Goal: Task Accomplishment & Management: Complete application form

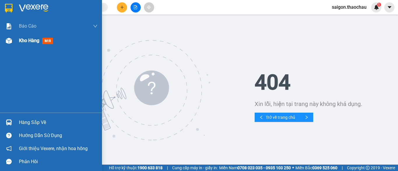
click at [35, 40] on span "Kho hàng" at bounding box center [29, 41] width 20 height 6
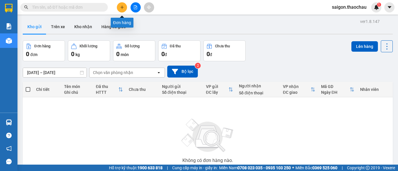
click at [121, 6] on icon "plus" at bounding box center [122, 7] width 4 height 4
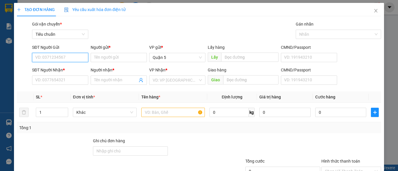
click at [67, 58] on input "SĐT Người Gửi" at bounding box center [60, 57] width 56 height 9
click at [119, 58] on input "Người gửi *" at bounding box center [119, 57] width 56 height 9
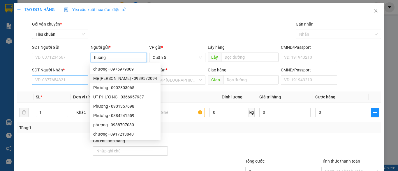
type input "huong"
click at [76, 82] on input "SĐT Người Nhận *" at bounding box center [60, 80] width 56 height 9
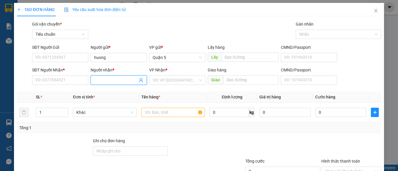
click at [104, 82] on input "Người nhận *" at bounding box center [115, 80] width 43 height 6
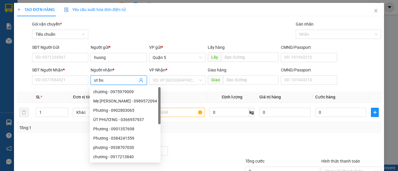
type input "ut bun"
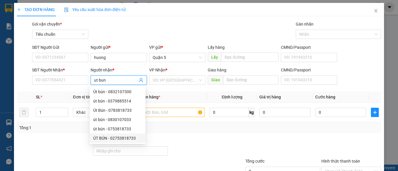
click at [117, 139] on div "ÚT BÚN - 02753818733" at bounding box center [117, 138] width 49 height 6
type input "02753818733"
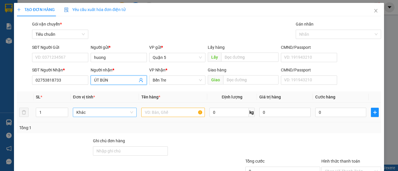
click at [98, 114] on span "Khác" at bounding box center [104, 112] width 56 height 9
type input "ÚT BÚN"
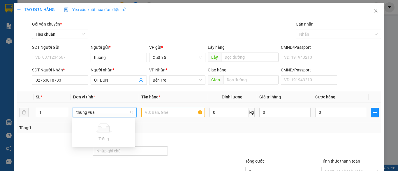
type input "thung vua"
click at [182, 115] on input "text" at bounding box center [172, 112] width 63 height 9
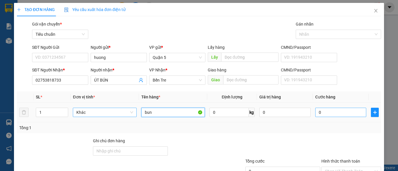
type input "bun"
click at [343, 115] on input "0" at bounding box center [340, 112] width 51 height 9
type input "3"
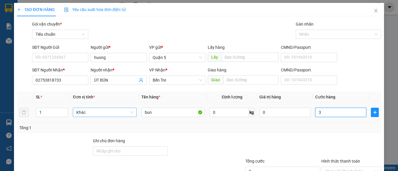
type input "35"
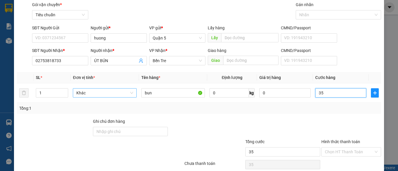
scroll to position [44, 0]
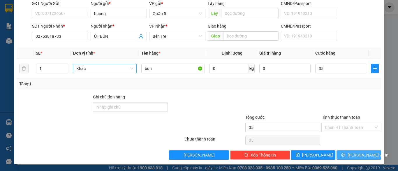
type input "35.000"
click at [355, 155] on span "Lưu và In" at bounding box center [367, 155] width 41 height 6
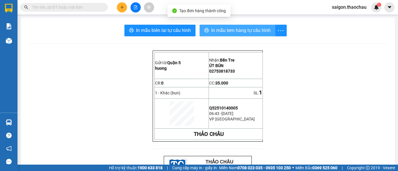
click at [227, 29] on span "In mẫu tem hàng tự cấu hình" at bounding box center [240, 30] width 59 height 7
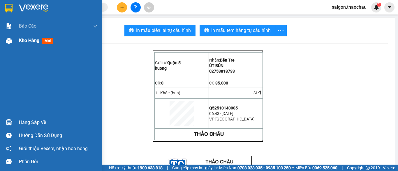
click at [27, 40] on span "Kho hàng" at bounding box center [29, 41] width 20 height 6
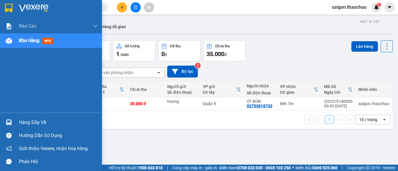
click at [25, 39] on span "Kho hàng" at bounding box center [29, 41] width 20 height 6
click at [23, 41] on span "Kho hàng" at bounding box center [29, 41] width 20 height 6
click at [35, 42] on span "Kho hàng" at bounding box center [29, 41] width 20 height 6
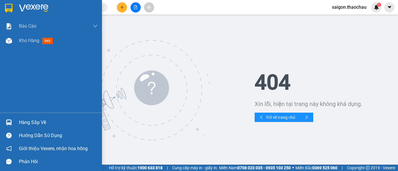
click at [9, 126] on div at bounding box center [9, 123] width 10 height 10
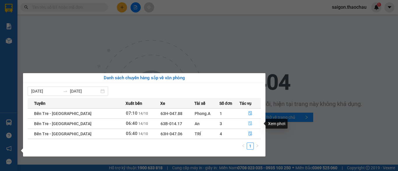
click at [249, 125] on icon "file-done" at bounding box center [249, 124] width 3 height 4
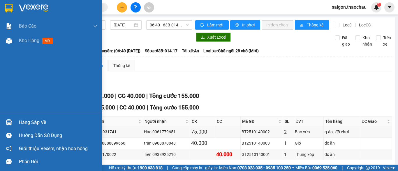
click at [8, 125] on img at bounding box center [9, 123] width 6 height 6
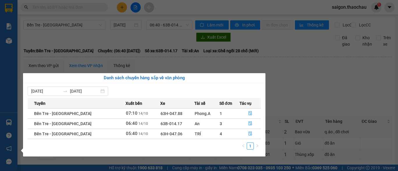
click at [238, 93] on div "08/10/2025 14/10/2025" at bounding box center [144, 91] width 233 height 9
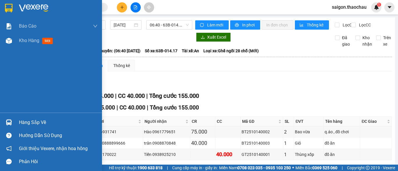
click at [11, 83] on div "Báo cáo Báo cáo dòng tiền (nhân viên) Kho hàng mới Hàng sắp về Hướng dẫn sử dụn…" at bounding box center [51, 85] width 102 height 171
click at [8, 123] on img at bounding box center [9, 123] width 6 height 6
click at [10, 91] on div "Báo cáo Báo cáo dòng tiền (nhân viên) Kho hàng mới Hàng sắp về Hướng dẫn sử dụn…" at bounding box center [51, 85] width 102 height 171
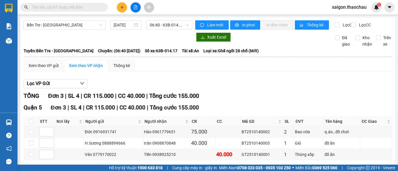
click at [336, 99] on div "TỔNG Đơn 3 | SL 4 | CR 115.000 | CC 40.000 | Tổng cước 155.000" at bounding box center [208, 96] width 368 height 9
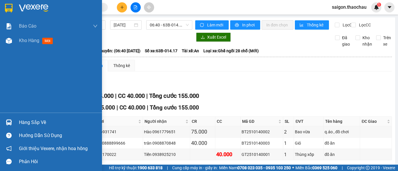
click at [8, 124] on img at bounding box center [9, 123] width 6 height 6
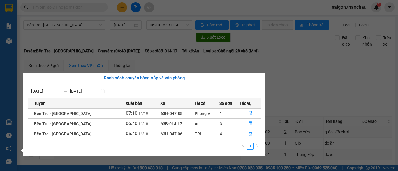
click at [245, 94] on div "08/10/2025 14/10/2025" at bounding box center [144, 91] width 233 height 9
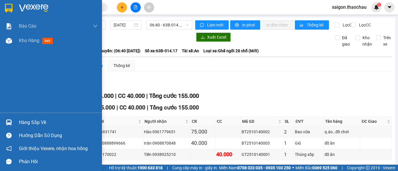
click at [5, 65] on div "Báo cáo Báo cáo dòng tiền (nhân viên) Kho hàng mới Hàng sắp về Hướng dẫn sử dụn…" at bounding box center [51, 85] width 102 height 171
click at [10, 43] on img at bounding box center [9, 41] width 6 height 6
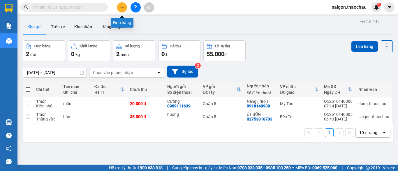
click at [122, 6] on icon "plus" at bounding box center [122, 7] width 4 height 4
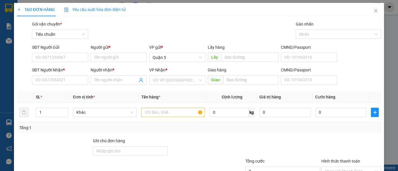
click at [7, 41] on div "TẠO ĐƠN HÀNG Yêu cầu xuất hóa đơn điện tử Transit Pickup Surcharge Ids Transit …" at bounding box center [199, 85] width 398 height 171
click at [7, 42] on div "TẠO ĐƠN HÀNG Yêu cầu xuất hóa đơn điện tử Transit Pickup Surcharge Ids Transit …" at bounding box center [199, 85] width 398 height 171
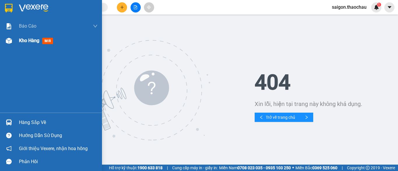
click at [36, 43] on span "Kho hàng" at bounding box center [29, 41] width 20 height 6
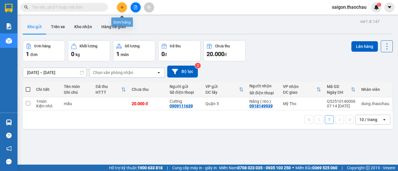
click at [122, 6] on icon "plus" at bounding box center [122, 7] width 0 height 3
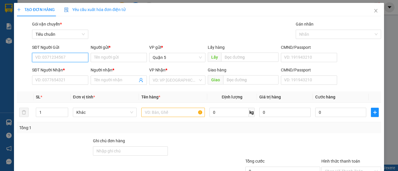
click at [78, 56] on input "SĐT Người Gửi" at bounding box center [60, 57] width 56 height 9
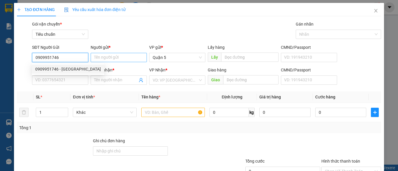
type input "0909951746"
click at [105, 59] on input "Người gửi *" at bounding box center [119, 57] width 56 height 9
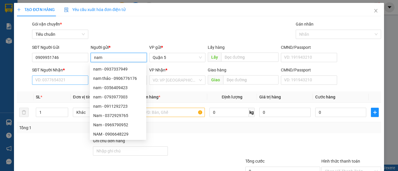
type input "nam"
click at [60, 79] on input "SĐT Người Nhận *" at bounding box center [60, 80] width 56 height 9
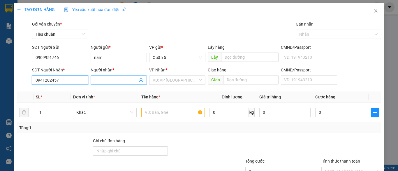
type input "0941282457"
click at [118, 82] on input "Người nhận *" at bounding box center [115, 80] width 43 height 6
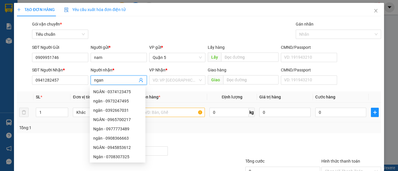
type input "ngan"
click at [177, 114] on input "text" at bounding box center [172, 112] width 63 height 9
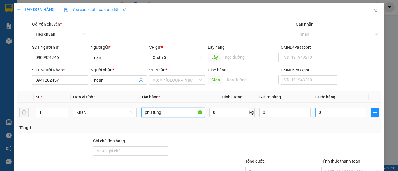
type input "phu tung"
click at [329, 114] on input "0" at bounding box center [340, 112] width 51 height 9
type input "3"
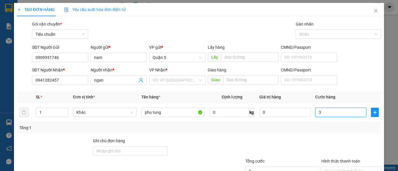
type input "30"
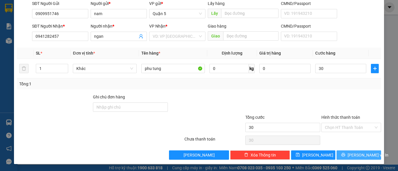
type input "30.000"
click at [358, 155] on span "Lưu và In" at bounding box center [367, 155] width 41 height 6
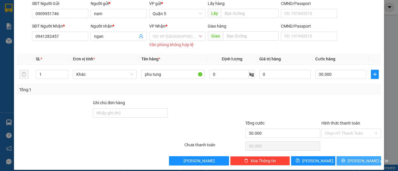
click at [356, 159] on span "Lưu và In" at bounding box center [367, 161] width 41 height 6
click at [169, 60] on th "Tên hàng *" at bounding box center [173, 59] width 68 height 11
click at [170, 49] on div "Transit Pickup Surcharge Ids Transit Deliver Surcharge Ids Transit Deliver Surc…" at bounding box center [199, 71] width 364 height 189
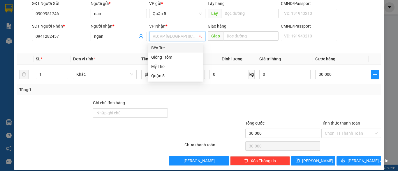
click at [172, 38] on input "search" at bounding box center [175, 36] width 45 height 9
click at [164, 49] on div "Bến Tre" at bounding box center [175, 48] width 49 height 6
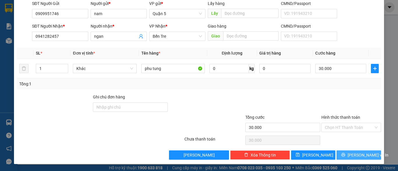
click at [352, 155] on span "Lưu và In" at bounding box center [367, 155] width 41 height 6
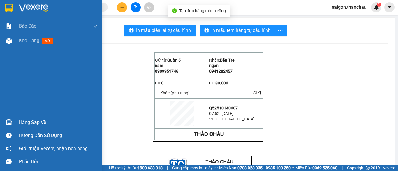
click at [18, 40] on div "Kho hàng mới" at bounding box center [51, 40] width 102 height 15
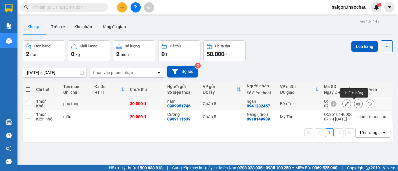
click at [356, 105] on icon at bounding box center [358, 104] width 4 height 4
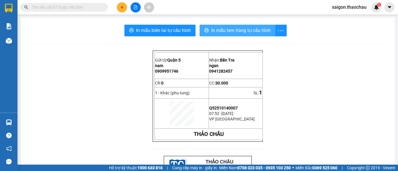
click at [245, 31] on span "In mẫu tem hàng tự cấu hình" at bounding box center [240, 30] width 59 height 7
drag, startPoint x: 298, startPoint y: 146, endPoint x: 109, endPoint y: 183, distance: 193.2
click at [109, 171] on html "Kết quả tìm kiếm ( 0 ) Bộ lọc No Data saigon.thaochau 1 Báo cáo Báo cáo dòng ti…" at bounding box center [199, 85] width 398 height 171
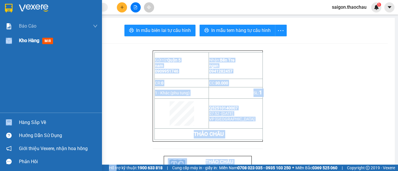
click at [31, 40] on span "Kho hàng" at bounding box center [29, 41] width 20 height 6
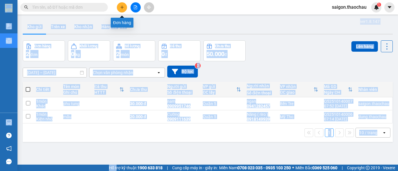
click at [124, 8] on icon "plus" at bounding box center [122, 7] width 4 height 4
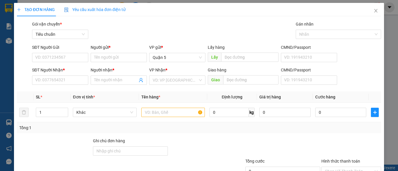
click at [5, 40] on div "TẠO ĐƠN HÀNG Yêu cầu xuất hóa đơn điện tử Transit Pickup Surcharge Ids Transit …" at bounding box center [199, 85] width 398 height 171
click at [9, 40] on div "TẠO ĐƠN HÀNG Yêu cầu xuất hóa đơn điện tử Transit Pickup Surcharge Ids Transit …" at bounding box center [199, 85] width 398 height 171
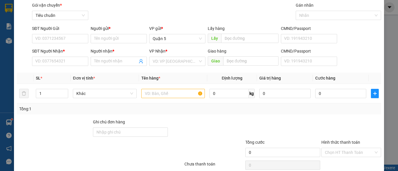
scroll to position [29, 0]
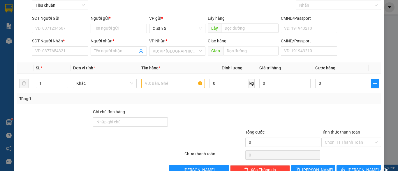
click at [8, 42] on div "TẠO ĐƠN HÀNG Yêu cầu xuất hóa đơn điện tử Transit Pickup Surcharge Ids Transit …" at bounding box center [199, 85] width 398 height 171
click at [9, 42] on div "TẠO ĐƠN HÀNG Yêu cầu xuất hóa đơn điện tử Transit Pickup Surcharge Ids Transit …" at bounding box center [199, 85] width 398 height 171
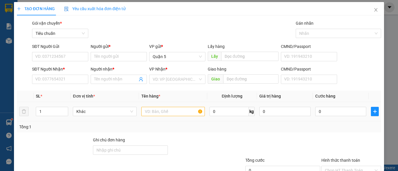
scroll to position [0, 0]
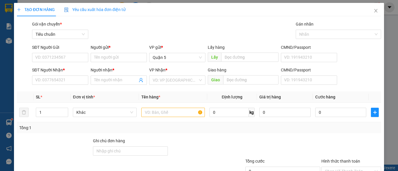
click at [12, 44] on div "TẠO ĐƠN HÀNG Yêu cầu xuất hóa đơn điện tử Transit Pickup Surcharge Ids Transit …" at bounding box center [199, 85] width 398 height 171
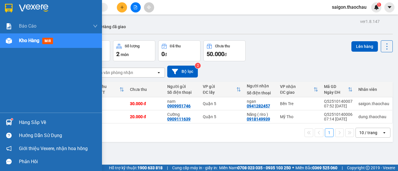
click at [22, 41] on span "Kho hàng" at bounding box center [29, 41] width 20 height 6
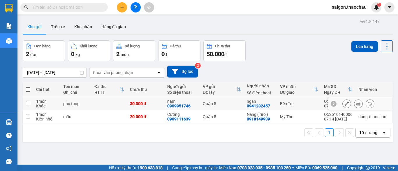
drag, startPoint x: 216, startPoint y: 100, endPoint x: 202, endPoint y: 93, distance: 15.2
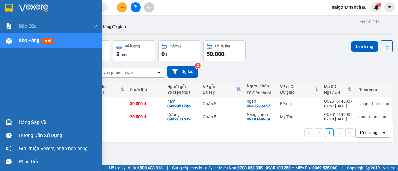
drag, startPoint x: 202, startPoint y: 93, endPoint x: 6, endPoint y: 42, distance: 202.7
click at [6, 42] on img at bounding box center [9, 41] width 6 height 6
click at [22, 39] on span "Kho hàng" at bounding box center [29, 41] width 20 height 6
click at [24, 41] on span "Kho hàng" at bounding box center [29, 41] width 20 height 6
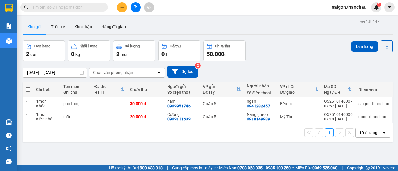
click at [26, 43] on button "Đơn hàng 2 đơn" at bounding box center [44, 50] width 42 height 21
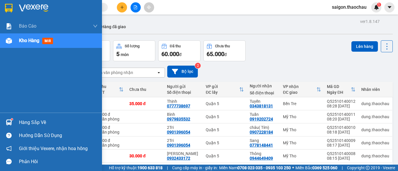
click at [16, 41] on div "Kho hàng mới" at bounding box center [51, 40] width 102 height 15
click at [29, 46] on div "Kho hàng mới" at bounding box center [58, 40] width 79 height 15
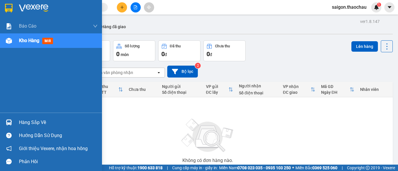
click at [31, 42] on span "Kho hàng" at bounding box center [29, 41] width 20 height 6
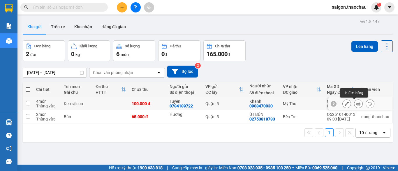
click at [354, 107] on button at bounding box center [358, 104] width 8 height 10
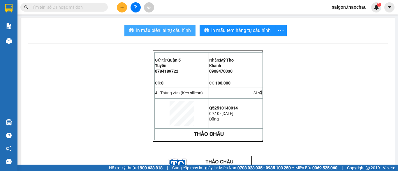
click at [163, 29] on span "In mẫu biên lai tự cấu hình" at bounding box center [163, 30] width 55 height 7
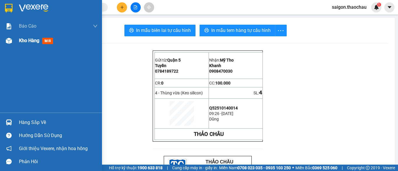
click at [34, 43] on span "Kho hàng" at bounding box center [29, 41] width 20 height 6
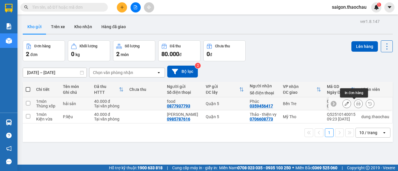
click at [356, 104] on icon at bounding box center [358, 104] width 4 height 4
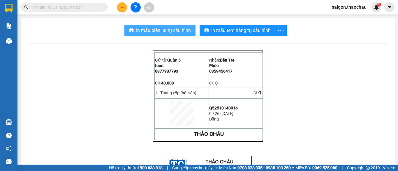
click at [167, 29] on span "In mẫu biên lai tự cấu hình" at bounding box center [163, 30] width 55 height 7
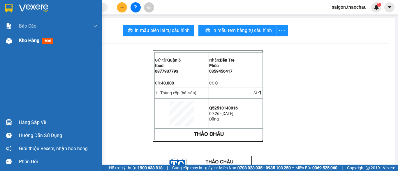
click at [24, 39] on span "Kho hàng" at bounding box center [29, 41] width 20 height 6
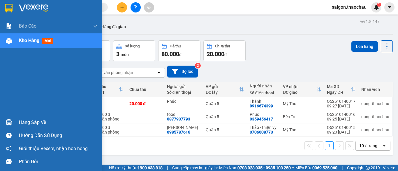
click at [31, 42] on span "Kho hàng" at bounding box center [29, 41] width 20 height 6
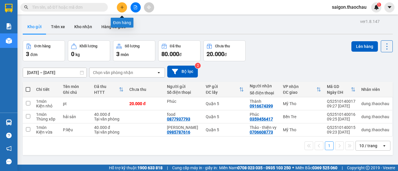
click at [123, 9] on icon "plus" at bounding box center [122, 7] width 4 height 4
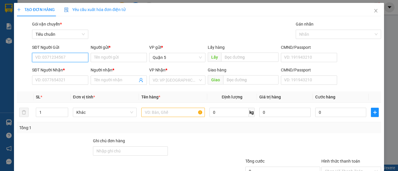
click at [66, 58] on input "SĐT Người Gửi" at bounding box center [60, 57] width 56 height 9
type input "0902381257"
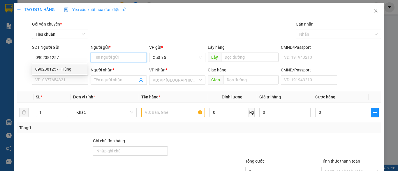
click at [109, 59] on input "Người gửi *" at bounding box center [119, 57] width 56 height 9
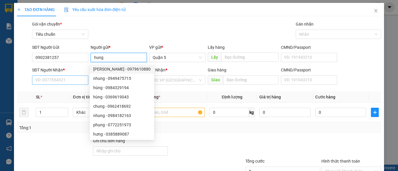
type input "hung"
click at [49, 79] on input "SĐT Người Nhận *" at bounding box center [60, 80] width 56 height 9
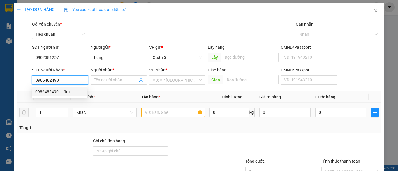
type input "0986482490"
click at [161, 114] on input "text" at bounding box center [172, 112] width 63 height 9
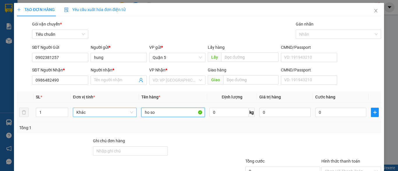
click at [116, 114] on span "Khác" at bounding box center [104, 112] width 56 height 9
type input "ho so"
click at [339, 114] on input "0" at bounding box center [340, 112] width 51 height 9
click at [90, 113] on span "Khác" at bounding box center [104, 112] width 56 height 9
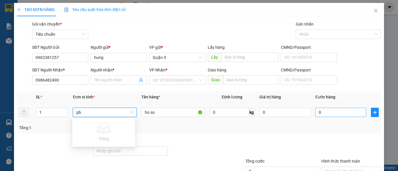
type input "pb"
click at [337, 112] on input "0" at bounding box center [340, 112] width 51 height 9
type input "2"
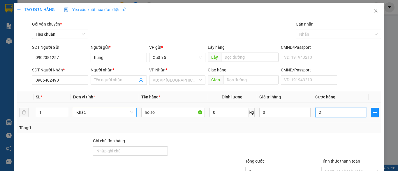
type input "20"
click at [88, 112] on span "Khác" at bounding box center [104, 112] width 56 height 9
type input "20.000"
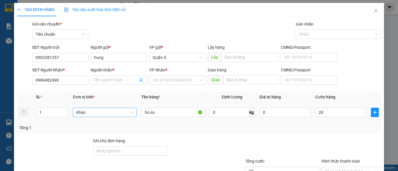
type input "20.000"
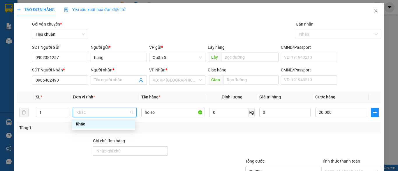
scroll to position [44, 0]
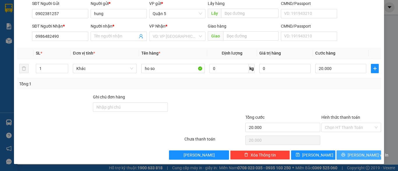
click at [360, 154] on span "Lưu và In" at bounding box center [367, 155] width 41 height 6
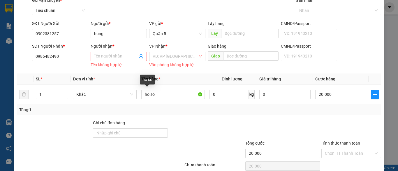
scroll to position [0, 0]
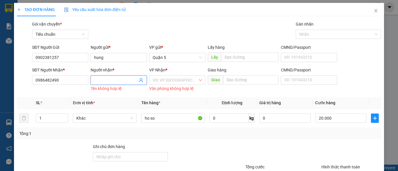
click at [119, 81] on input "Người nhận *" at bounding box center [115, 80] width 43 height 6
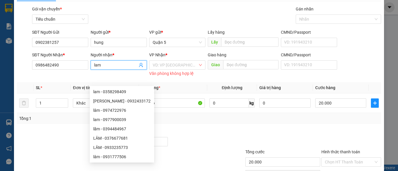
scroll to position [29, 0]
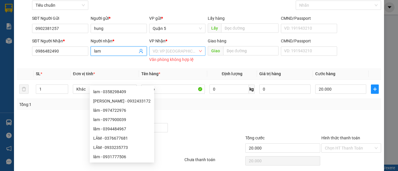
type input "lam"
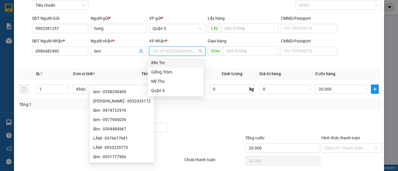
click at [174, 51] on input "search" at bounding box center [175, 51] width 45 height 9
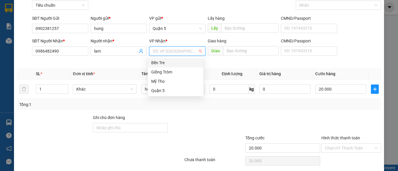
click at [170, 61] on div "Bến Tre" at bounding box center [175, 63] width 49 height 6
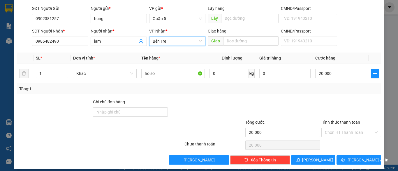
scroll to position [44, 0]
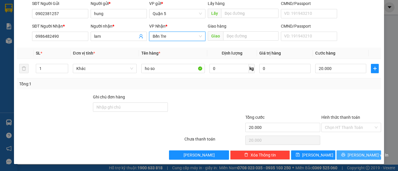
click at [361, 158] on span "Lưu và In" at bounding box center [367, 155] width 41 height 6
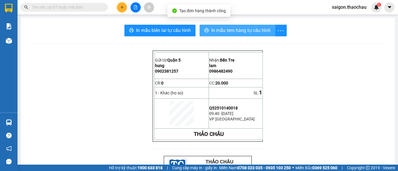
click at [222, 30] on span "In mẫu tem hàng tự cấu hình" at bounding box center [240, 30] width 59 height 7
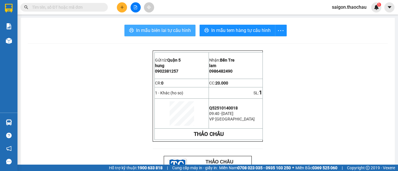
click at [175, 27] on span "In mẫu biên lai tự cấu hình" at bounding box center [163, 30] width 55 height 7
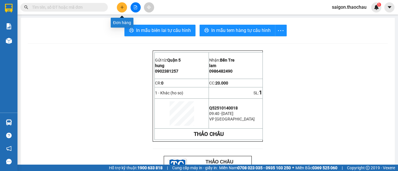
click at [119, 6] on button at bounding box center [122, 7] width 10 height 10
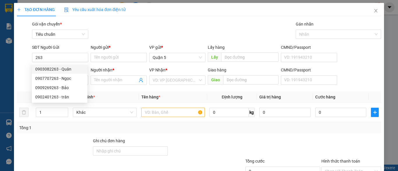
click at [57, 64] on div "0903082263 0907707263 0903082263 - Quân 0907707263 - Ngọc 0909269263 - Bảo 0902…" at bounding box center [60, 83] width 56 height 40
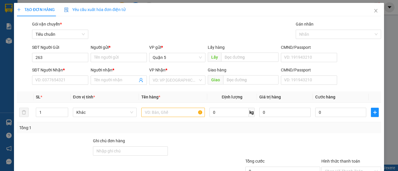
click at [54, 68] on div "SĐT Người Nhận *" at bounding box center [60, 70] width 56 height 6
click at [54, 76] on input "SĐT Người Nhận *" at bounding box center [60, 80] width 56 height 9
click at [57, 57] on input "263" at bounding box center [60, 57] width 56 height 9
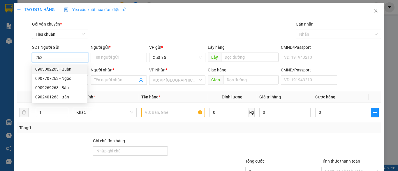
click at [54, 70] on div "0903082263 - Quân" at bounding box center [59, 69] width 49 height 6
type input "0903082263"
type input "Quân"
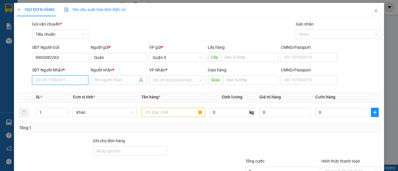
click at [55, 77] on input "SĐT Người Nhận *" at bounding box center [60, 80] width 56 height 9
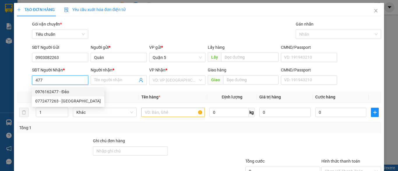
click at [53, 91] on div "0976162477 - Đảo" at bounding box center [68, 92] width 66 height 6
type input "0976162477"
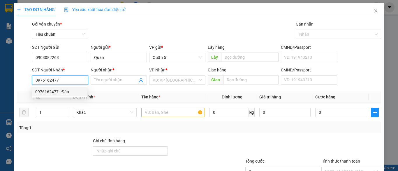
type input "Đảo"
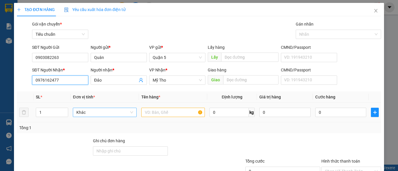
click at [97, 112] on span "Khác" at bounding box center [104, 112] width 56 height 9
type input "0976162477"
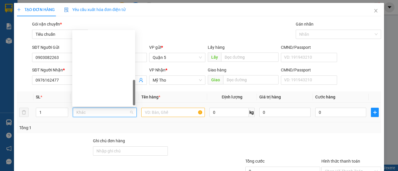
scroll to position [182, 0]
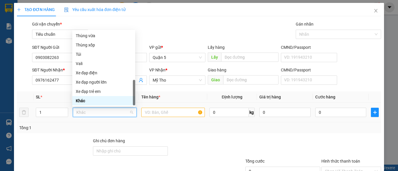
type input "k"
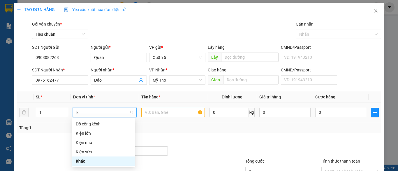
scroll to position [0, 0]
click at [91, 148] on div "Kiện vừa" at bounding box center [103, 152] width 63 height 9
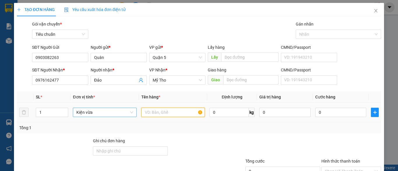
click at [155, 112] on input "text" at bounding box center [172, 112] width 63 height 9
click at [161, 114] on input "text" at bounding box center [172, 112] width 63 height 9
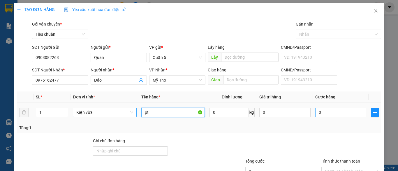
type input "pt"
click at [321, 112] on input "0" at bounding box center [340, 112] width 51 height 9
type input "3"
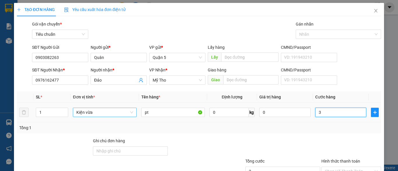
type input "30"
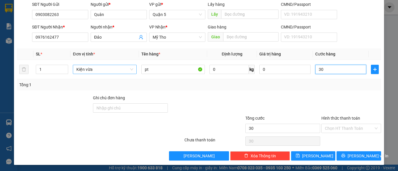
scroll to position [44, 0]
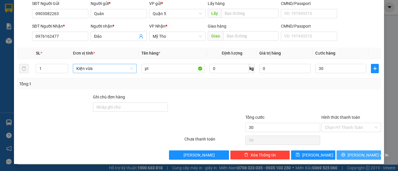
type input "30.000"
click at [345, 153] on icon "printer" at bounding box center [343, 155] width 4 height 4
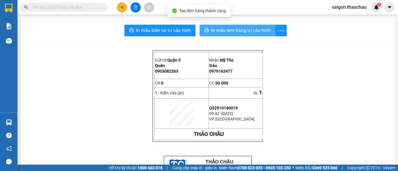
click at [230, 30] on span "In mẫu tem hàng tự cấu hình" at bounding box center [240, 30] width 59 height 7
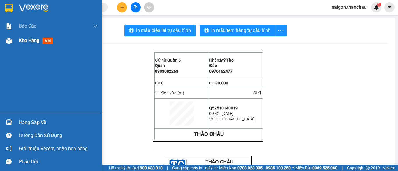
click at [30, 45] on div "Kho hàng mới" at bounding box center [58, 40] width 79 height 15
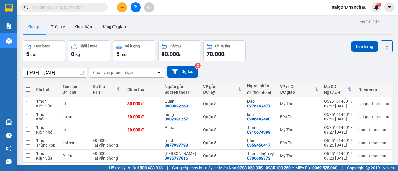
click at [357, 7] on span "saigon.thaochau" at bounding box center [349, 6] width 44 height 7
click at [286, 47] on div "Đơn hàng 5 đơn Khối lượng 0 kg Số lượng 5 món Đã thu 80.000 đ Chưa thu 70.000 đ…" at bounding box center [208, 50] width 370 height 21
click at [88, 28] on button "Kho nhận" at bounding box center [83, 27] width 27 height 14
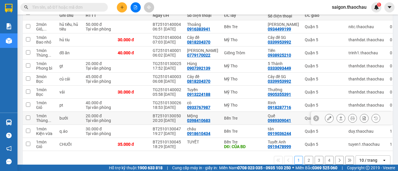
scroll to position [87, 0]
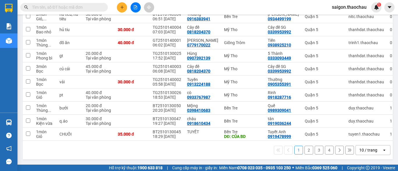
click at [362, 152] on div "10 / trang" at bounding box center [368, 151] width 18 height 6
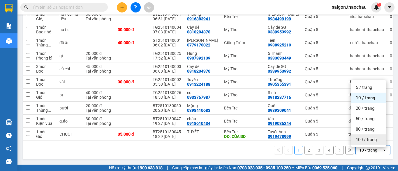
click at [363, 139] on span "100 / trang" at bounding box center [365, 140] width 21 height 6
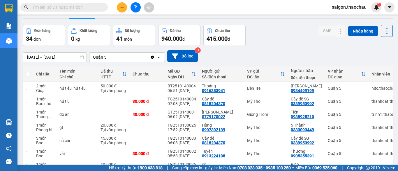
scroll to position [0, 0]
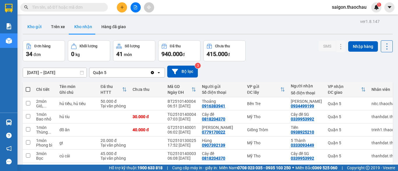
click at [31, 30] on button "Kho gửi" at bounding box center [35, 27] width 24 height 14
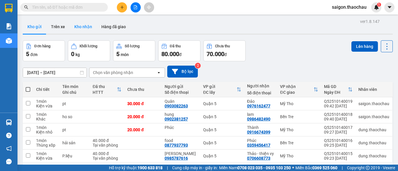
click at [84, 27] on button "Kho nhận" at bounding box center [83, 27] width 27 height 14
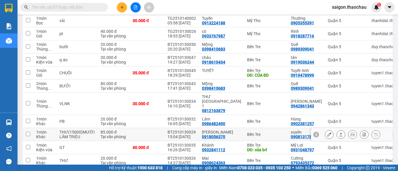
scroll to position [163, 0]
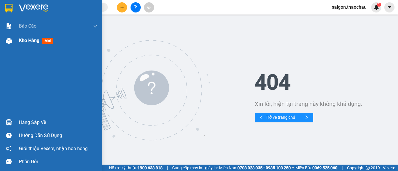
click at [21, 39] on span "Kho hàng" at bounding box center [29, 41] width 20 height 6
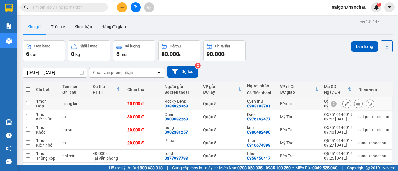
click at [356, 104] on icon at bounding box center [358, 104] width 4 height 4
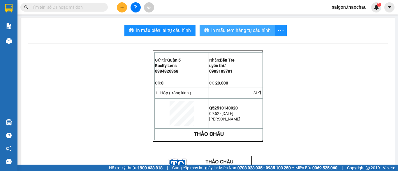
click at [259, 29] on span "In mẫu tem hàng tự cấu hình" at bounding box center [240, 30] width 59 height 7
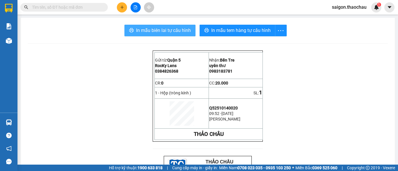
click at [168, 30] on span "In mẫu biên lai tự cấu hình" at bounding box center [163, 30] width 55 height 7
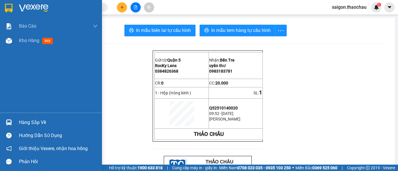
click at [35, 55] on div "Báo cáo Báo cáo dòng tiền (nhân viên) Kho hàng mới" at bounding box center [51, 66] width 102 height 94
click at [33, 38] on span "Kho hàng" at bounding box center [29, 41] width 20 height 6
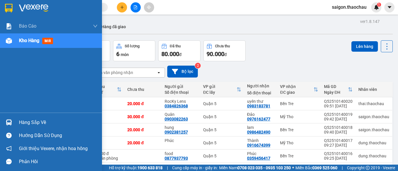
click at [28, 40] on span "Kho hàng" at bounding box center [29, 41] width 20 height 6
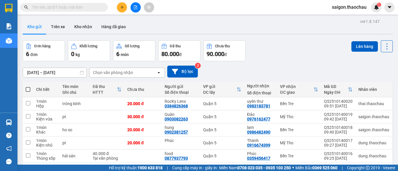
click at [28, 41] on button "Đơn hàng 6 đơn" at bounding box center [44, 50] width 42 height 21
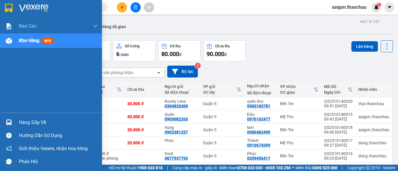
click at [29, 38] on span "Kho hàng" at bounding box center [29, 41] width 20 height 6
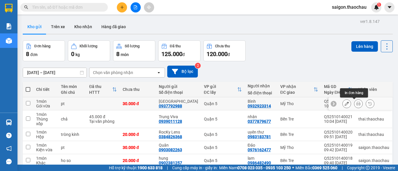
click at [356, 105] on icon at bounding box center [358, 104] width 4 height 4
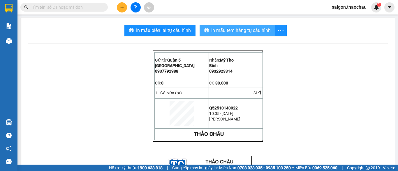
click at [227, 30] on span "In mẫu tem hàng tự cấu hình" at bounding box center [240, 30] width 59 height 7
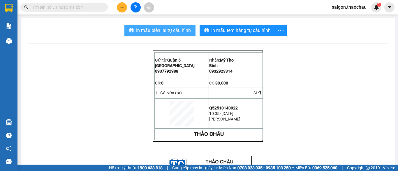
click at [169, 32] on span "In mẫu biên lai tự cấu hình" at bounding box center [163, 30] width 55 height 7
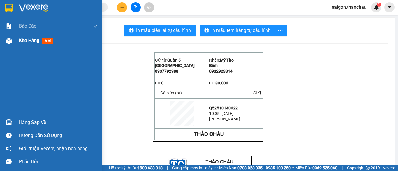
drag, startPoint x: 27, startPoint y: 42, endPoint x: 40, endPoint y: 45, distance: 12.5
click at [27, 42] on span "Kho hàng" at bounding box center [29, 41] width 20 height 6
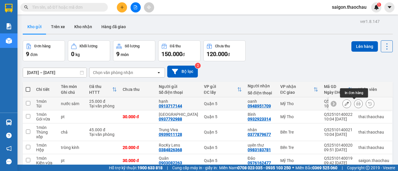
click at [356, 106] on icon at bounding box center [358, 104] width 4 height 4
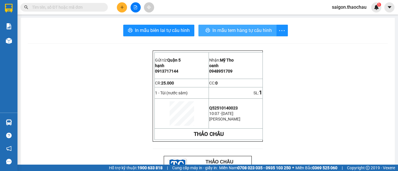
click at [261, 26] on button "In mẫu tem hàng tự cấu hình" at bounding box center [237, 31] width 78 height 12
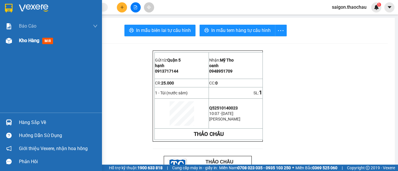
click at [27, 41] on span "Kho hàng" at bounding box center [29, 41] width 20 height 6
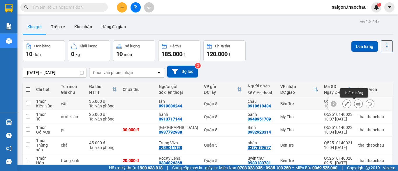
click at [356, 102] on icon at bounding box center [358, 104] width 4 height 4
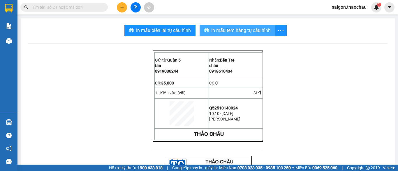
click at [244, 29] on span "In mẫu tem hàng tự cấu hình" at bounding box center [240, 30] width 59 height 7
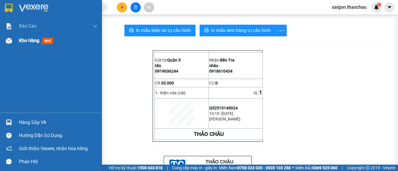
click at [33, 41] on span "Kho hàng" at bounding box center [29, 41] width 20 height 6
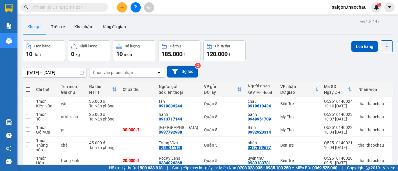
click at [236, 28] on div "Kho gửi Trên xe Kho nhận Hàng đã giao" at bounding box center [208, 27] width 370 height 15
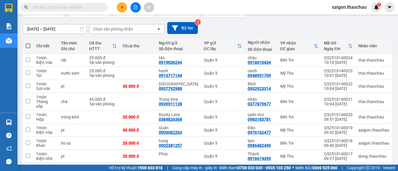
scroll to position [87, 0]
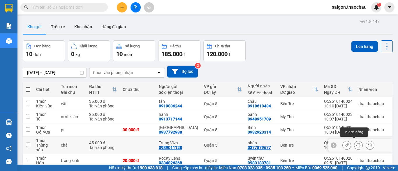
click at [354, 144] on button at bounding box center [358, 146] width 8 height 10
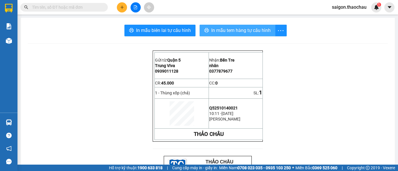
click at [238, 29] on span "In mẫu tem hàng tự cấu hình" at bounding box center [240, 30] width 59 height 7
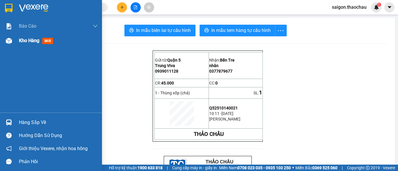
click at [31, 42] on span "Kho hàng" at bounding box center [29, 41] width 20 height 6
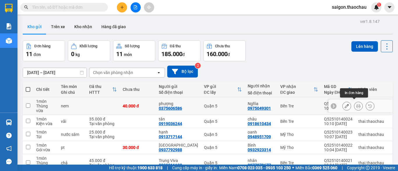
click at [356, 104] on icon at bounding box center [358, 106] width 4 height 4
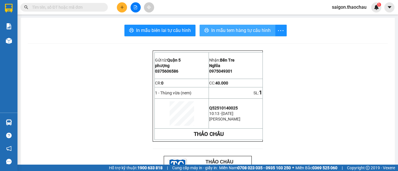
click at [250, 30] on span "In mẫu tem hàng tự cấu hình" at bounding box center [240, 30] width 59 height 7
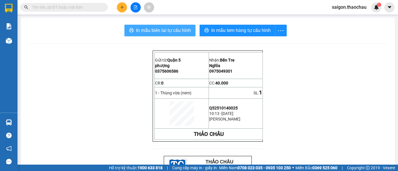
click at [175, 29] on span "In mẫu biên lai tự cấu hình" at bounding box center [163, 30] width 55 height 7
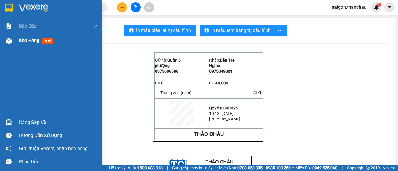
click at [29, 36] on div "Kho hàng mới" at bounding box center [58, 40] width 79 height 15
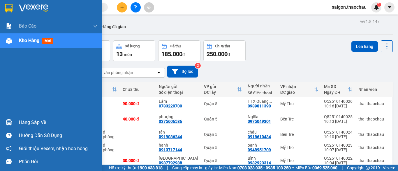
click at [31, 43] on span "Kho hàng" at bounding box center [29, 41] width 20 height 6
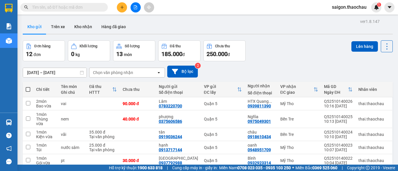
drag, startPoint x: 1, startPoint y: 183, endPoint x: 121, endPoint y: 8, distance: 212.4
click at [121, 8] on icon "plus" at bounding box center [122, 7] width 4 height 4
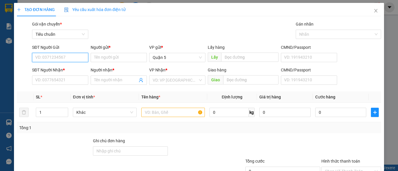
click at [71, 59] on input "SĐT Người Gửi" at bounding box center [60, 57] width 56 height 9
type input "0902857028"
click at [68, 70] on div "0902857028 - Thắng" at bounding box center [59, 69] width 49 height 6
type input "Thắng"
type input "0902857028"
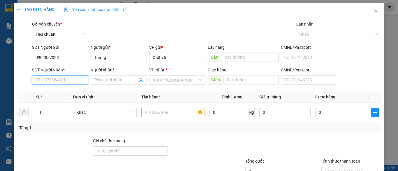
click at [67, 81] on input "SĐT Người Nhận *" at bounding box center [60, 80] width 56 height 9
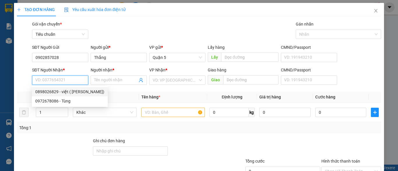
click at [61, 95] on div "0898026829 - việt ( tiến đạt)" at bounding box center [69, 92] width 69 height 6
type input "0898026829"
type input "việt ( tiến đạt)"
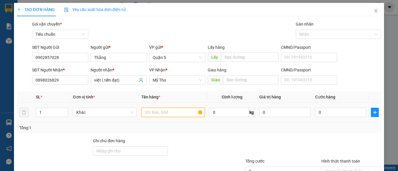
click at [156, 112] on input "text" at bounding box center [172, 112] width 63 height 9
click at [99, 112] on span "Khác" at bounding box center [104, 112] width 56 height 9
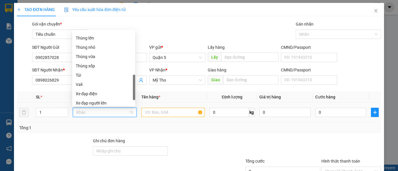
scroll to position [87, 0]
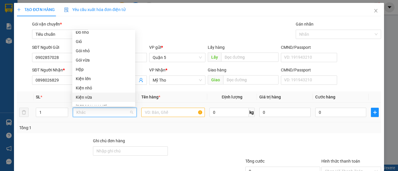
click at [92, 95] on div "Kiện vừa" at bounding box center [104, 97] width 56 height 6
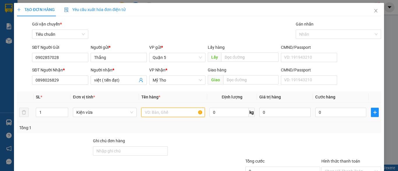
click at [165, 114] on input "text" at bounding box center [172, 112] width 63 height 9
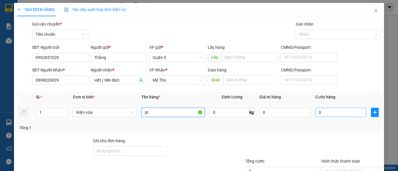
type input "pt"
click at [332, 113] on input "0" at bounding box center [340, 112] width 51 height 9
type input "3"
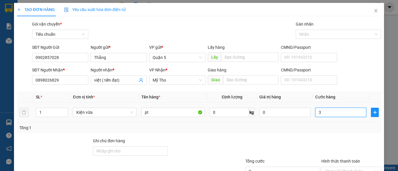
type input "30"
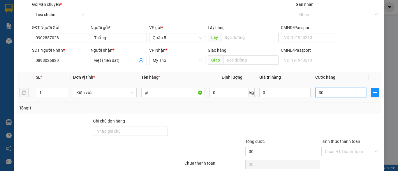
scroll to position [44, 0]
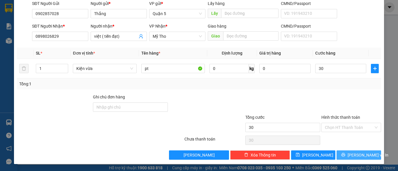
type input "30.000"
click at [355, 156] on span "[PERSON_NAME] và In" at bounding box center [367, 155] width 41 height 6
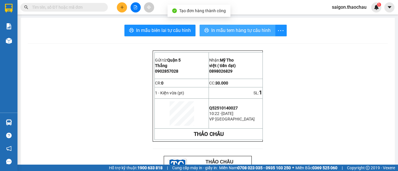
click at [252, 29] on span "In mẫu tem hàng tự cấu hình" at bounding box center [240, 30] width 59 height 7
click at [262, 29] on span "In mẫu tem hàng tự cấu hình" at bounding box center [240, 30] width 59 height 7
click at [256, 32] on span "In mẫu tem hàng tự cấu hình" at bounding box center [240, 30] width 59 height 7
click at [262, 31] on span "In mẫu tem hàng tự cấu hình" at bounding box center [240, 30] width 59 height 7
click at [256, 30] on span "In mẫu tem hàng tự cấu hình" at bounding box center [240, 30] width 59 height 7
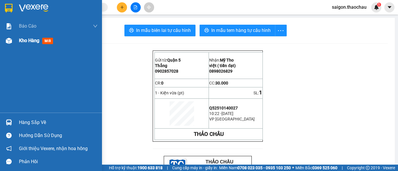
click at [28, 38] on span "Kho hàng" at bounding box center [29, 41] width 20 height 6
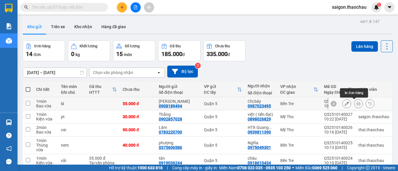
click at [356, 106] on icon at bounding box center [358, 104] width 4 height 4
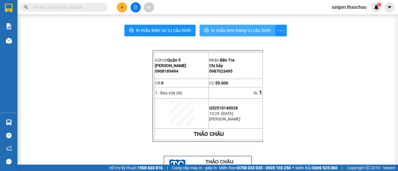
click at [234, 27] on span "In mẫu tem hàng tự cấu hình" at bounding box center [240, 30] width 59 height 7
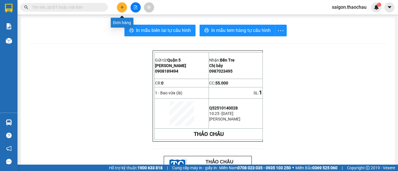
click at [123, 9] on button at bounding box center [122, 7] width 10 height 10
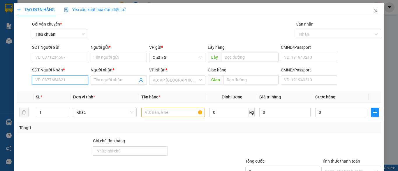
click at [63, 82] on input "SĐT Người Nhận *" at bounding box center [60, 80] width 56 height 9
click at [50, 85] on div "SĐT Người Nhận * VD: 0377654321" at bounding box center [60, 77] width 56 height 20
click at [50, 83] on input "SĐT Người Nhận *" at bounding box center [60, 80] width 56 height 9
type input "0374299931"
click at [68, 93] on div "0374299931 - Đức" at bounding box center [68, 92] width 66 height 6
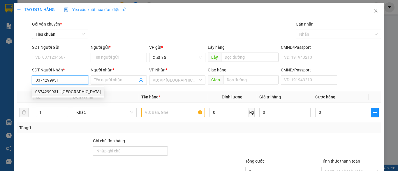
type input "Đức"
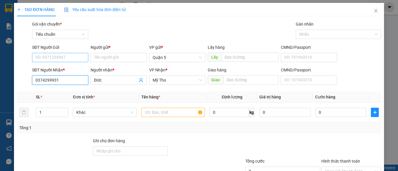
type input "0374299931"
click at [63, 56] on input "SĐT Người Gửi" at bounding box center [60, 57] width 56 height 9
type input "0"
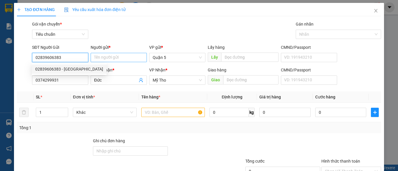
type input "02839606383"
click at [104, 58] on input "Người gửi *" at bounding box center [119, 57] width 56 height 9
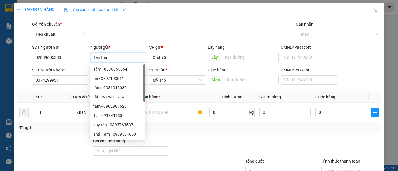
type input "tan thanh"
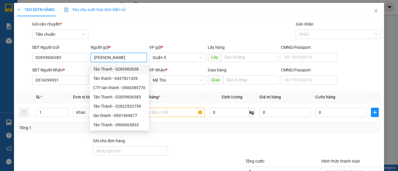
click at [123, 69] on div "Tân Thanh - 0283960638" at bounding box center [119, 69] width 52 height 6
type input "0283960638"
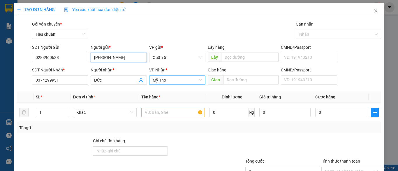
click at [175, 81] on span "Mỹ Tho" at bounding box center [177, 80] width 49 height 9
type input "[PERSON_NAME]"
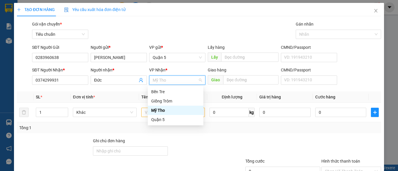
click at [174, 111] on div "Mỹ Tho" at bounding box center [175, 110] width 49 height 6
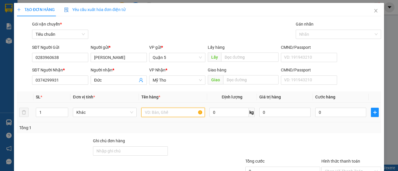
click at [153, 112] on input "text" at bounding box center [172, 112] width 63 height 9
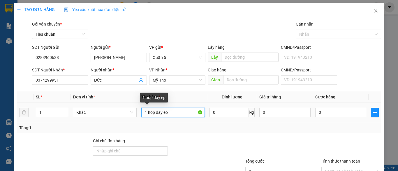
click at [171, 114] on input "1 hop day ep" at bounding box center [172, 112] width 63 height 9
type input "1 hop day ep"
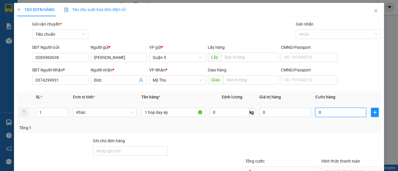
click at [339, 112] on input "0" at bounding box center [340, 112] width 51 height 9
type input "2"
type input "20"
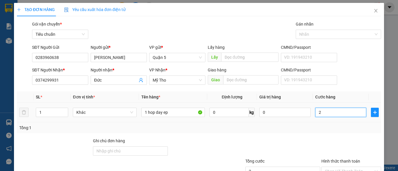
type input "20"
click at [89, 113] on span "Khác" at bounding box center [104, 112] width 56 height 9
type input "20.000"
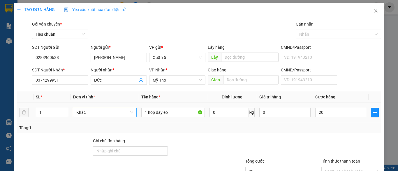
type input "20.000"
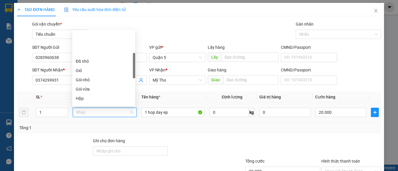
scroll to position [87, 0]
click at [92, 71] on div "Hộp" at bounding box center [104, 69] width 56 height 6
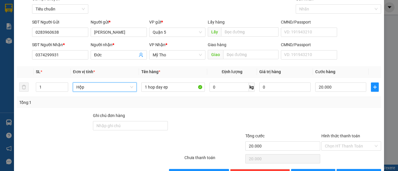
scroll to position [44, 0]
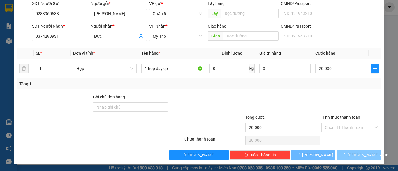
click at [354, 153] on span "[PERSON_NAME] và In" at bounding box center [367, 155] width 41 height 6
type input "0"
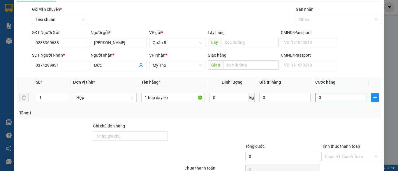
scroll to position [0, 0]
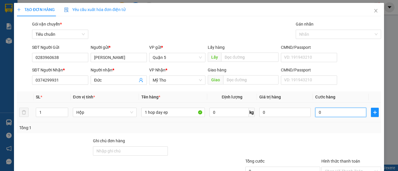
click at [335, 112] on input "0" at bounding box center [340, 112] width 51 height 9
type input "2"
type input "20"
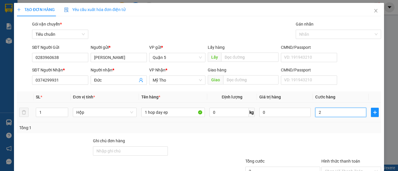
type input "20"
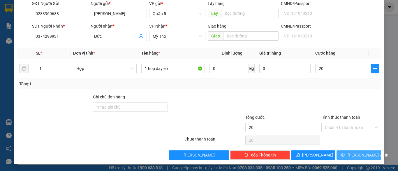
type input "20.000"
click at [353, 155] on span "[PERSON_NAME] và In" at bounding box center [367, 155] width 41 height 6
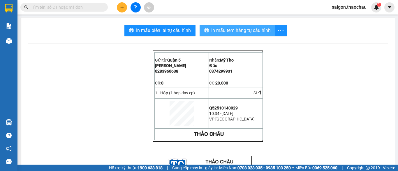
click at [244, 31] on span "In mẫu tem hàng tự cấu hình" at bounding box center [240, 30] width 59 height 7
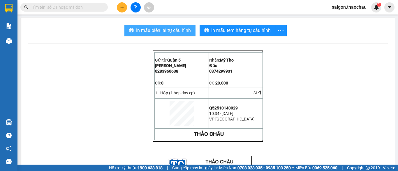
click at [174, 30] on span "In mẫu biên lai tự cấu hình" at bounding box center [163, 30] width 55 height 7
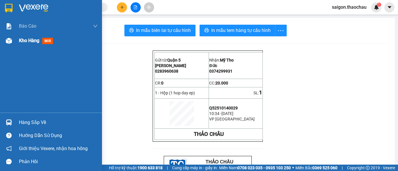
click at [35, 38] on span "Kho hàng" at bounding box center [29, 41] width 20 height 6
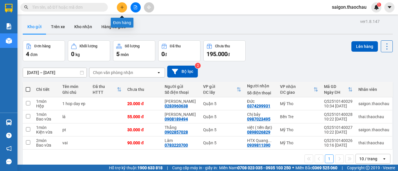
click at [125, 7] on button at bounding box center [122, 7] width 10 height 10
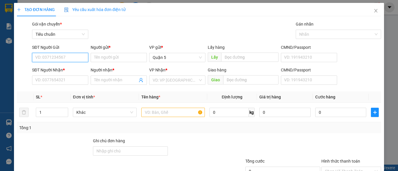
click at [54, 59] on input "SĐT Người Gửi" at bounding box center [60, 57] width 56 height 9
click at [55, 60] on input "SĐT Người Gửi" at bounding box center [60, 57] width 56 height 9
type input "0972819579"
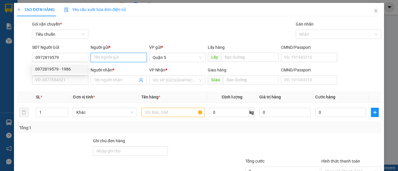
click at [102, 58] on input "Người gửi *" at bounding box center [119, 57] width 56 height 9
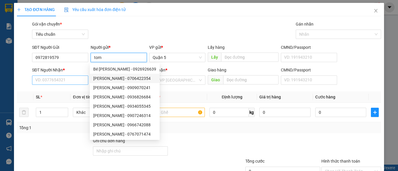
type input "tom"
click at [74, 82] on input "SĐT Người Nhận *" at bounding box center [60, 80] width 56 height 9
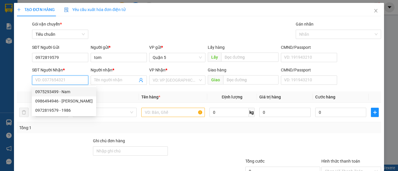
click at [70, 92] on div "0975293499 - Nam" at bounding box center [63, 92] width 57 height 6
type input "0975293499"
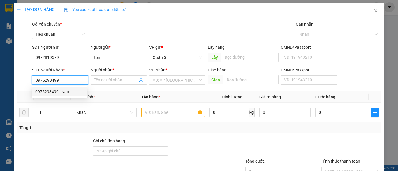
type input "Nam"
click at [183, 81] on span "Bến Tre" at bounding box center [177, 80] width 49 height 9
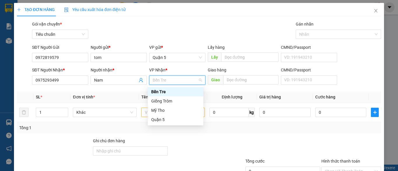
click at [180, 92] on div "Bến Tre" at bounding box center [175, 92] width 49 height 6
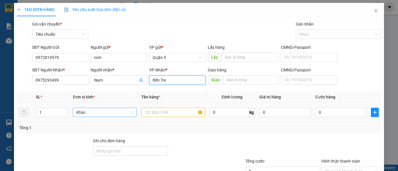
click at [119, 114] on span "Khác" at bounding box center [104, 112] width 56 height 9
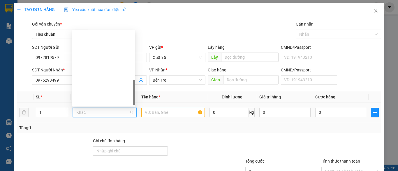
scroll to position [182, 0]
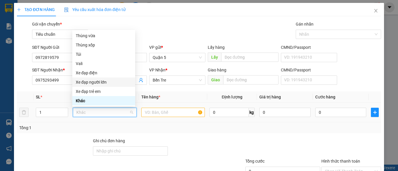
click at [105, 81] on div "Xe đạp người lớn" at bounding box center [104, 82] width 56 height 6
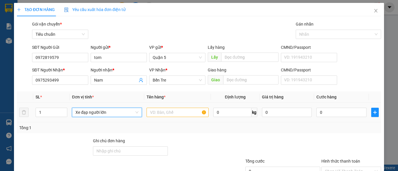
click at [108, 114] on span "Xe đạp người lớn" at bounding box center [106, 112] width 63 height 9
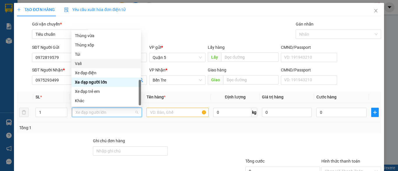
scroll to position [94, 0]
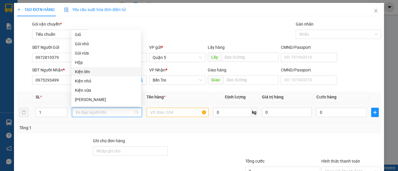
click at [95, 73] on div "Kiện lớn" at bounding box center [106, 72] width 63 height 6
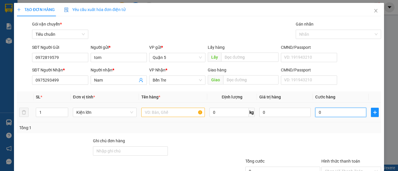
click at [325, 113] on input "0" at bounding box center [340, 112] width 51 height 9
type input "5"
type input "50"
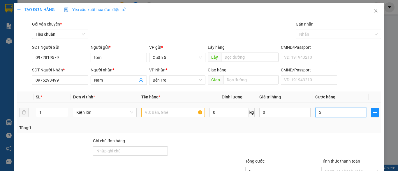
type input "50"
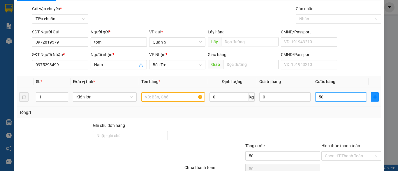
scroll to position [44, 0]
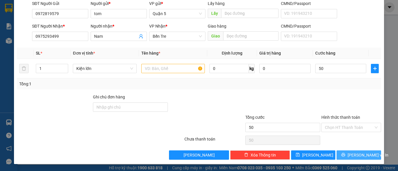
type input "50.000"
click at [358, 157] on span "[PERSON_NAME] và In" at bounding box center [367, 155] width 41 height 6
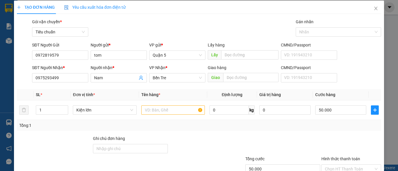
scroll to position [0, 0]
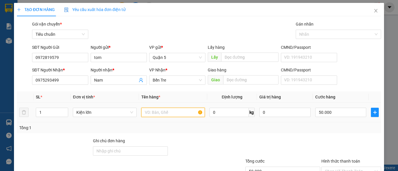
click at [165, 113] on input "text" at bounding box center [172, 112] width 63 height 9
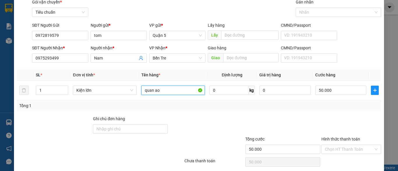
scroll to position [44, 0]
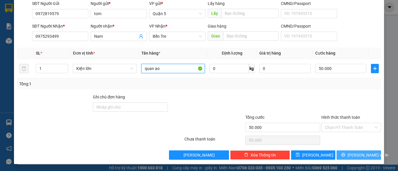
type input "quan ao"
click at [355, 158] on span "[PERSON_NAME] và In" at bounding box center [367, 155] width 41 height 6
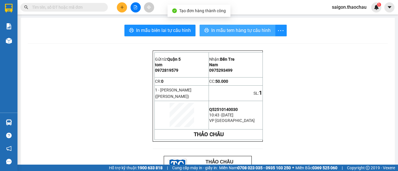
click at [232, 29] on span "In mẫu tem hàng tự cấu hình" at bounding box center [240, 30] width 59 height 7
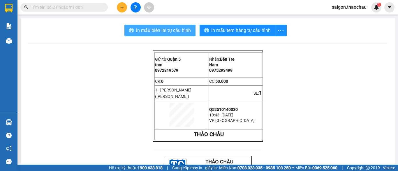
click at [160, 30] on span "In mẫu biên lai tự cấu hình" at bounding box center [163, 30] width 55 height 7
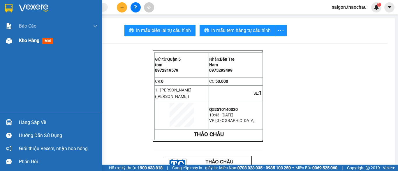
click at [20, 39] on span "Kho hàng" at bounding box center [29, 41] width 20 height 6
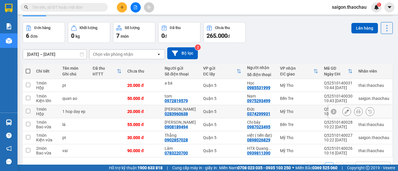
scroll to position [35, 0]
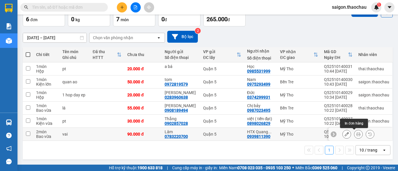
click at [356, 135] on icon at bounding box center [358, 134] width 4 height 4
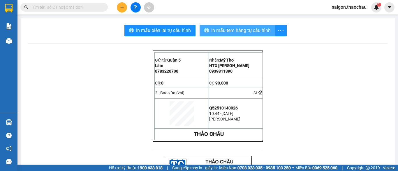
click at [242, 29] on span "In mẫu tem hàng tự cấu hình" at bounding box center [240, 30] width 59 height 7
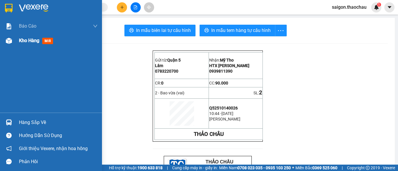
click at [29, 40] on span "Kho hàng" at bounding box center [29, 41] width 20 height 6
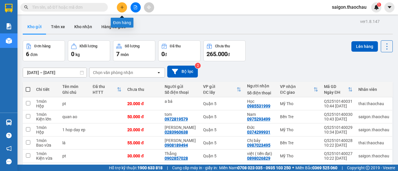
click at [123, 7] on icon "plus" at bounding box center [121, 7] width 3 height 0
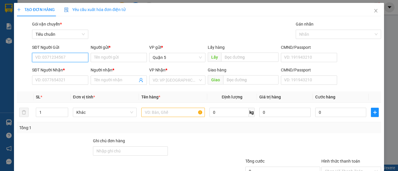
click at [76, 55] on input "SĐT Người Gửi" at bounding box center [60, 57] width 56 height 9
click at [79, 57] on input "SĐT Người Gửi" at bounding box center [60, 57] width 56 height 9
type input "0867027280"
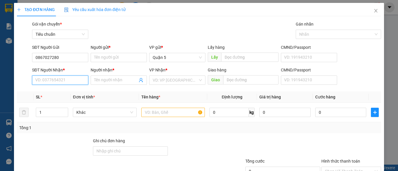
click at [49, 82] on input "SĐT Người Nhận *" at bounding box center [60, 80] width 56 height 9
click at [50, 82] on input "SĐT Người Nhận *" at bounding box center [60, 80] width 56 height 9
type input "0867027280"
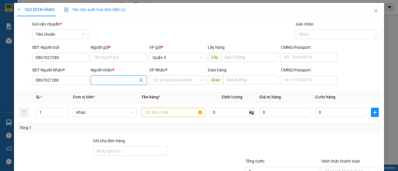
click at [114, 81] on input "Người nhận *" at bounding box center [115, 80] width 43 height 6
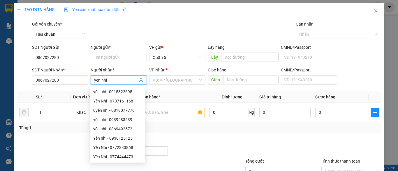
click at [116, 80] on input "yen nhi" at bounding box center [115, 80] width 43 height 6
click at [129, 82] on input "yen nhi" at bounding box center [115, 80] width 43 height 6
click at [117, 82] on input "yen nhi" at bounding box center [115, 80] width 43 height 6
type input "yen nhi"
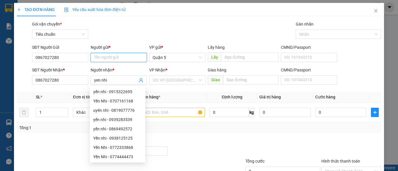
click at [118, 58] on input "Người gửi *" at bounding box center [119, 57] width 56 height 9
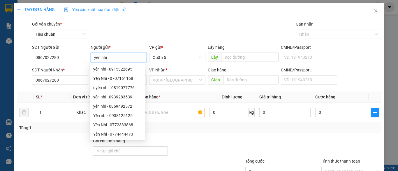
click at [121, 58] on input "yen nhi" at bounding box center [119, 57] width 56 height 9
type input "yen nhi"
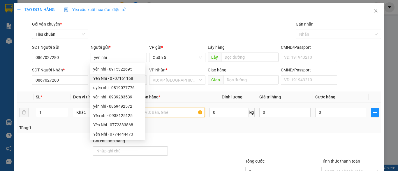
click at [172, 112] on input "text" at bounding box center [172, 112] width 63 height 9
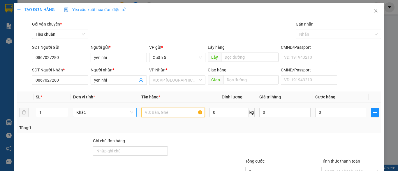
click at [98, 112] on span "Khác" at bounding box center [104, 112] width 56 height 9
type input "ho so"
click at [156, 112] on input "text" at bounding box center [172, 112] width 63 height 9
click at [88, 113] on span "Khác" at bounding box center [104, 112] width 56 height 9
type input "ho so"
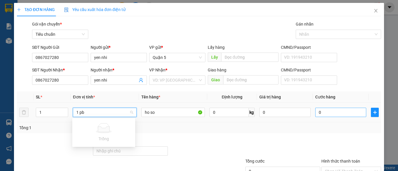
type input "1 pb"
click at [346, 114] on input "0" at bounding box center [340, 112] width 51 height 9
type input "2"
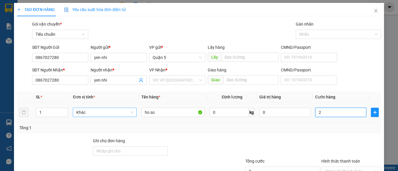
type input "20"
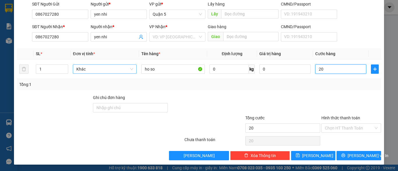
scroll to position [44, 0]
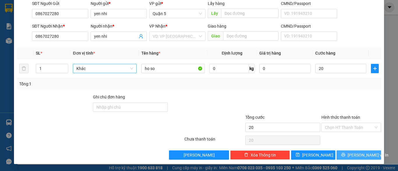
type input "20.000"
click at [352, 156] on span "[PERSON_NAME] và In" at bounding box center [367, 155] width 41 height 6
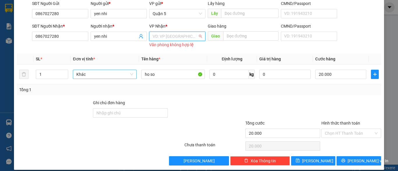
click at [165, 36] on input "search" at bounding box center [175, 36] width 45 height 9
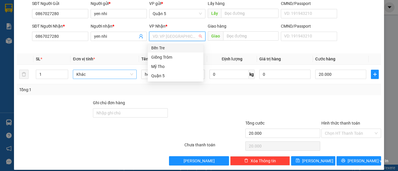
click at [165, 47] on div "Bến Tre" at bounding box center [175, 48] width 49 height 6
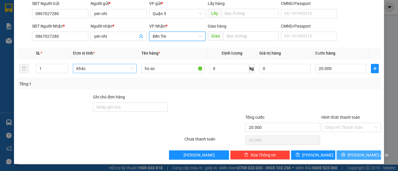
click at [361, 158] on span "[PERSON_NAME] và In" at bounding box center [367, 155] width 41 height 6
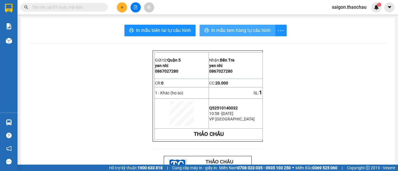
click at [253, 31] on span "In mẫu tem hàng tự cấu hình" at bounding box center [240, 30] width 59 height 7
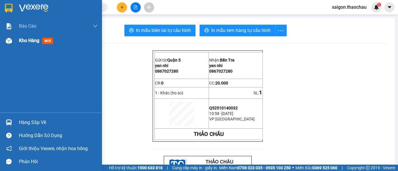
click at [36, 42] on span "Kho hàng" at bounding box center [29, 41] width 20 height 6
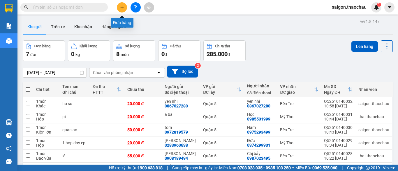
click at [123, 6] on icon "plus" at bounding box center [122, 7] width 4 height 4
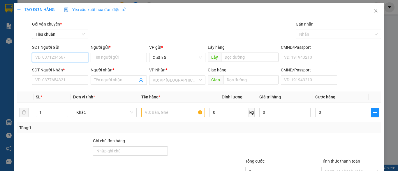
click at [66, 56] on input "SĐT Người Gửi" at bounding box center [60, 57] width 56 height 9
type input "0938890821"
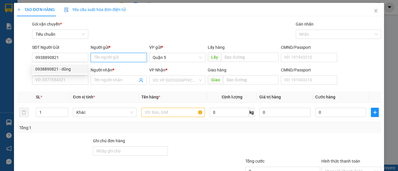
click at [105, 58] on input "Người gửi *" at bounding box center [119, 57] width 56 height 9
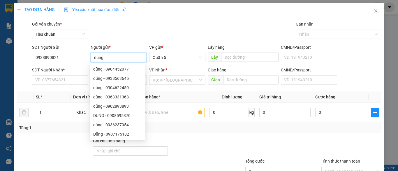
click at [128, 60] on input "dung" at bounding box center [119, 57] width 56 height 9
type input "dung"
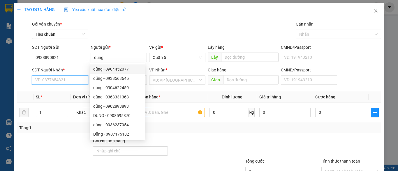
click at [50, 81] on input "SĐT Người Nhận *" at bounding box center [60, 80] width 56 height 9
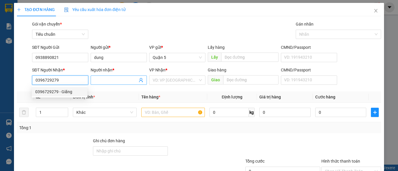
type input "0396729279"
click at [116, 81] on input "Người nhận *" at bounding box center [115, 80] width 43 height 6
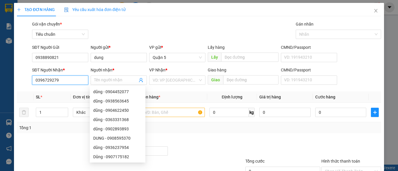
click at [78, 82] on input "0396729279" at bounding box center [60, 80] width 56 height 9
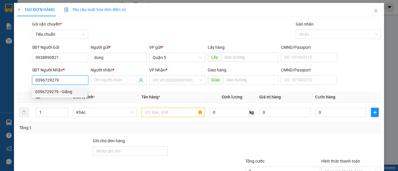
click at [71, 92] on div "0396729279 - Giãng" at bounding box center [59, 92] width 49 height 6
type input "Giãng"
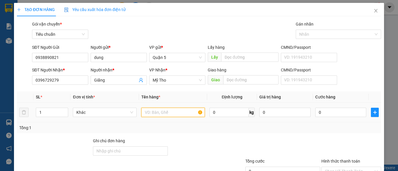
click at [162, 112] on input "text" at bounding box center [172, 112] width 63 height 9
click at [100, 112] on span "Khác" at bounding box center [104, 112] width 56 height 9
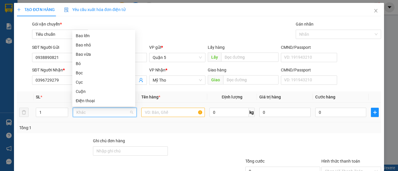
type input "r"
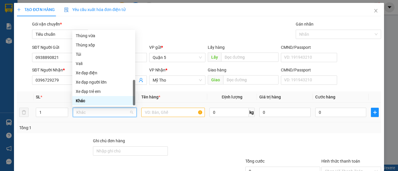
type input "g"
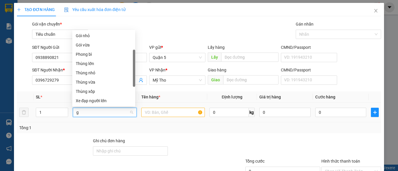
scroll to position [9, 0]
click at [93, 43] on div "Gói nhỏ" at bounding box center [104, 45] width 56 height 6
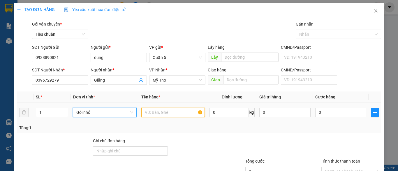
click at [155, 113] on input "text" at bounding box center [172, 112] width 63 height 9
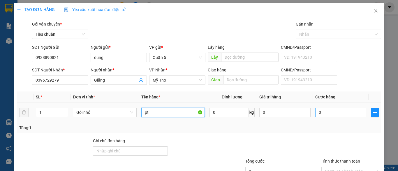
type input "pt"
click at [331, 113] on input "0" at bounding box center [340, 112] width 51 height 9
type input "2"
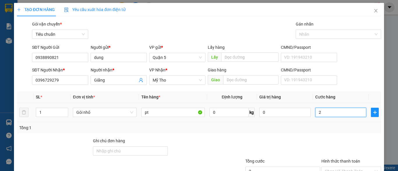
type input "20"
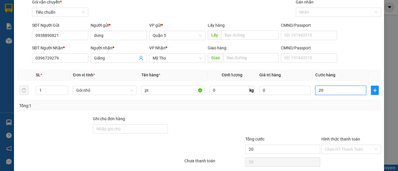
scroll to position [44, 0]
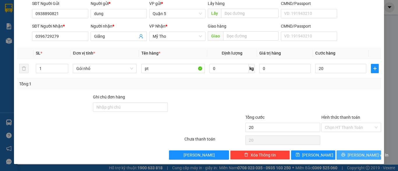
type input "20.000"
click at [358, 156] on span "Lưu và In" at bounding box center [367, 155] width 41 height 6
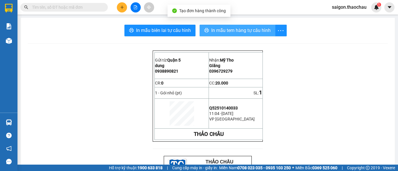
click at [243, 31] on span "In mẫu tem hàng tự cấu hình" at bounding box center [240, 30] width 59 height 7
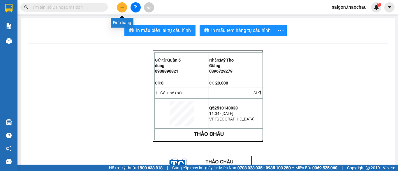
click at [122, 8] on icon "plus" at bounding box center [122, 7] width 4 height 4
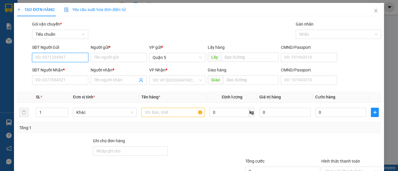
click at [73, 58] on input "SĐT Người Gửi" at bounding box center [60, 57] width 56 height 9
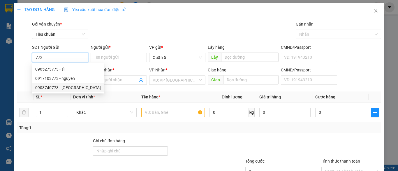
click at [49, 88] on div "0903740773 - Quang Vũ" at bounding box center [68, 88] width 66 height 6
type input "0903740773"
type input "[PERSON_NAME]"
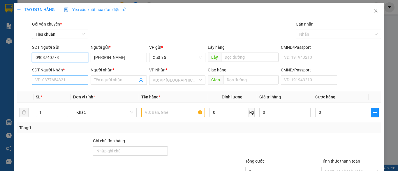
type input "0903740773"
click at [55, 80] on input "SĐT Người Nhận *" at bounding box center [60, 80] width 56 height 9
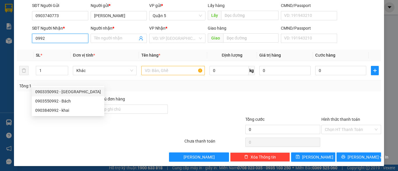
scroll to position [44, 0]
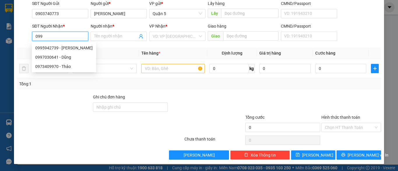
type input "099"
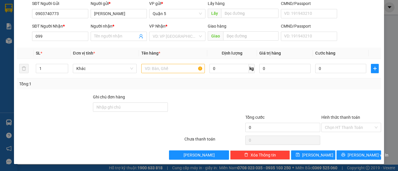
click at [9, 125] on div "TẠO ĐƠN HÀNG Yêu cầu xuất hóa đơn điện tử Transit Pickup Surcharge Ids Transit …" at bounding box center [199, 85] width 398 height 171
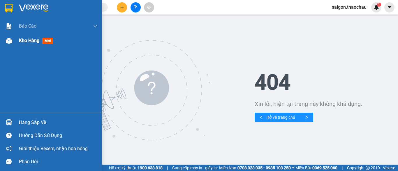
click at [8, 41] on img at bounding box center [9, 41] width 6 height 6
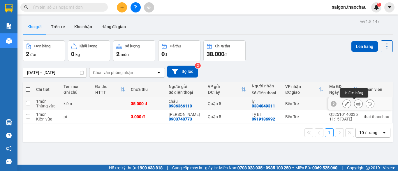
click at [355, 106] on button at bounding box center [358, 104] width 8 height 10
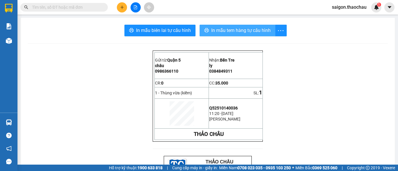
click at [231, 31] on span "In mẫu tem hàng tự cấu hình" at bounding box center [240, 30] width 59 height 7
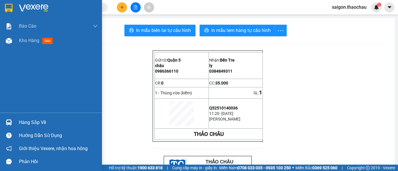
click at [8, 122] on img at bounding box center [9, 123] width 6 height 6
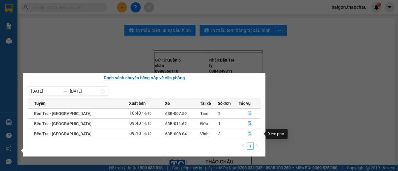
click at [248, 134] on icon "file-done" at bounding box center [249, 134] width 4 height 4
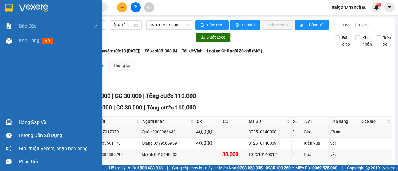
click at [6, 126] on div at bounding box center [9, 123] width 10 height 10
click at [29, 38] on span "Kho hàng" at bounding box center [29, 41] width 20 height 6
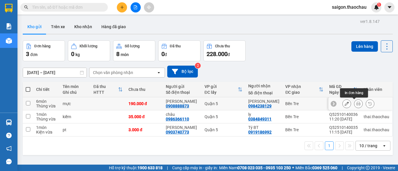
click at [356, 104] on icon at bounding box center [358, 104] width 4 height 4
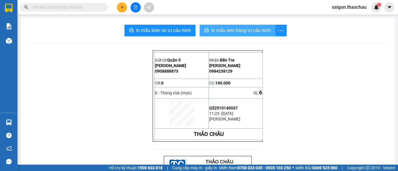
click at [261, 29] on span "In mẫu tem hàng tự cấu hình" at bounding box center [240, 30] width 59 height 7
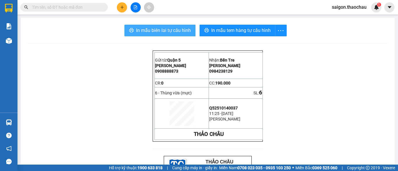
click at [171, 29] on span "In mẫu biên lai tự cấu hình" at bounding box center [163, 30] width 55 height 7
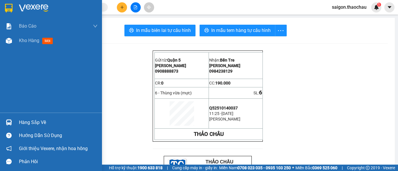
click at [9, 123] on img at bounding box center [9, 123] width 6 height 6
click at [8, 43] on img at bounding box center [9, 41] width 6 height 6
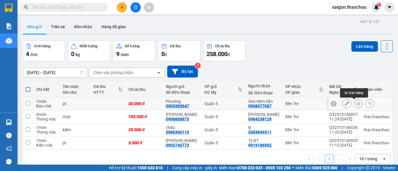
click at [354, 103] on button at bounding box center [358, 104] width 8 height 10
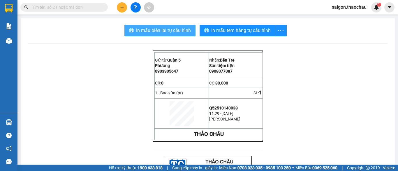
click at [143, 34] on button "In mẫu biên lai tự cấu hình" at bounding box center [159, 31] width 71 height 12
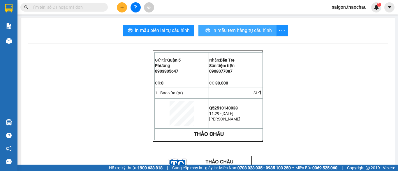
click at [225, 26] on button "In mẫu tem hàng tự cấu hình" at bounding box center [237, 31] width 78 height 12
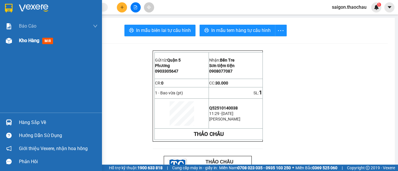
click at [8, 44] on div at bounding box center [9, 41] width 10 height 10
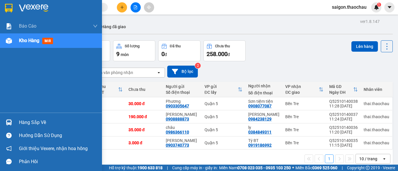
click at [8, 44] on img at bounding box center [9, 41] width 6 height 6
click at [8, 122] on img at bounding box center [9, 123] width 6 height 6
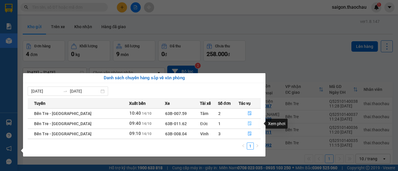
click at [247, 124] on icon "file-done" at bounding box center [249, 124] width 4 height 4
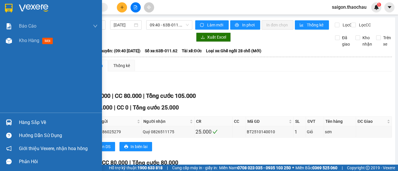
click at [8, 124] on img at bounding box center [9, 123] width 6 height 6
click at [6, 43] on img at bounding box center [9, 41] width 6 height 6
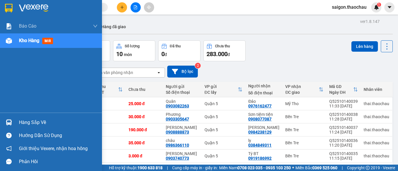
click at [9, 42] on img at bounding box center [9, 41] width 6 height 6
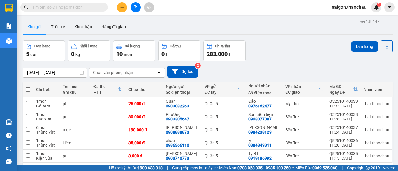
click at [37, 27] on button "Kho gửi" at bounding box center [35, 27] width 24 height 14
click at [356, 103] on icon at bounding box center [358, 104] width 4 height 4
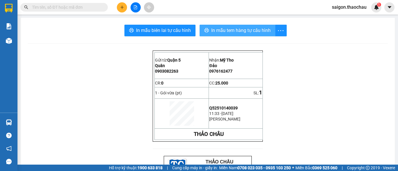
click at [228, 31] on span "In mẫu tem hàng tự cấu hình" at bounding box center [240, 30] width 59 height 7
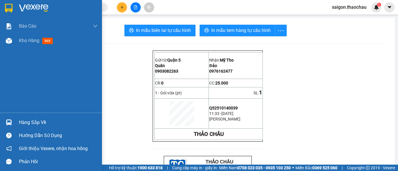
click at [8, 122] on img at bounding box center [9, 123] width 6 height 6
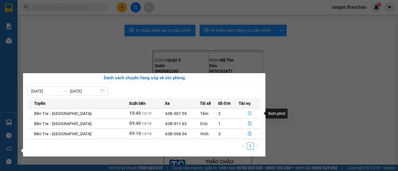
click at [247, 114] on icon "file-done" at bounding box center [249, 114] width 4 height 4
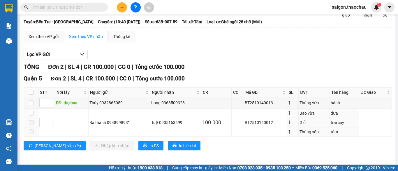
scroll to position [36, 0]
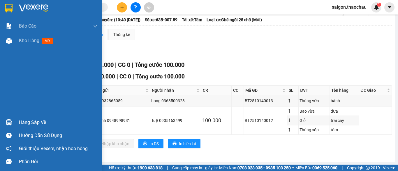
click at [8, 123] on img at bounding box center [9, 123] width 6 height 6
click at [11, 41] on div "Báo cáo Báo cáo dòng tiền (nhân viên) Kho hàng mới Hàng sắp về Hướng dẫn sử dụn…" at bounding box center [51, 85] width 102 height 171
click at [10, 41] on img at bounding box center [9, 41] width 6 height 6
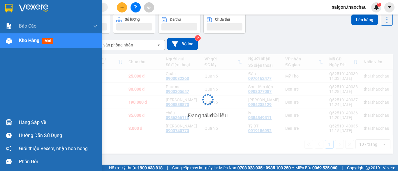
scroll to position [27, 0]
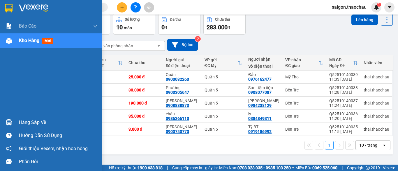
click at [36, 42] on span "Kho hàng" at bounding box center [29, 41] width 20 height 6
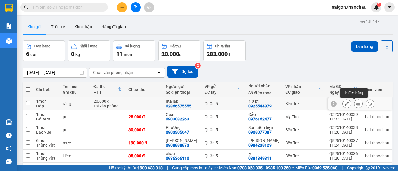
click at [356, 105] on icon at bounding box center [358, 104] width 4 height 4
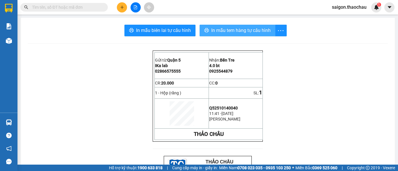
click at [266, 29] on span "In mẫu tem hàng tự cấu hình" at bounding box center [240, 30] width 59 height 7
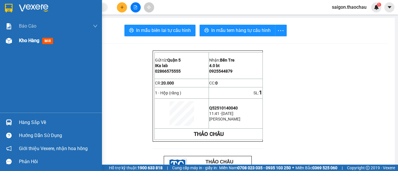
click at [44, 41] on span "mới" at bounding box center [47, 41] width 11 height 6
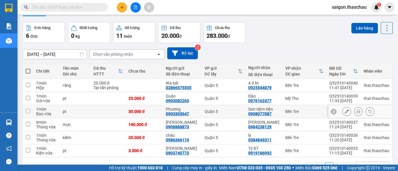
scroll to position [35, 0]
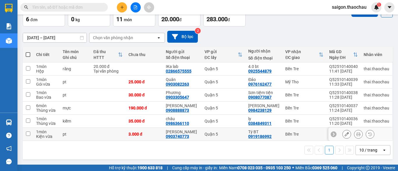
click at [355, 137] on button at bounding box center [358, 135] width 8 height 10
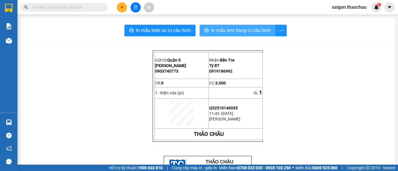
click at [250, 33] on span "In mẫu tem hàng tự cấu hình" at bounding box center [240, 30] width 59 height 7
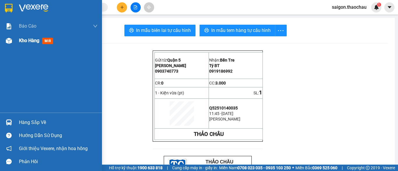
click at [21, 39] on span "Kho hàng" at bounding box center [29, 41] width 20 height 6
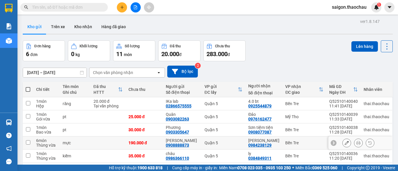
scroll to position [35, 0]
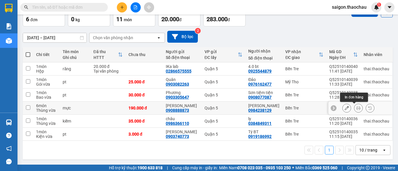
click at [356, 108] on icon at bounding box center [358, 108] width 4 height 4
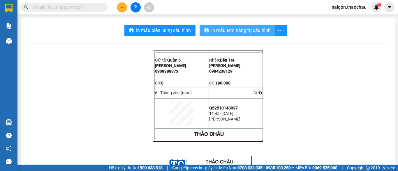
click at [227, 31] on span "In mẫu tem hàng tự cấu hình" at bounding box center [240, 30] width 59 height 7
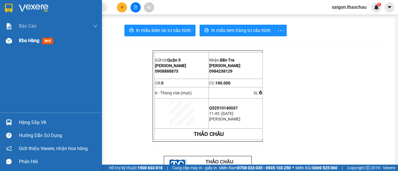
click at [24, 40] on span "Kho hàng" at bounding box center [29, 41] width 20 height 6
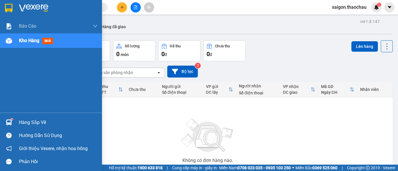
click at [29, 39] on span "Kho hàng" at bounding box center [29, 41] width 20 height 6
click at [29, 41] on span "Kho hàng" at bounding box center [29, 41] width 20 height 6
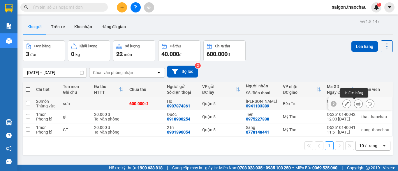
click at [356, 104] on icon at bounding box center [358, 104] width 4 height 4
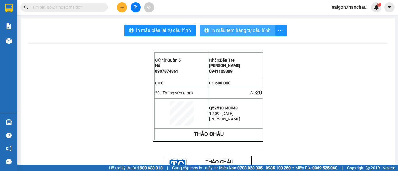
click at [261, 29] on span "In mẫu tem hàng tự cấu hình" at bounding box center [240, 30] width 59 height 7
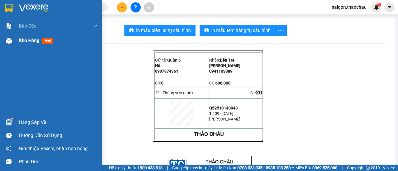
drag, startPoint x: 31, startPoint y: 42, endPoint x: 15, endPoint y: 48, distance: 17.0
click at [31, 42] on span "Kho hàng" at bounding box center [29, 41] width 20 height 6
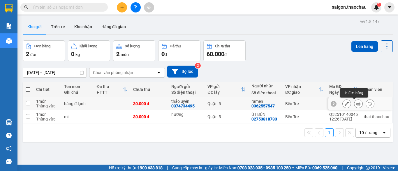
click at [356, 102] on icon at bounding box center [358, 104] width 4 height 4
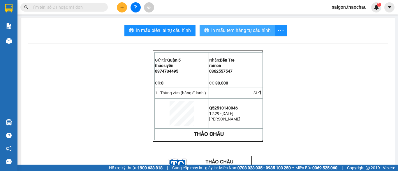
click at [254, 28] on span "In mẫu tem hàng tự cấu hình" at bounding box center [240, 30] width 59 height 7
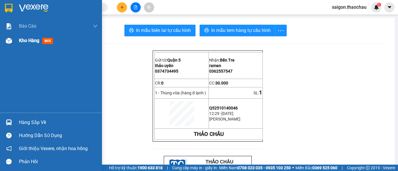
click at [25, 39] on span "Kho hàng" at bounding box center [29, 41] width 20 height 6
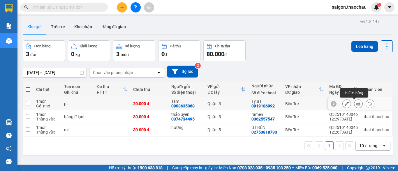
click at [354, 106] on button at bounding box center [358, 104] width 8 height 10
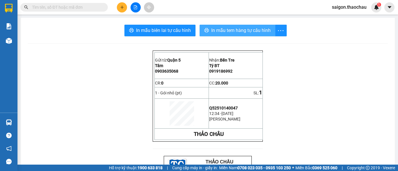
click at [242, 31] on span "In mẫu tem hàng tự cấu hình" at bounding box center [240, 30] width 59 height 7
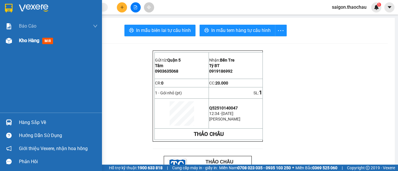
click at [23, 41] on span "Kho hàng" at bounding box center [29, 41] width 20 height 6
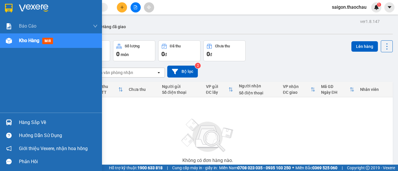
click at [35, 42] on span "Kho hàng" at bounding box center [29, 41] width 20 height 6
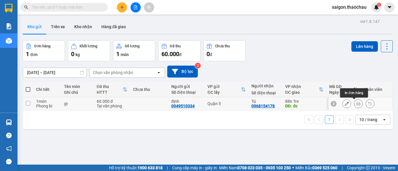
click at [356, 103] on icon at bounding box center [358, 104] width 4 height 4
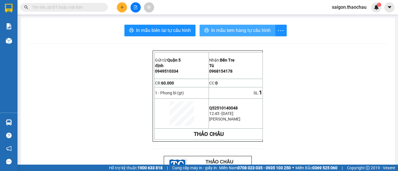
click at [243, 31] on span "In mẫu tem hàng tự cấu hình" at bounding box center [240, 30] width 59 height 7
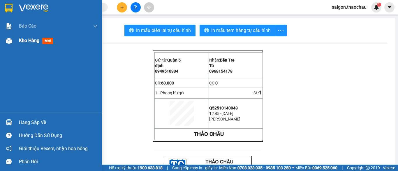
click at [13, 39] on div at bounding box center [9, 41] width 10 height 10
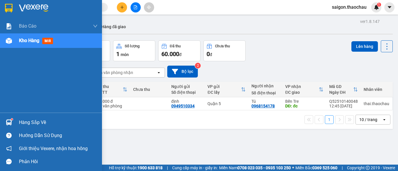
click at [24, 43] on span "Kho hàng" at bounding box center [29, 41] width 20 height 6
click at [26, 43] on span "Kho hàng" at bounding box center [29, 41] width 20 height 6
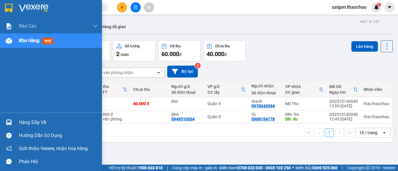
click at [29, 44] on div "Kho hàng mới" at bounding box center [37, 40] width 36 height 7
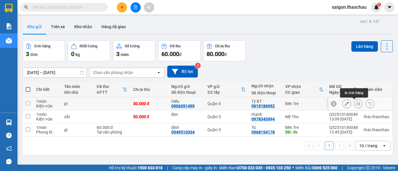
click at [354, 105] on button at bounding box center [358, 104] width 8 height 10
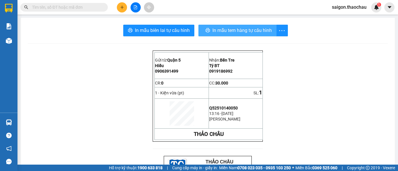
click at [249, 31] on span "In mẫu tem hàng tự cấu hình" at bounding box center [241, 30] width 59 height 7
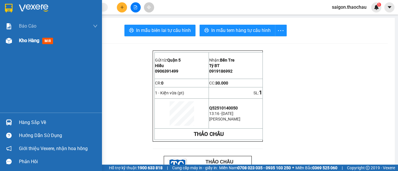
click at [18, 37] on div "Kho hàng mới" at bounding box center [51, 40] width 102 height 15
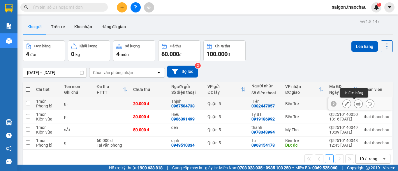
click at [356, 102] on icon at bounding box center [358, 104] width 4 height 4
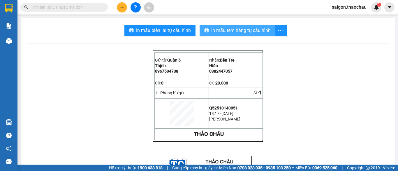
click at [257, 30] on span "In mẫu tem hàng tự cấu hình" at bounding box center [240, 30] width 59 height 7
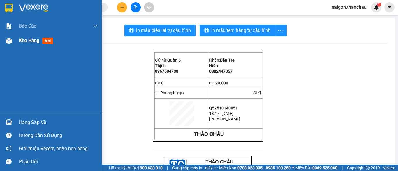
click at [29, 41] on span "Kho hàng" at bounding box center [29, 41] width 20 height 6
click at [29, 46] on div "Kho hàng mới" at bounding box center [58, 40] width 79 height 15
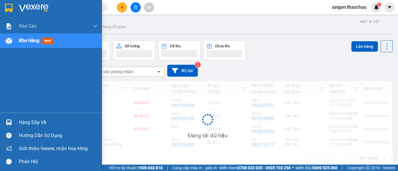
click at [30, 43] on span "Kho hàng" at bounding box center [29, 41] width 20 height 6
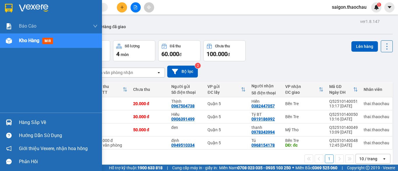
click at [25, 39] on span "Kho hàng" at bounding box center [29, 41] width 20 height 6
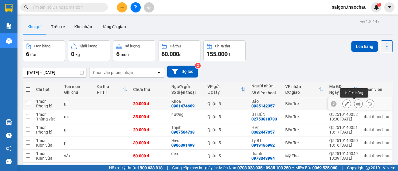
click at [356, 104] on button at bounding box center [358, 104] width 8 height 10
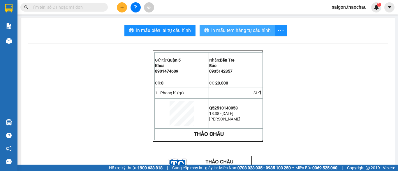
click at [257, 30] on span "In mẫu tem hàng tự cấu hình" at bounding box center [240, 30] width 59 height 7
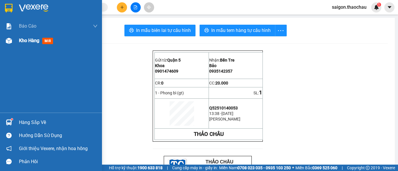
click at [35, 40] on span "Kho hàng" at bounding box center [29, 41] width 20 height 6
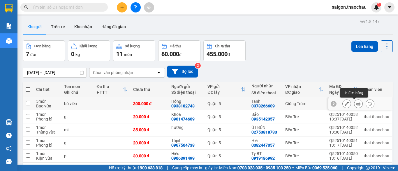
click at [356, 103] on icon at bounding box center [358, 104] width 4 height 4
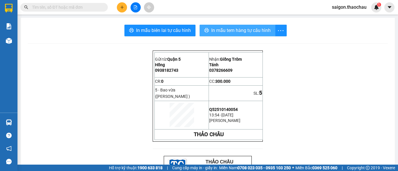
click at [254, 28] on span "In mẫu tem hàng tự cấu hình" at bounding box center [240, 30] width 59 height 7
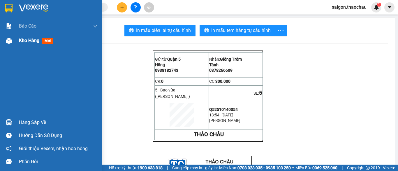
click at [15, 42] on div "Kho hàng mới" at bounding box center [51, 40] width 102 height 15
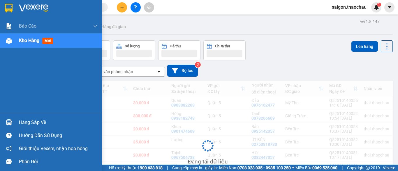
click at [26, 39] on span "Kho hàng" at bounding box center [29, 41] width 20 height 6
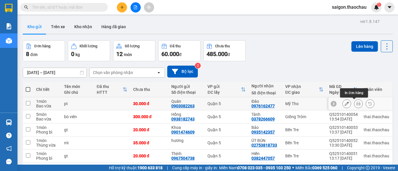
click at [356, 104] on icon at bounding box center [358, 104] width 4 height 4
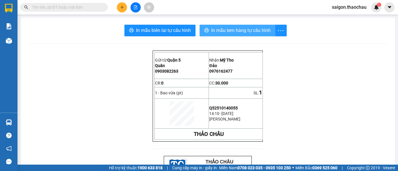
click at [223, 31] on span "In mẫu tem hàng tự cấu hình" at bounding box center [240, 30] width 59 height 7
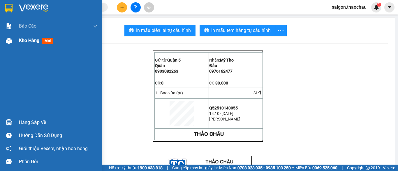
click at [36, 42] on span "Kho hàng" at bounding box center [29, 41] width 20 height 6
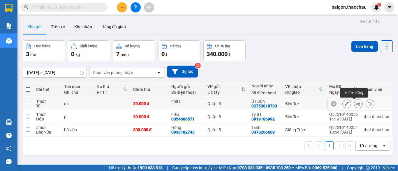
click at [356, 104] on icon at bounding box center [358, 104] width 4 height 4
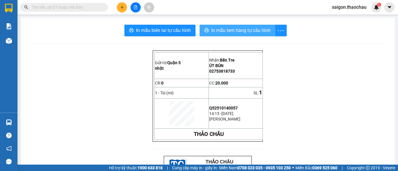
click at [221, 31] on span "In mẫu tem hàng tự cấu hình" at bounding box center [240, 30] width 59 height 7
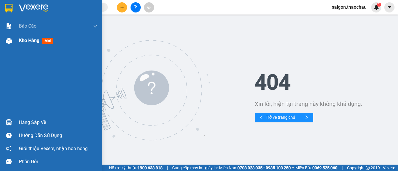
click at [23, 42] on span "Kho hàng" at bounding box center [29, 41] width 20 height 6
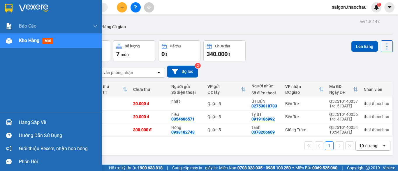
click at [15, 43] on div "Kho hàng mới" at bounding box center [51, 40] width 102 height 15
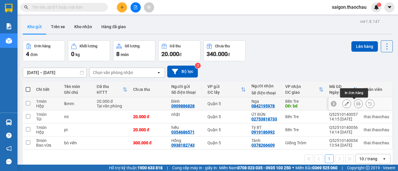
click at [356, 105] on icon at bounding box center [358, 104] width 4 height 4
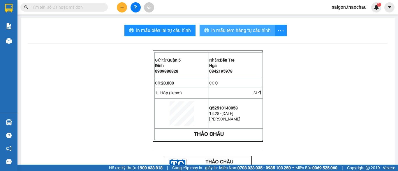
click at [264, 29] on span "In mẫu tem hàng tự cấu hình" at bounding box center [240, 30] width 59 height 7
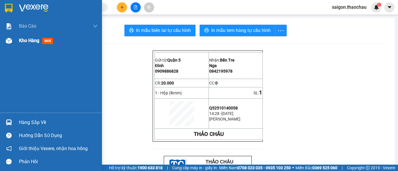
click at [35, 39] on span "Kho hàng" at bounding box center [29, 41] width 20 height 6
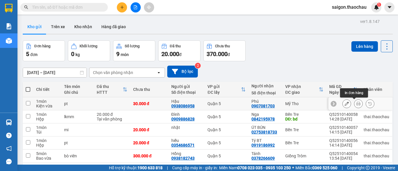
click at [356, 102] on icon at bounding box center [358, 104] width 4 height 4
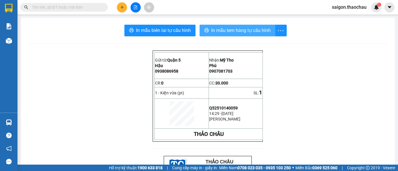
click at [260, 30] on span "In mẫu tem hàng tự cấu hình" at bounding box center [240, 30] width 59 height 7
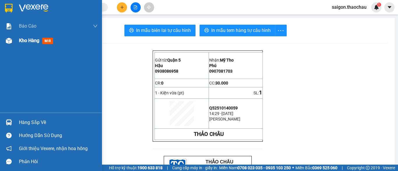
click at [33, 41] on span "Kho hàng" at bounding box center [29, 41] width 20 height 6
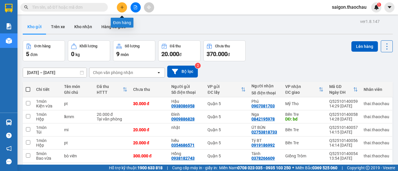
click at [123, 5] on button at bounding box center [122, 7] width 10 height 10
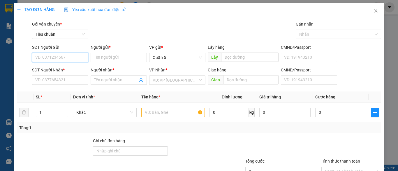
click at [57, 57] on input "SĐT Người Gửi" at bounding box center [60, 57] width 56 height 9
type input "0909477389"
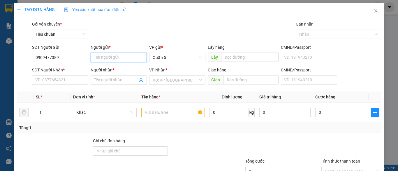
click at [115, 58] on input "Người gửi *" at bounding box center [119, 57] width 56 height 9
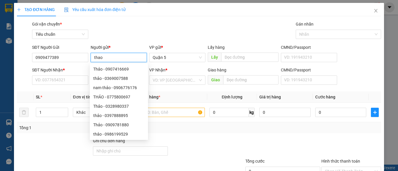
click at [114, 61] on input "thao" at bounding box center [119, 57] width 56 height 9
type input "thao"
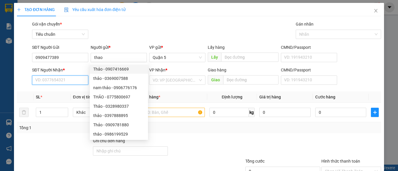
click at [47, 82] on input "SĐT Người Nhận *" at bounding box center [60, 80] width 56 height 9
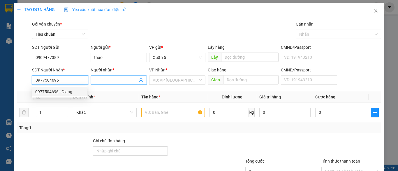
type input "0977504696"
click at [99, 81] on input "Người nhận *" at bounding box center [115, 80] width 43 height 6
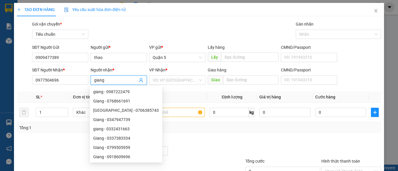
click at [117, 81] on input "giang" at bounding box center [115, 80] width 43 height 6
type input "giang"
click at [187, 81] on input "search" at bounding box center [175, 80] width 45 height 9
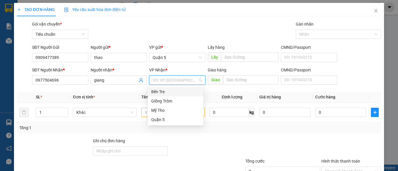
click at [181, 91] on div "Bến Tre" at bounding box center [175, 92] width 49 height 6
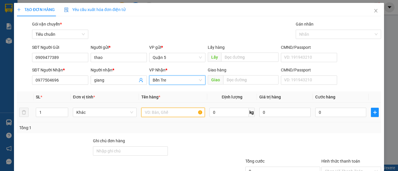
click at [152, 113] on input "text" at bounding box center [172, 112] width 63 height 9
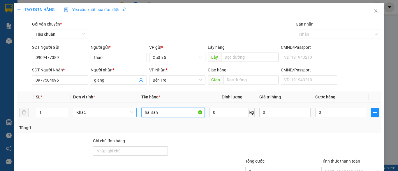
click at [101, 115] on span "Khác" at bounding box center [104, 112] width 56 height 9
type input "hai san"
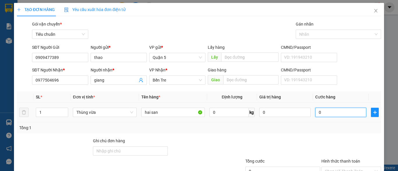
click at [336, 114] on input "0" at bounding box center [340, 112] width 51 height 9
type input "3"
type input "30"
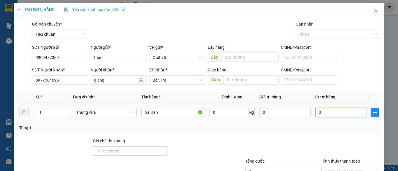
type input "30"
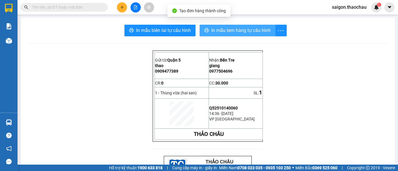
click at [240, 26] on button "In mẫu tem hàng tự cấu hình" at bounding box center [237, 31] width 76 height 12
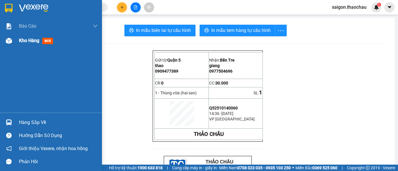
click at [29, 39] on span "Kho hàng" at bounding box center [29, 41] width 20 height 6
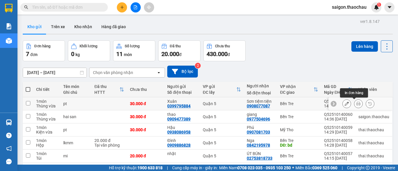
click at [356, 104] on icon at bounding box center [358, 104] width 4 height 4
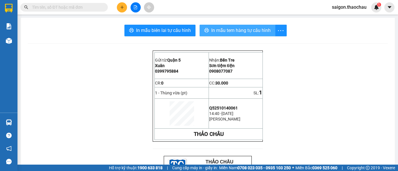
click at [262, 26] on button "In mẫu tem hàng tự cấu hình" at bounding box center [237, 31] width 76 height 12
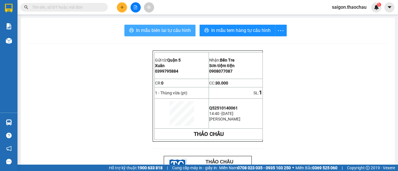
click at [158, 28] on span "In mẫu biên lai tự cấu hình" at bounding box center [163, 30] width 55 height 7
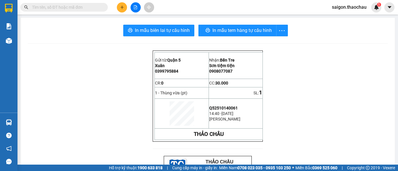
click at [51, 8] on input "text" at bounding box center [66, 7] width 69 height 6
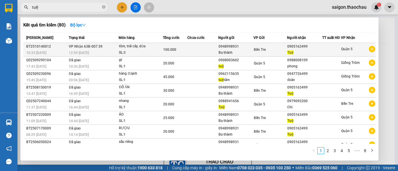
type input "tuệ"
click at [195, 54] on td at bounding box center [202, 50] width 31 height 14
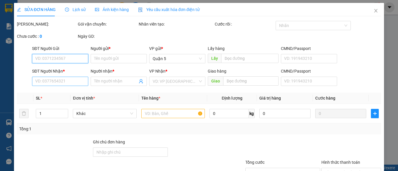
type input "0948998931"
type input "Ba thành"
type input "0905163499"
type input "Tuệ"
type input "100.000"
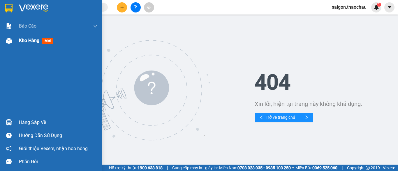
click at [22, 38] on span "Kho hàng" at bounding box center [29, 41] width 20 height 6
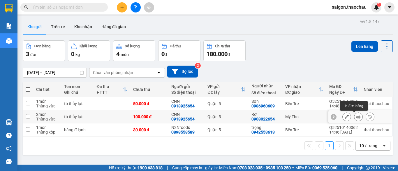
click at [356, 119] on icon at bounding box center [358, 117] width 4 height 4
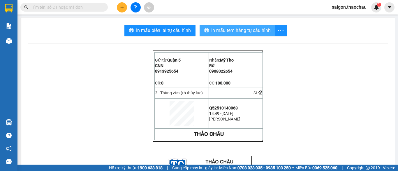
click at [259, 33] on span "In mẫu tem hàng tự cấu hình" at bounding box center [240, 30] width 59 height 7
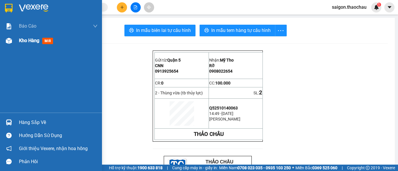
click at [36, 40] on span "Kho hàng" at bounding box center [29, 41] width 20 height 6
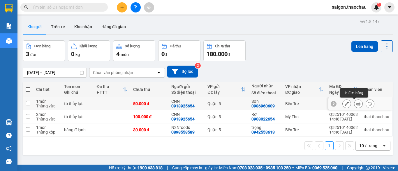
click at [356, 104] on icon at bounding box center [358, 104] width 4 height 4
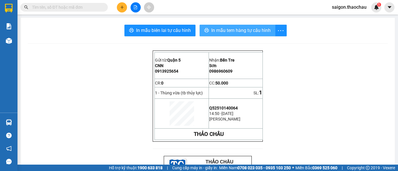
drag, startPoint x: 263, startPoint y: 28, endPoint x: 274, endPoint y: 49, distance: 24.0
click at [264, 28] on span "In mẫu tem hàng tự cấu hình" at bounding box center [240, 30] width 59 height 7
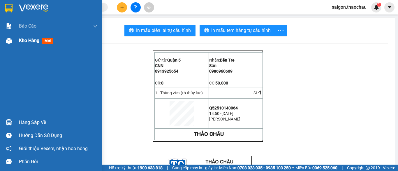
click at [22, 40] on span "Kho hàng" at bounding box center [29, 41] width 20 height 6
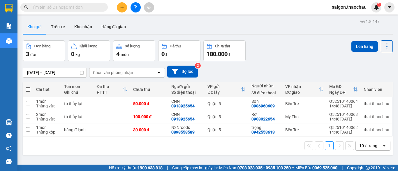
click at [355, 8] on span "saigon.thaochau" at bounding box center [349, 6] width 44 height 7
click at [335, 18] on li "Đăng xuất" at bounding box center [349, 17] width 44 height 9
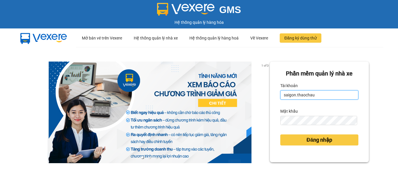
drag, startPoint x: 312, startPoint y: 93, endPoint x: 255, endPoint y: 94, distance: 57.1
click at [255, 94] on div "1 of 3 Phần mềm quản lý nhà xe Tài khoản saigon.thaochau Mật khẩu Đăng nhập" at bounding box center [199, 129] width 398 height 165
type input "thai.thaochau"
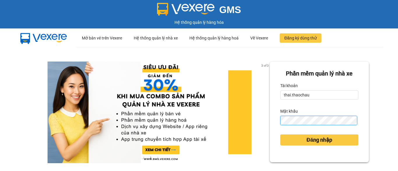
click at [280, 135] on button "Đăng nhập" at bounding box center [319, 140] width 78 height 11
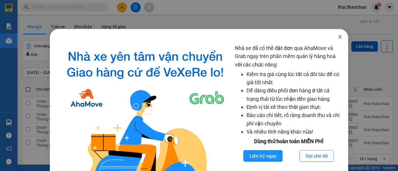
click at [337, 37] on icon "close" at bounding box center [339, 37] width 5 height 5
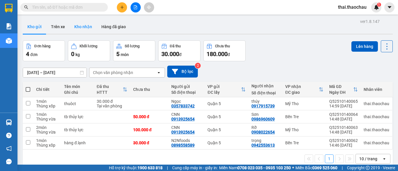
click at [80, 26] on button "Kho nhận" at bounding box center [83, 27] width 27 height 14
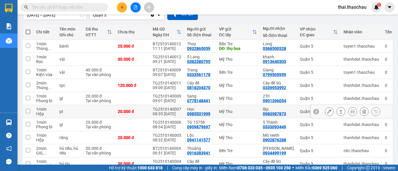
scroll to position [58, 0]
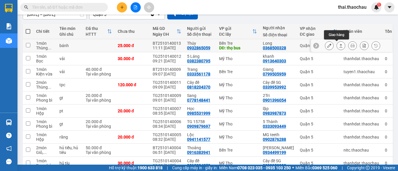
click at [328, 44] on button at bounding box center [329, 46] width 8 height 10
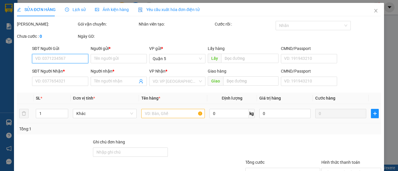
type input "0932865059"
type input "Thúy"
type input "thọ bus"
type input "0368500328"
type input "Long"
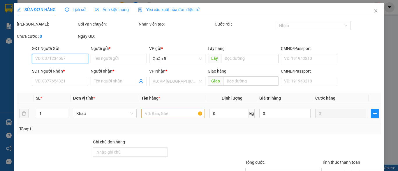
type input "25.000"
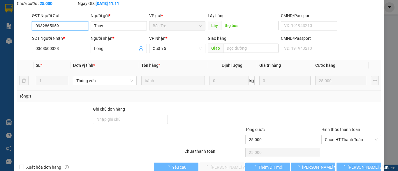
scroll to position [42, 0]
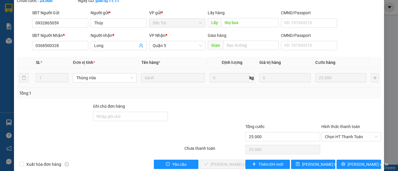
click at [339, 125] on div "Hình thức thanh toán" at bounding box center [351, 128] width 60 height 9
click at [339, 133] on span "Chọn HT Thanh Toán" at bounding box center [351, 137] width 53 height 9
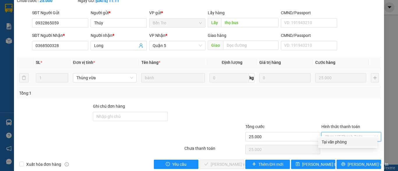
click at [329, 142] on div "Tại văn phòng" at bounding box center [347, 142] width 52 height 6
type input "0"
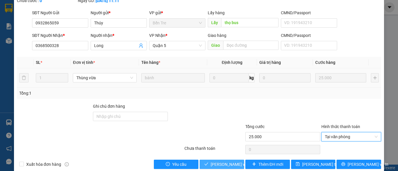
click at [222, 162] on span "Lưu và Giao hàng" at bounding box center [238, 165] width 56 height 6
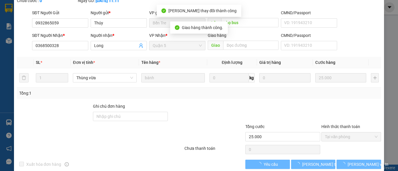
scroll to position [0, 0]
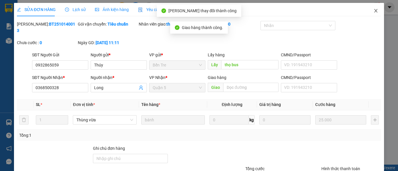
drag, startPoint x: 372, startPoint y: 12, endPoint x: 369, endPoint y: 10, distance: 3.9
click at [373, 12] on icon "close" at bounding box center [375, 10] width 5 height 5
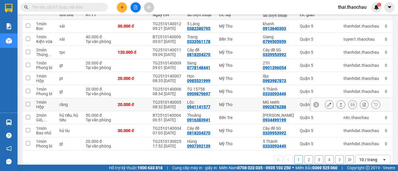
scroll to position [90, 0]
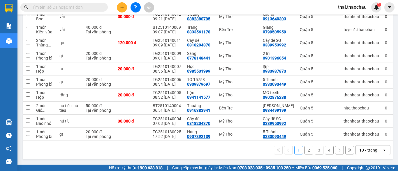
click at [360, 148] on div "10 / trang" at bounding box center [368, 151] width 18 height 6
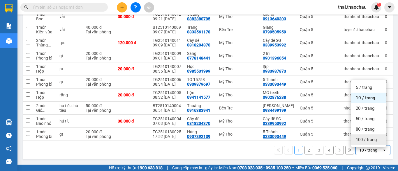
click at [358, 137] on span "100 / trang" at bounding box center [365, 140] width 21 height 6
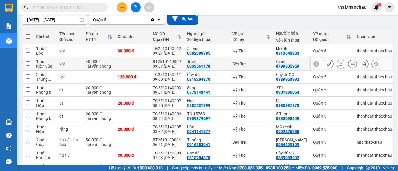
scroll to position [23, 0]
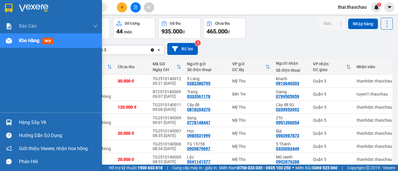
click at [44, 125] on div "Hàng sắp về" at bounding box center [58, 122] width 79 height 9
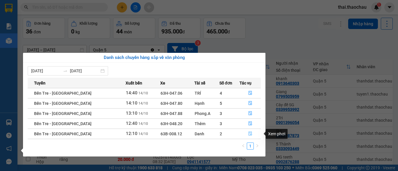
click at [250, 130] on button "button" at bounding box center [250, 134] width 21 height 9
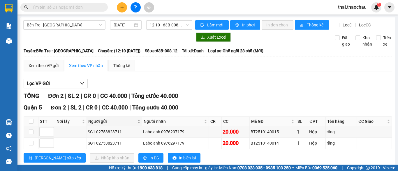
scroll to position [19, 0]
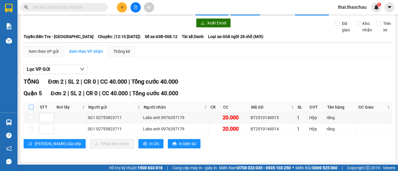
click at [31, 110] on input "checkbox" at bounding box center [31, 107] width 5 height 5
checkbox input "true"
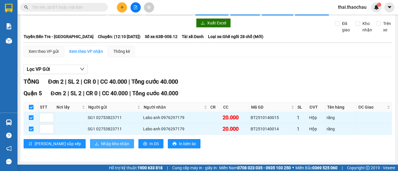
click at [101, 144] on span "Nhập kho nhận" at bounding box center [115, 144] width 28 height 6
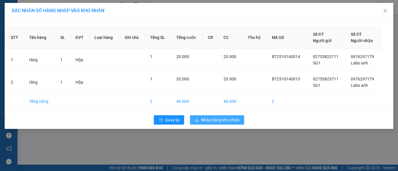
click at [212, 118] on span "Nhập hàng kho nhận" at bounding box center [220, 120] width 38 height 6
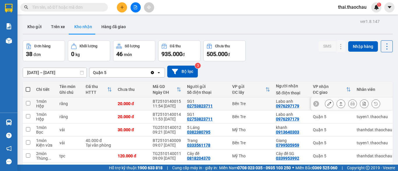
click at [327, 105] on icon at bounding box center [329, 104] width 4 height 4
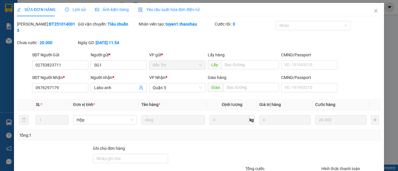
type input "02753823711"
type input "SG1"
type input "0976297179"
type input "Labo anh"
type input "20.000"
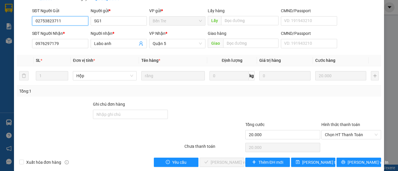
scroll to position [45, 0]
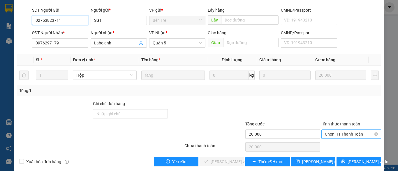
click at [341, 130] on span "Chọn HT Thanh Toán" at bounding box center [351, 134] width 53 height 9
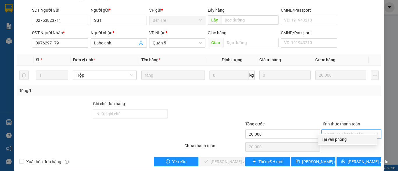
click at [338, 140] on div "Tại văn phòng" at bounding box center [347, 140] width 52 height 6
type input "0"
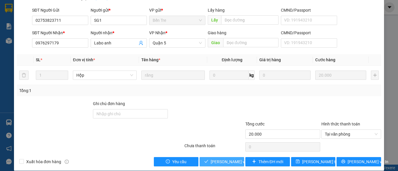
click at [226, 159] on span "Lưu và Giao hàng" at bounding box center [238, 162] width 56 height 6
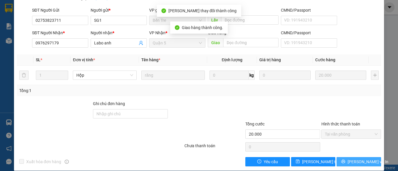
click at [357, 159] on span "[PERSON_NAME] và In" at bounding box center [367, 162] width 41 height 6
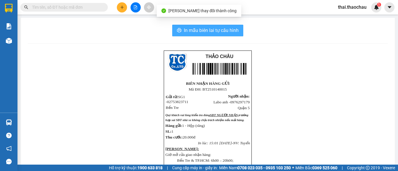
click at [229, 30] on span "In mẫu biên lai tự cấu hình" at bounding box center [211, 30] width 55 height 7
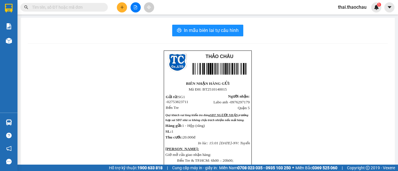
click at [22, 37] on div "In mẫu biên lai tự cấu hình THẢO CHÂU BIÊN NHẬN HÀNG GỬI Mã ĐH: BT25101400…" at bounding box center [208, 145] width 374 height 255
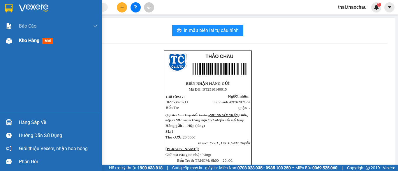
click at [14, 39] on div "Kho hàng mới" at bounding box center [51, 40] width 102 height 15
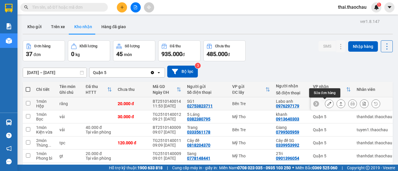
click at [327, 104] on icon at bounding box center [329, 104] width 4 height 4
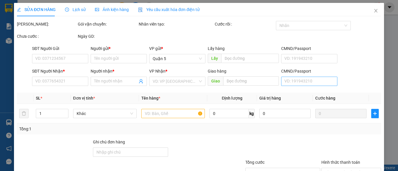
type input "02753823711"
type input "SG1"
type input "0976297179"
type input "Labo anh"
type input "20.000"
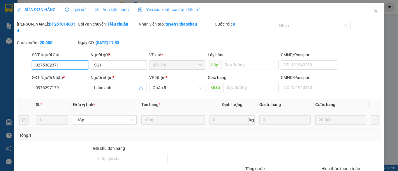
scroll to position [45, 0]
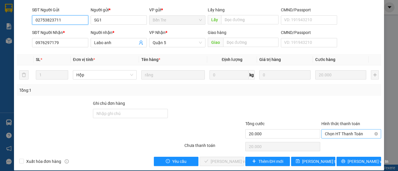
click at [340, 131] on span "Chọn HT Thanh Toán" at bounding box center [351, 134] width 53 height 9
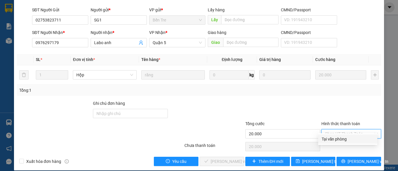
click at [331, 139] on div "Tại văn phòng" at bounding box center [347, 139] width 52 height 6
type input "0"
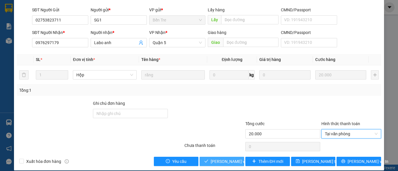
click at [230, 159] on span "Lưu và Giao hàng" at bounding box center [238, 162] width 56 height 6
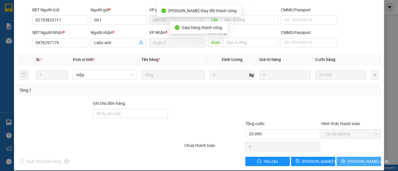
click at [348, 158] on button "[PERSON_NAME] và In" at bounding box center [358, 161] width 45 height 9
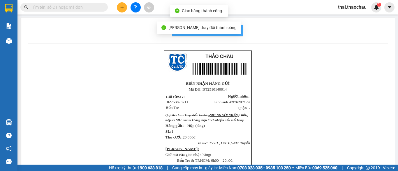
click at [217, 33] on div "Lưu thay đổi thành công" at bounding box center [199, 28] width 84 height 12
click at [224, 34] on button "In mẫu biên lai tự cấu hình" at bounding box center [207, 31] width 71 height 12
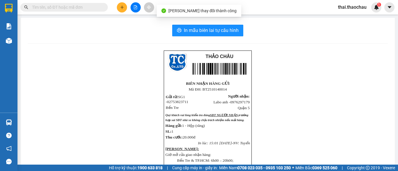
click at [356, 9] on span "thai.thaochau" at bounding box center [352, 6] width 38 height 7
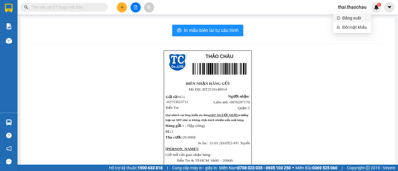
click at [351, 18] on span "Đăng xuất" at bounding box center [354, 18] width 25 height 6
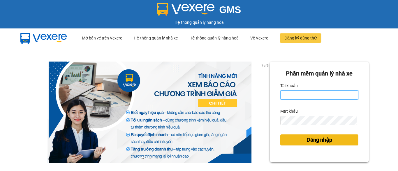
type input "saigon.thaochau"
click at [313, 142] on span "Đăng nhập" at bounding box center [319, 140] width 26 height 8
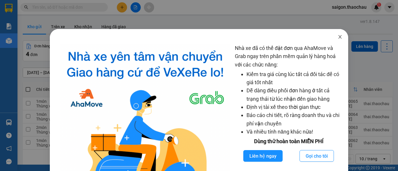
click at [339, 37] on span "Close" at bounding box center [340, 37] width 16 height 16
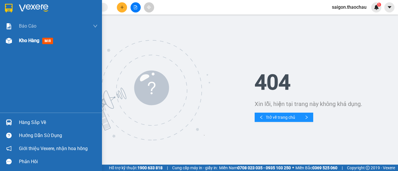
click at [29, 41] on span "Kho hàng" at bounding box center [29, 41] width 20 height 6
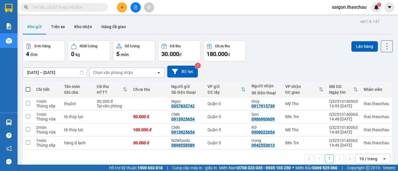
click at [260, 159] on div "1 10 / trang open" at bounding box center [207, 159] width 365 height 10
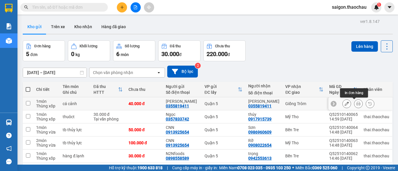
click at [356, 102] on icon at bounding box center [358, 104] width 4 height 4
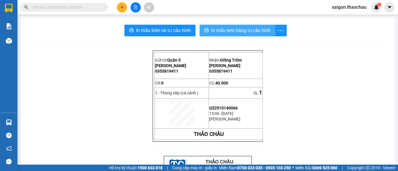
click at [220, 29] on span "In mẫu tem hàng tự cấu hình" at bounding box center [240, 30] width 59 height 7
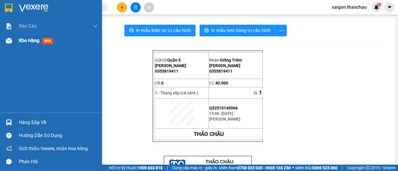
click at [22, 42] on span "Kho hàng" at bounding box center [29, 41] width 20 height 6
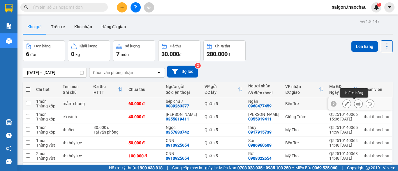
click at [356, 105] on icon at bounding box center [358, 104] width 4 height 4
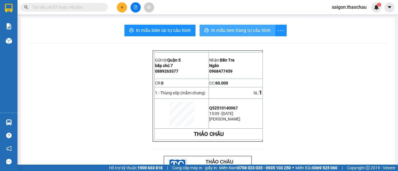
click at [257, 31] on span "In mẫu tem hàng tự cấu hình" at bounding box center [240, 30] width 59 height 7
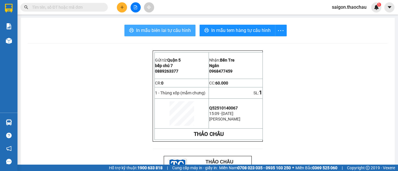
click at [175, 31] on span "In mẫu biên lai tự cấu hình" at bounding box center [163, 30] width 55 height 7
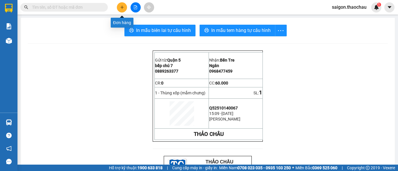
click at [123, 7] on icon "plus" at bounding box center [121, 7] width 3 height 0
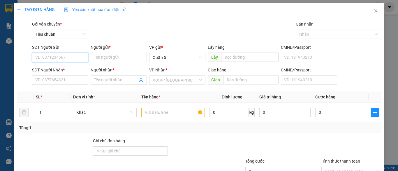
click at [72, 58] on input "SĐT Người Gửi" at bounding box center [60, 57] width 56 height 9
type input "0965056795"
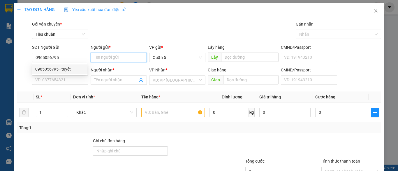
click at [96, 59] on input "Người gửi *" at bounding box center [119, 57] width 56 height 9
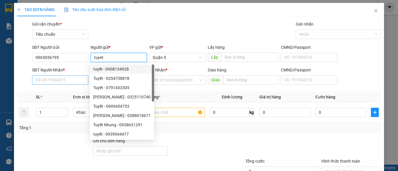
type input "tuyet"
click at [62, 78] on input "SĐT Người Nhận *" at bounding box center [60, 80] width 56 height 9
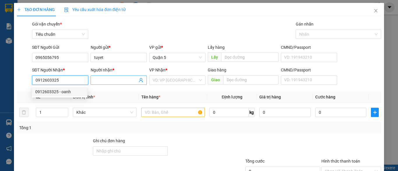
type input "0912603325"
click at [107, 79] on input "Người nhận *" at bounding box center [115, 80] width 43 height 6
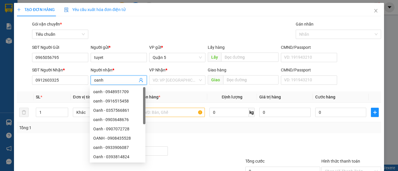
click at [107, 79] on input "oanh" at bounding box center [115, 80] width 43 height 6
click at [107, 78] on input "oanh" at bounding box center [115, 80] width 43 height 6
click at [82, 115] on span "Khác" at bounding box center [104, 112] width 56 height 9
type input "oanh"
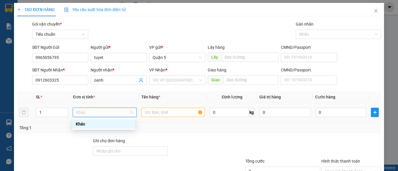
click at [89, 122] on div "Khác" at bounding box center [104, 124] width 56 height 6
click at [106, 112] on span "Khác" at bounding box center [104, 112] width 56 height 9
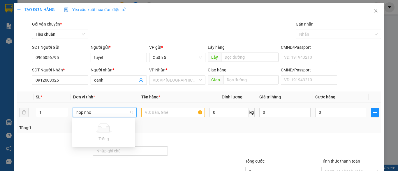
type input "hop nho"
click at [178, 112] on input "text" at bounding box center [172, 112] width 63 height 9
click at [111, 114] on span "Khác" at bounding box center [104, 112] width 56 height 9
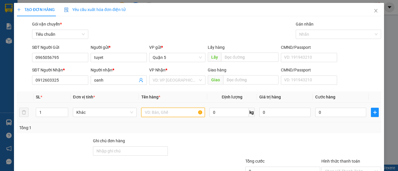
click at [172, 114] on input "text" at bounding box center [172, 112] width 63 height 9
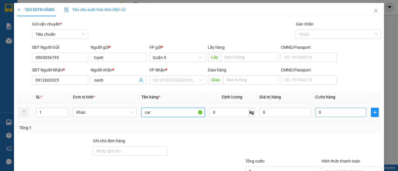
type input "car"
click at [324, 115] on input "0" at bounding box center [340, 112] width 51 height 9
type input "2"
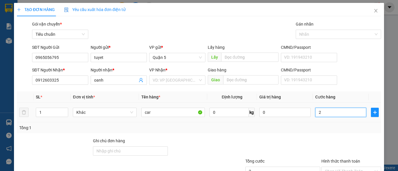
type input "20"
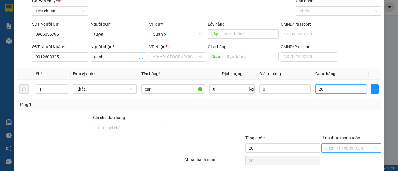
scroll to position [44, 0]
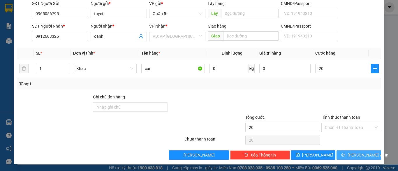
type input "20.000"
click at [358, 155] on span "[PERSON_NAME] và In" at bounding box center [367, 155] width 41 height 6
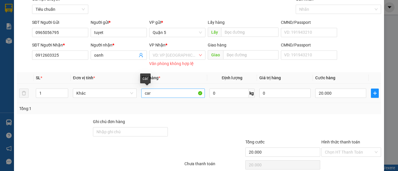
scroll to position [15, 0]
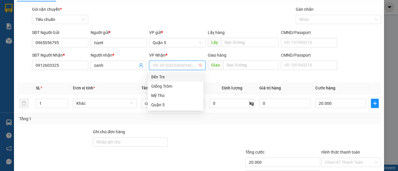
click at [162, 66] on input "search" at bounding box center [175, 65] width 45 height 9
click at [164, 98] on div "Mỹ Tho" at bounding box center [175, 96] width 49 height 6
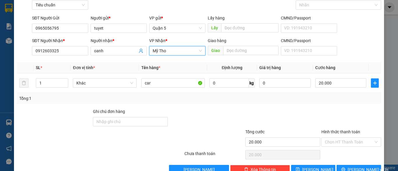
scroll to position [44, 0]
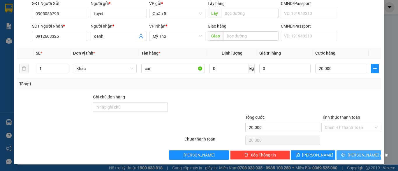
click at [342, 155] on button "[PERSON_NAME] và In" at bounding box center [358, 155] width 45 height 9
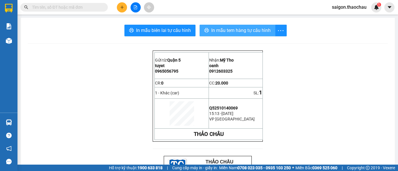
click at [241, 32] on span "In mẫu tem hàng tự cấu hình" at bounding box center [240, 30] width 59 height 7
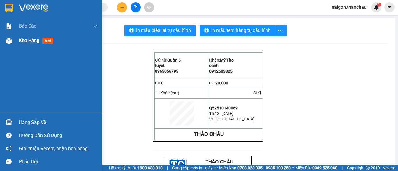
click at [32, 40] on span "Kho hàng" at bounding box center [29, 41] width 20 height 6
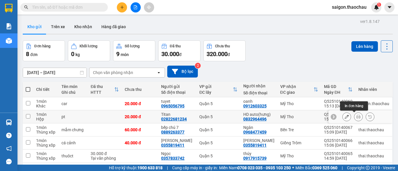
click at [356, 116] on icon at bounding box center [358, 117] width 4 height 4
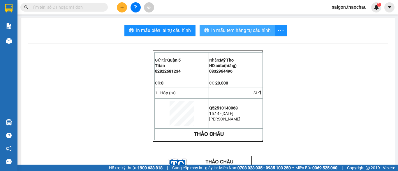
click at [246, 29] on span "In mẫu tem hàng tự cấu hình" at bounding box center [240, 30] width 59 height 7
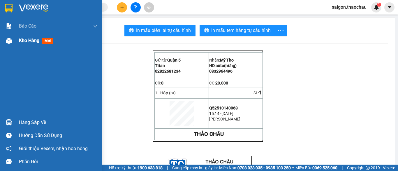
click at [35, 39] on span "Kho hàng" at bounding box center [29, 41] width 20 height 6
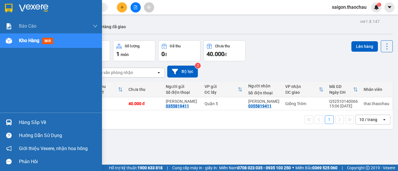
click at [32, 45] on div "Kho hàng mới" at bounding box center [58, 40] width 79 height 15
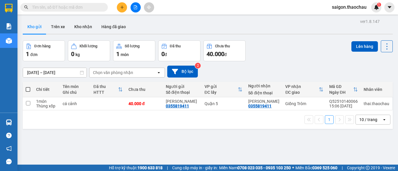
click at [28, 38] on div "ver 1.8.147 Kho gửi Trên xe Kho nhận Hàng đã giao Đơn hàng 1 đơn Khối lượng 0 k…" at bounding box center [207, 102] width 374 height 171
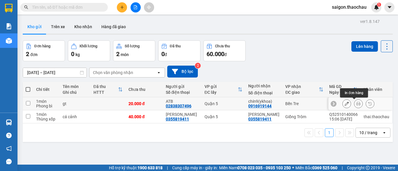
click at [355, 106] on button at bounding box center [358, 104] width 8 height 10
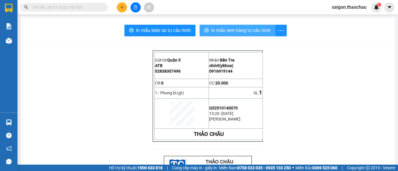
click at [267, 28] on span "In mẫu tem hàng tự cấu hình" at bounding box center [240, 30] width 59 height 7
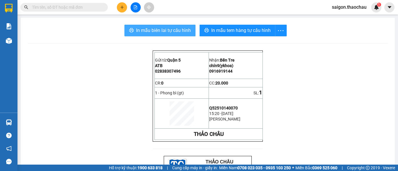
click at [152, 29] on span "In mẫu biên lai tự cấu hình" at bounding box center [163, 30] width 55 height 7
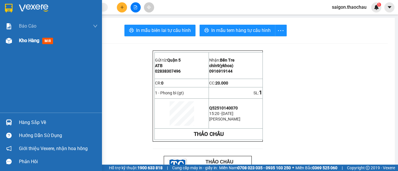
click at [38, 42] on span "Kho hàng" at bounding box center [29, 41] width 20 height 6
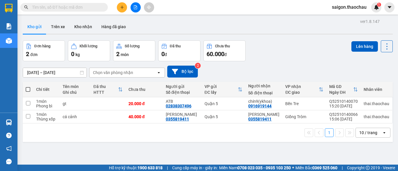
drag, startPoint x: 77, startPoint y: 7, endPoint x: 84, endPoint y: 3, distance: 7.7
click at [77, 6] on input "text" at bounding box center [66, 7] width 69 height 6
click at [88, 5] on input "text" at bounding box center [66, 7] width 69 height 6
type input "9"
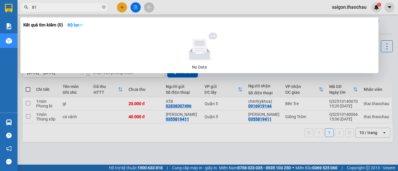
type input "8"
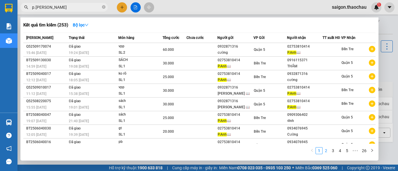
type input "p.[PERSON_NAME]"
click at [324, 150] on link "2" at bounding box center [326, 151] width 6 height 6
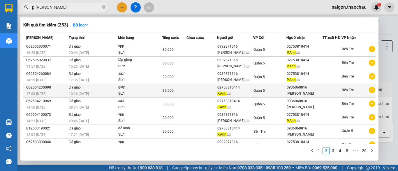
click at [271, 88] on div "Quận 5" at bounding box center [269, 91] width 33 height 6
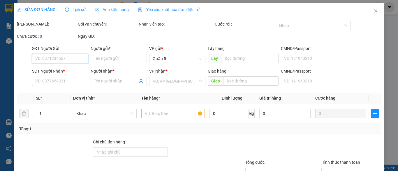
type input "02753810414"
type input "P.[PERSON_NAME] 📖"
type input "0936060816"
type input "[PERSON_NAME]"
type input "35.000"
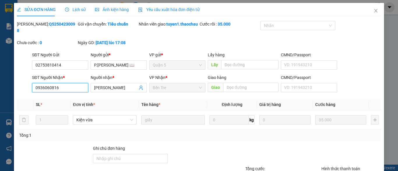
click at [52, 85] on input "0936060816" at bounding box center [60, 87] width 56 height 9
click at [373, 12] on icon "close" at bounding box center [375, 10] width 5 height 5
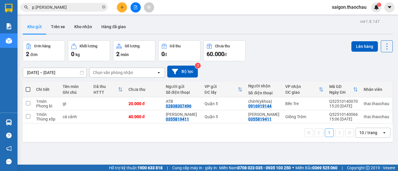
click at [77, 6] on input "p.[PERSON_NAME]" at bounding box center [66, 7] width 69 height 6
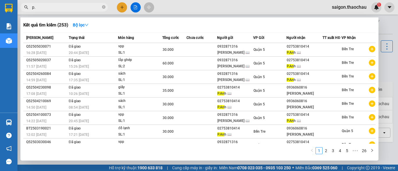
type input "p"
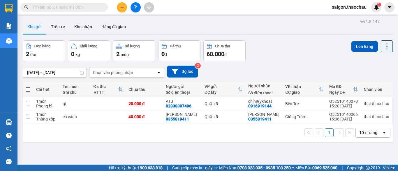
paste input "0936060816"
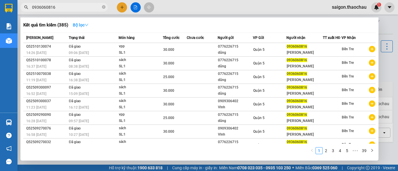
type input "0936060816"
click at [73, 26] on strong "Bộ lọc" at bounding box center [81, 25] width 16 height 5
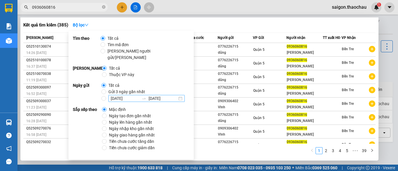
click at [138, 95] on input "[DATE]" at bounding box center [125, 98] width 29 height 6
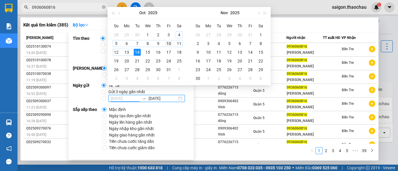
type input "[DATE]"
click at [165, 41] on div "10" at bounding box center [168, 43] width 7 height 7
type input "[DATE]"
click at [167, 43] on div "10" at bounding box center [168, 43] width 7 height 7
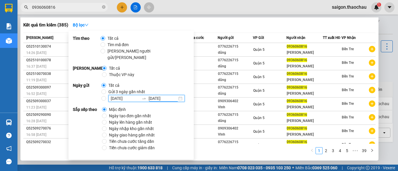
click at [208, 20] on div "Kết quả tìm kiếm ( 385 ) Bộ lọc" at bounding box center [199, 24] width 352 height 9
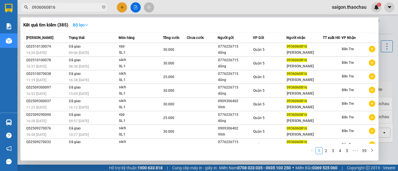
click at [82, 24] on strong "Bộ lọc" at bounding box center [81, 25] width 16 height 5
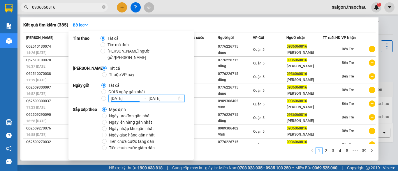
click at [126, 95] on input "10/10/2025" at bounding box center [125, 98] width 29 height 6
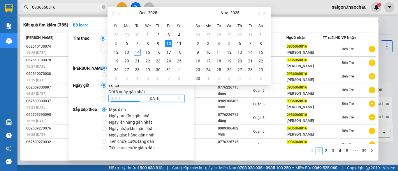
type input "10/10/2025"
click at [167, 44] on div "10" at bounding box center [168, 43] width 7 height 7
type input "10/10/2025"
click at [176, 116] on div "Sắp xếp theo Mặc định Ngày tạo đơn gần nhất Ngày lên hàng gần nhất Ngày nhập kh…" at bounding box center [131, 129] width 116 height 45
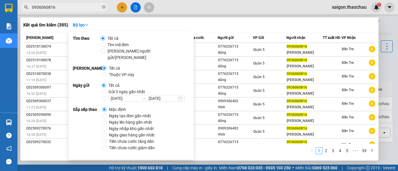
click at [206, 152] on div "1 2 3 4 5 ••• 39" at bounding box center [199, 153] width 352 height 10
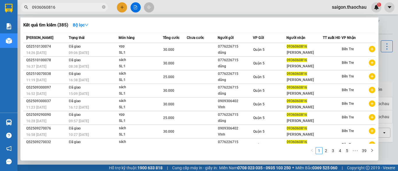
click at [84, 8] on input "0936060816" at bounding box center [66, 7] width 69 height 6
click at [82, 23] on strong "Bộ lọc" at bounding box center [81, 25] width 16 height 5
click at [103, 6] on icon "close-circle" at bounding box center [103, 6] width 3 height 3
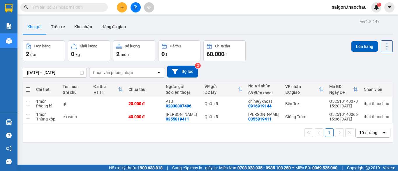
click at [84, 11] on span at bounding box center [63, 7] width 87 height 9
click at [80, 1] on div "Kết quả tìm kiếm ( 385 ) Bộ lọc Mã ĐH Trạng thái Món hàng Tổng cước Chưa cước N…" at bounding box center [199, 7] width 398 height 15
click at [79, 6] on input "text" at bounding box center [66, 7] width 69 height 6
paste input "0936060816"
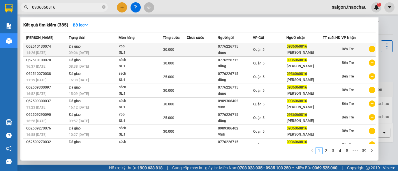
type input "0936060816"
click at [127, 54] on div "SL: 1" at bounding box center [141, 53] width 44 height 6
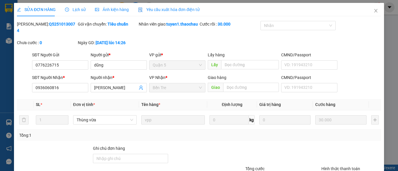
type input "0776226715"
type input "dũng"
type input "0936060816"
type input "Phương Anh"
type input "30.000"
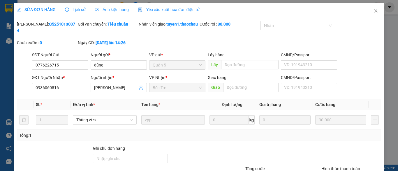
click at [73, 7] on span "Lịch sử" at bounding box center [75, 9] width 21 height 5
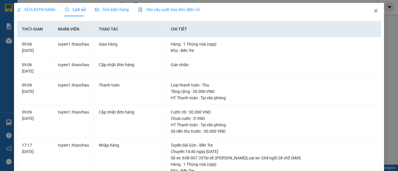
click at [373, 12] on icon "close" at bounding box center [375, 10] width 5 height 5
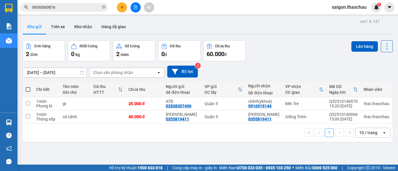
click at [64, 6] on input "0936060816" at bounding box center [66, 7] width 69 height 6
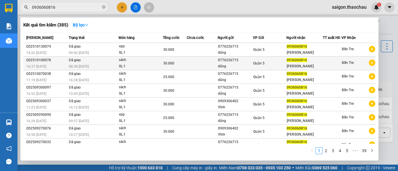
click at [95, 65] on td "Đã giao 08:38 - 12/10" at bounding box center [92, 64] width 51 height 14
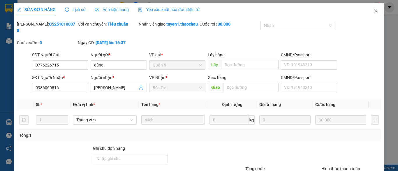
click at [77, 8] on span "Lịch sử" at bounding box center [75, 9] width 21 height 5
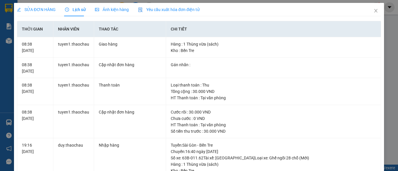
click at [387, 70] on div "SỬA ĐƠN HÀNG Lịch sử Ảnh kiện hàng Yêu cầu xuất hóa đơn điện tử Total Paid Fee …" at bounding box center [199, 85] width 398 height 171
click at [373, 11] on icon "close" at bounding box center [375, 10] width 5 height 5
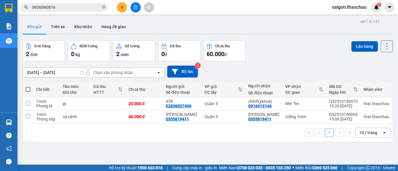
click at [76, 5] on input "0936060816" at bounding box center [66, 7] width 69 height 6
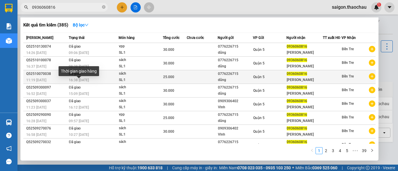
click at [88, 82] on span "16:38 - 07/10" at bounding box center [79, 80] width 20 height 4
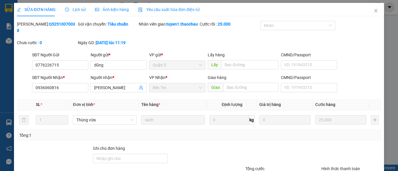
click at [69, 8] on span "Lịch sử" at bounding box center [75, 9] width 21 height 5
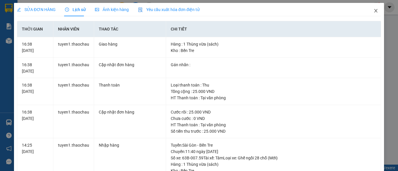
click at [373, 10] on icon "close" at bounding box center [375, 10] width 5 height 5
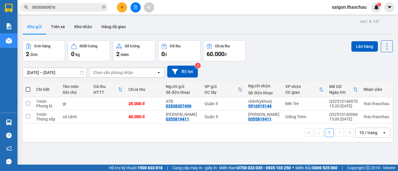
click at [66, 7] on input "0936060816" at bounding box center [66, 7] width 69 height 6
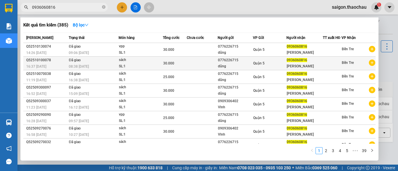
click at [79, 62] on span "Đã giao" at bounding box center [75, 60] width 12 height 4
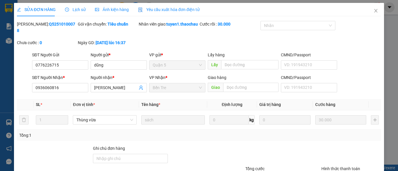
click at [73, 10] on span "Lịch sử" at bounding box center [75, 9] width 21 height 5
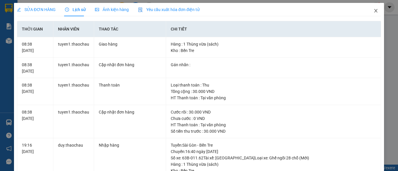
click at [373, 9] on icon "close" at bounding box center [375, 10] width 5 height 5
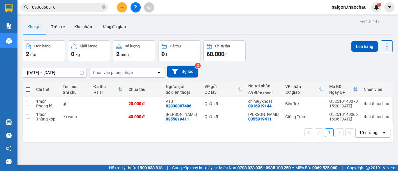
click at [59, 10] on span "0936060816" at bounding box center [63, 7] width 87 height 9
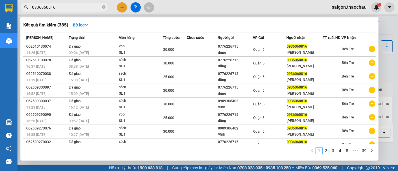
click at [60, 6] on input "0936060816" at bounding box center [66, 7] width 69 height 6
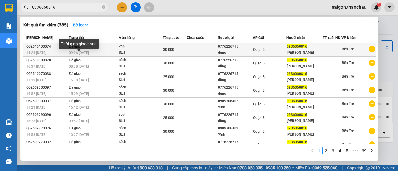
click at [85, 55] on span "09:06 - 14/10" at bounding box center [79, 53] width 20 height 4
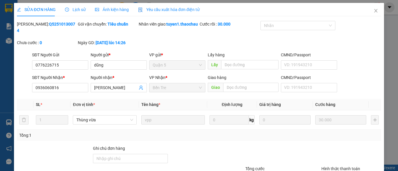
click at [77, 8] on span "Lịch sử" at bounding box center [75, 9] width 21 height 5
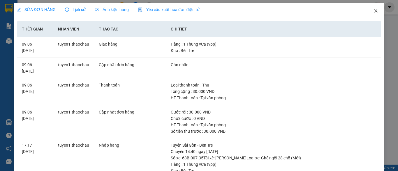
click at [374, 10] on icon "close" at bounding box center [375, 10] width 3 height 3
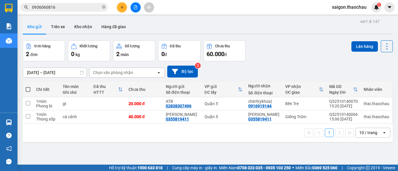
drag, startPoint x: 67, startPoint y: 13, endPoint x: 70, endPoint y: 10, distance: 3.7
click at [67, 14] on div "Kết quả tìm kiếm ( 385 ) Bộ lọc Mã ĐH Trạng thái Món hàng Tổng cước Chưa cước N…" at bounding box center [199, 7] width 398 height 15
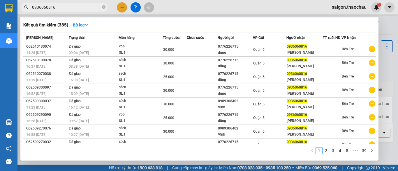
click at [71, 8] on input "0936060816" at bounding box center [66, 7] width 69 height 6
click at [386, 31] on div at bounding box center [199, 85] width 398 height 171
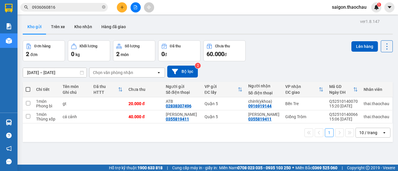
click at [123, 7] on icon "plus" at bounding box center [121, 7] width 3 height 0
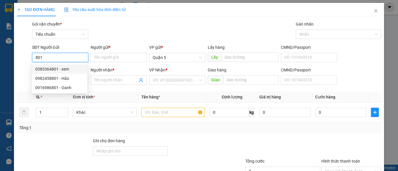
click at [86, 56] on input "801" at bounding box center [60, 57] width 56 height 9
type input "8"
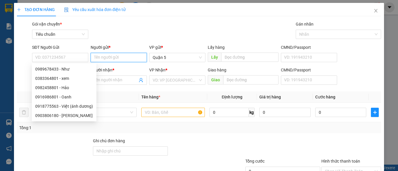
click at [103, 57] on input "Người gửi *" at bounding box center [119, 57] width 56 height 9
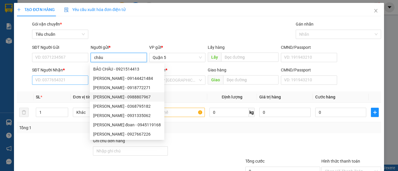
type input "châu"
click at [70, 81] on input "SĐT Người Nhận *" at bounding box center [60, 80] width 56 height 9
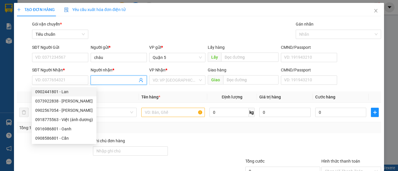
click at [109, 78] on input "Người nhận *" at bounding box center [115, 80] width 43 height 6
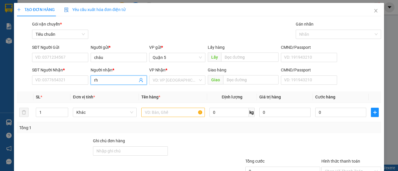
type input "r"
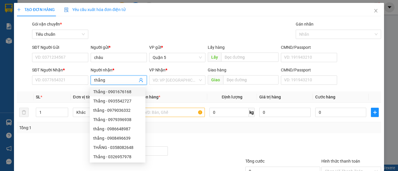
click at [116, 83] on input "thắng" at bounding box center [115, 80] width 43 height 6
type input "t"
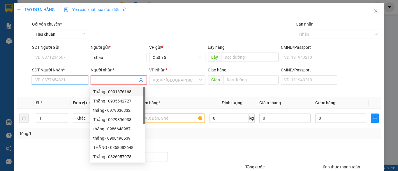
click at [49, 76] on input "SĐT Người Nhận *" at bounding box center [60, 80] width 56 height 9
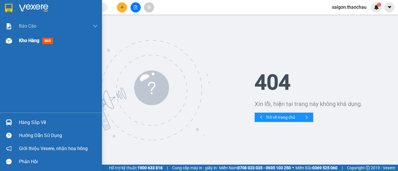
click at [22, 40] on span "Kho hàng" at bounding box center [29, 41] width 20 height 6
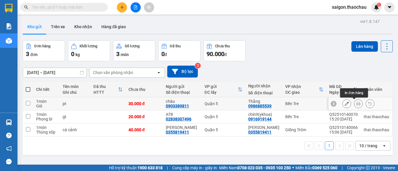
click at [355, 106] on button at bounding box center [358, 104] width 8 height 10
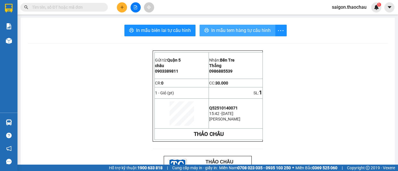
click at [237, 31] on span "In mẫu tem hàng tự cấu hình" at bounding box center [240, 30] width 59 height 7
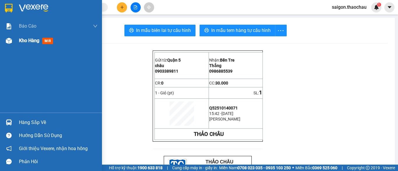
click at [21, 40] on span "Kho hàng" at bounding box center [29, 41] width 20 height 6
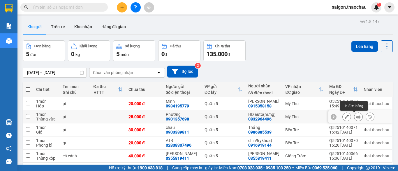
click at [356, 117] on icon at bounding box center [358, 117] width 4 height 4
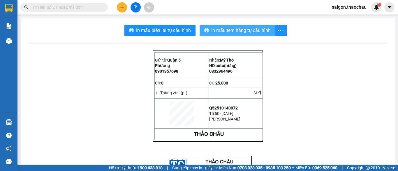
click at [245, 29] on span "In mẫu tem hàng tự cấu hình" at bounding box center [240, 30] width 59 height 7
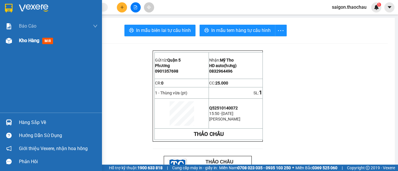
click at [27, 37] on div "Kho hàng mới" at bounding box center [37, 40] width 36 height 7
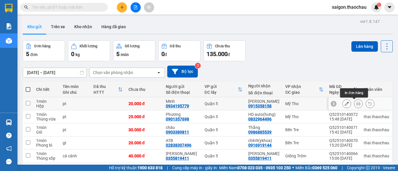
click at [354, 106] on button at bounding box center [358, 104] width 8 height 10
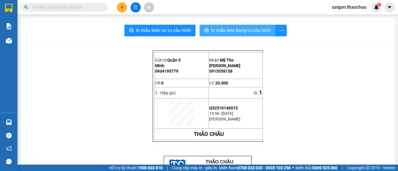
click at [220, 29] on span "In mẫu tem hàng tự cấu hình" at bounding box center [240, 30] width 59 height 7
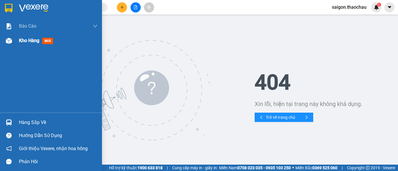
click at [29, 40] on span "Kho hàng" at bounding box center [29, 41] width 20 height 6
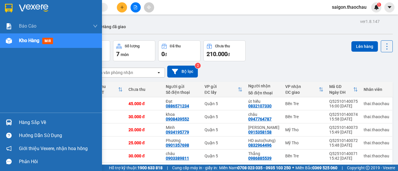
click at [65, 43] on div "Kho hàng mới" at bounding box center [58, 40] width 79 height 15
click at [27, 40] on span "Kho hàng" at bounding box center [29, 41] width 20 height 6
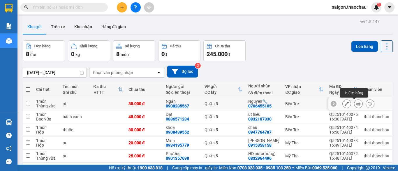
click at [356, 104] on icon at bounding box center [358, 104] width 4 height 4
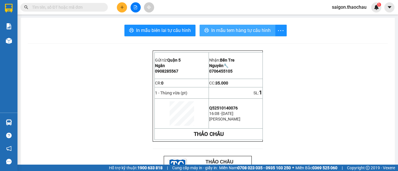
click at [256, 30] on span "In mẫu tem hàng tự cấu hình" at bounding box center [240, 30] width 59 height 7
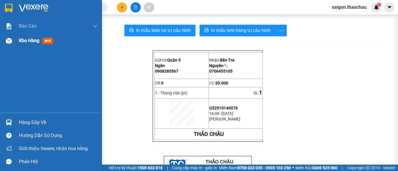
click at [29, 39] on span "Kho hàng" at bounding box center [29, 41] width 20 height 6
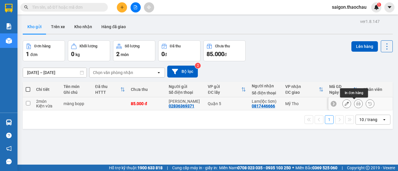
click at [356, 105] on icon at bounding box center [358, 104] width 4 height 4
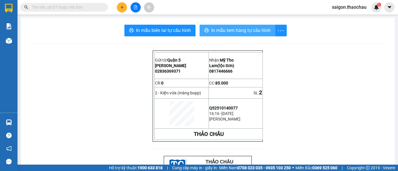
click at [244, 28] on span "In mẫu tem hàng tự cấu hình" at bounding box center [240, 30] width 59 height 7
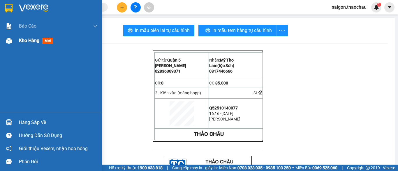
click at [27, 41] on span "Kho hàng" at bounding box center [29, 41] width 20 height 6
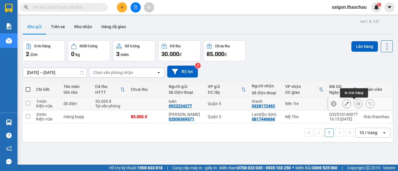
click at [356, 104] on icon at bounding box center [358, 104] width 4 height 4
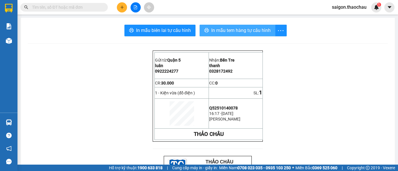
click at [250, 28] on span "In mẫu tem hàng tự cấu hình" at bounding box center [240, 30] width 59 height 7
click at [342, 9] on span "saigon.thaochau" at bounding box center [349, 6] width 44 height 7
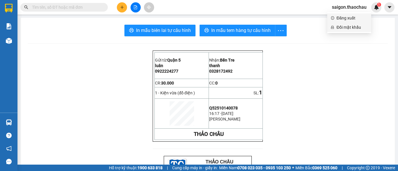
drag, startPoint x: 341, startPoint y: 21, endPoint x: 346, endPoint y: 26, distance: 7.4
click at [346, 26] on ul "Đăng xuất Đổi mật khẩu" at bounding box center [349, 22] width 44 height 21
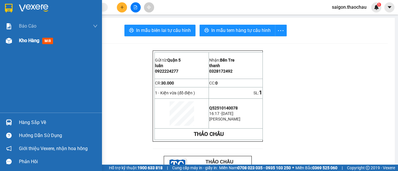
click at [8, 41] on img at bounding box center [9, 41] width 6 height 6
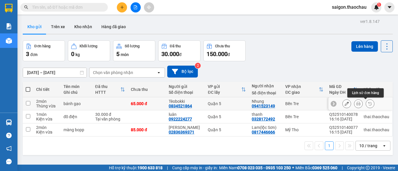
click at [357, 104] on button at bounding box center [358, 104] width 8 height 10
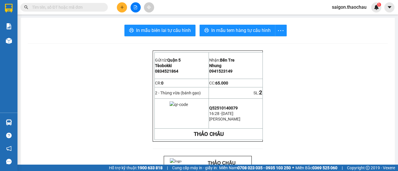
drag, startPoint x: 79, startPoint y: 48, endPoint x: 109, endPoint y: 40, distance: 31.4
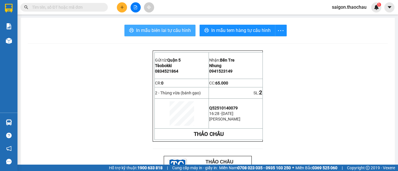
click at [144, 33] on span "In mẫu biên lai tự cấu hình" at bounding box center [163, 30] width 55 height 7
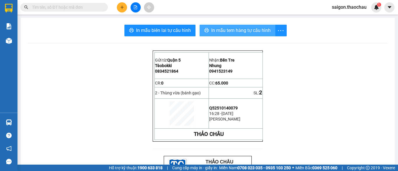
click at [245, 28] on span "In mẫu tem hàng tự cấu hình" at bounding box center [240, 30] width 59 height 7
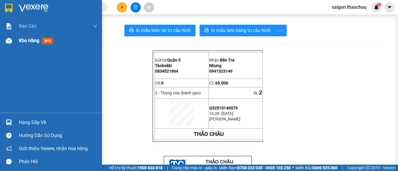
click at [34, 41] on span "Kho hàng" at bounding box center [29, 41] width 20 height 6
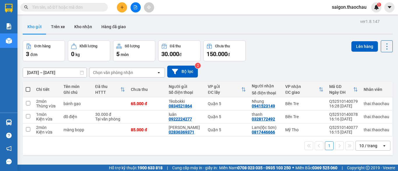
click at [350, 5] on span "saigon.thaochau" at bounding box center [349, 6] width 44 height 7
click at [345, 17] on span "Đăng xuất" at bounding box center [351, 18] width 31 height 6
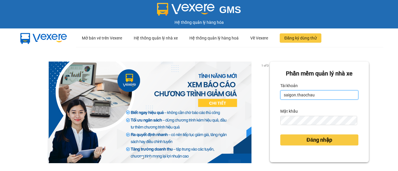
drag, startPoint x: 315, startPoint y: 95, endPoint x: 242, endPoint y: 100, distance: 73.2
click at [228, 108] on div "1 of 3 Phần mềm quản lý nhà xe Tài khoản saigon.thaochau Mật khẩu Đăng nhập" at bounding box center [199, 129] width 398 height 165
type input "thai.thaochau"
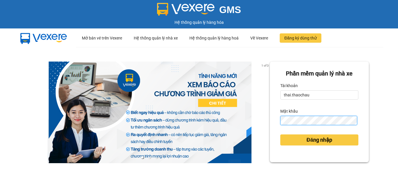
click at [280, 135] on button "Đăng nhập" at bounding box center [319, 140] width 78 height 11
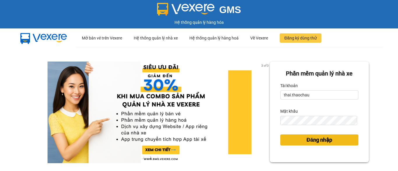
click at [307, 137] on span "Đăng nhập" at bounding box center [319, 140] width 26 height 8
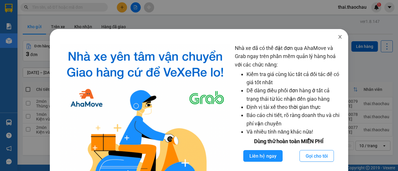
click at [337, 32] on span "Close" at bounding box center [340, 37] width 16 height 16
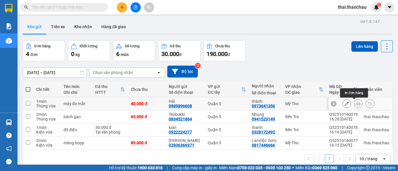
click at [356, 103] on icon at bounding box center [358, 104] width 4 height 4
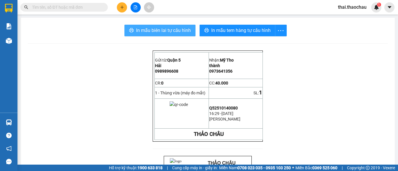
click at [167, 32] on span "In mẫu biên lai tự cấu hình" at bounding box center [163, 30] width 55 height 7
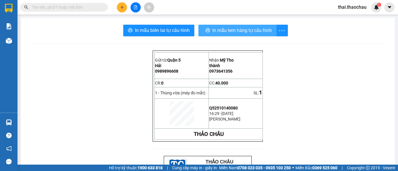
click at [231, 31] on span "In mẫu tem hàng tự cấu hình" at bounding box center [241, 30] width 59 height 7
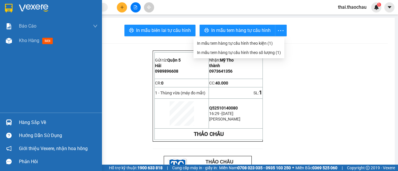
drag, startPoint x: 31, startPoint y: 43, endPoint x: 208, endPoint y: 11, distance: 178.9
click at [31, 41] on span "Kho hàng" at bounding box center [29, 41] width 20 height 6
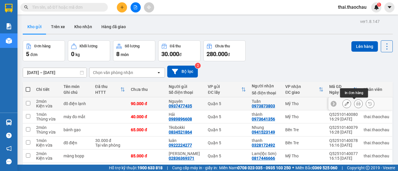
click at [356, 103] on icon at bounding box center [358, 104] width 4 height 4
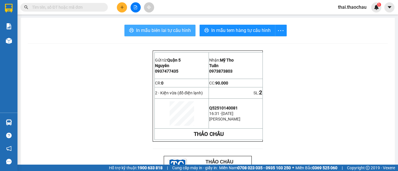
click at [148, 28] on span "In mẫu biên lai tự cấu hình" at bounding box center [163, 30] width 55 height 7
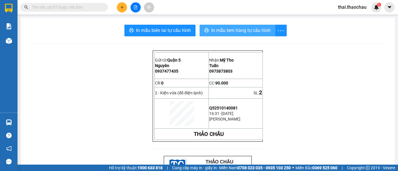
click at [231, 31] on span "In mẫu tem hàng tự cấu hình" at bounding box center [240, 30] width 59 height 7
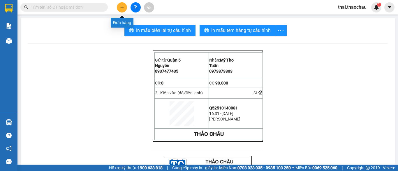
click at [125, 7] on button at bounding box center [122, 7] width 10 height 10
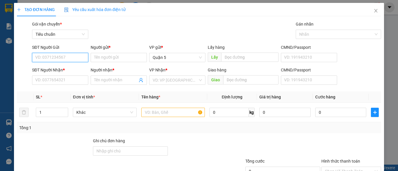
click at [59, 57] on input "SĐT Người Gửi" at bounding box center [60, 57] width 56 height 9
click at [69, 68] on div "0903398218 - [GEOGRAPHIC_DATA]" at bounding box center [68, 69] width 66 height 6
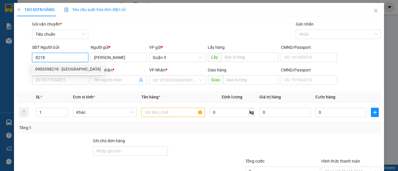
type input "0903398218"
type input "[PERSON_NAME]"
type input "0903398218"
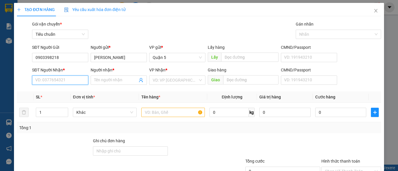
click at [64, 83] on input "SĐT Người Nhận *" at bounding box center [60, 80] width 56 height 9
click at [67, 92] on div "0903143105 - Định" at bounding box center [59, 92] width 49 height 6
type input "0903143105"
type input "Định"
click at [89, 113] on span "Khác" at bounding box center [104, 112] width 56 height 9
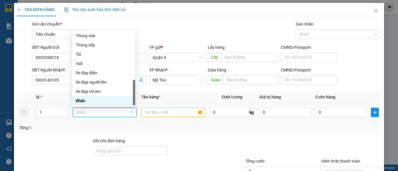
type input "h"
click at [105, 35] on div "Hộp" at bounding box center [104, 36] width 56 height 6
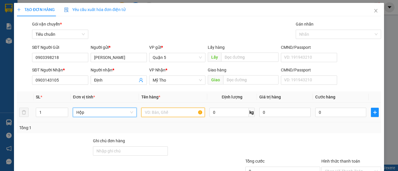
click at [164, 116] on input "text" at bounding box center [172, 112] width 63 height 9
type input "y"
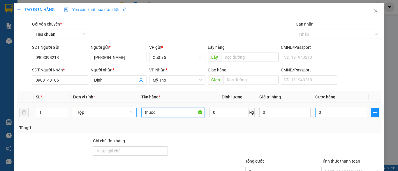
type input "thuốc"
click at [324, 113] on input "0" at bounding box center [340, 112] width 51 height 9
type input "2"
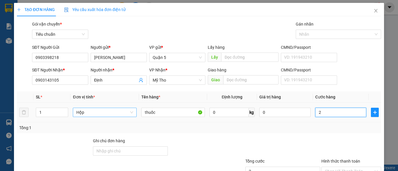
type input "20"
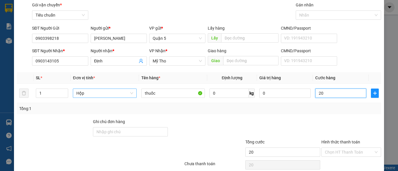
scroll to position [44, 0]
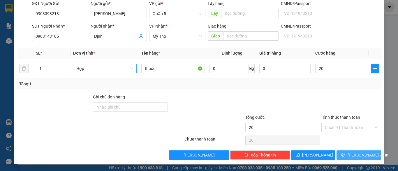
type input "20.000"
click at [341, 157] on button "[PERSON_NAME] và In" at bounding box center [358, 155] width 45 height 9
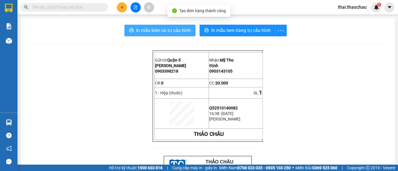
click at [142, 26] on button "In mẫu biên lai tự cấu hình" at bounding box center [159, 31] width 71 height 12
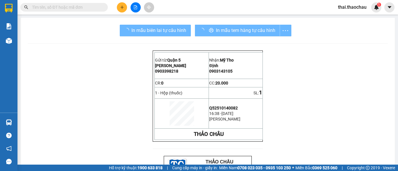
click at [224, 32] on div "In mẫu tem hàng tự cấu hình" at bounding box center [243, 31] width 96 height 12
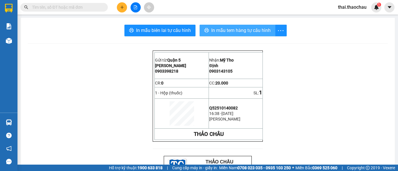
click at [254, 32] on span "In mẫu tem hàng tự cấu hình" at bounding box center [240, 30] width 59 height 7
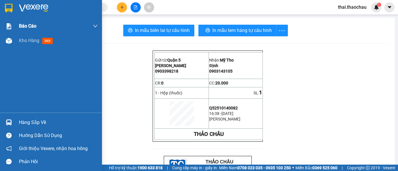
drag, startPoint x: 19, startPoint y: 40, endPoint x: 85, endPoint y: 26, distance: 67.4
click at [19, 40] on span "Kho hàng" at bounding box center [29, 41] width 20 height 6
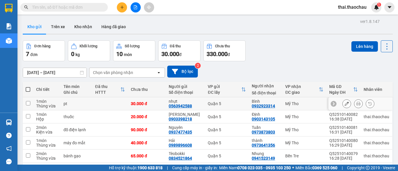
click at [356, 105] on icon at bounding box center [358, 104] width 4 height 4
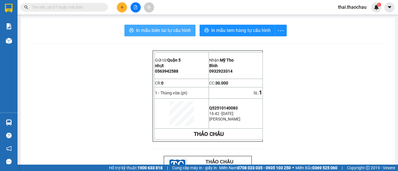
click at [160, 32] on span "In mẫu biên lai tự cấu hình" at bounding box center [163, 30] width 55 height 7
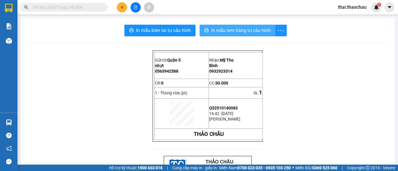
click at [227, 32] on span "In mẫu tem hàng tự cấu hình" at bounding box center [240, 30] width 59 height 7
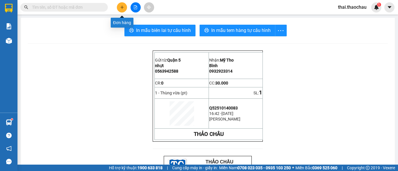
click at [125, 9] on button at bounding box center [122, 7] width 10 height 10
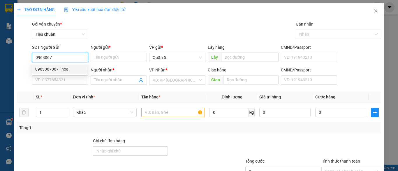
click at [47, 66] on div "0963067067 - hoà" at bounding box center [60, 69] width 56 height 9
type input "0963067067"
type input "hoà"
type input "0963067067"
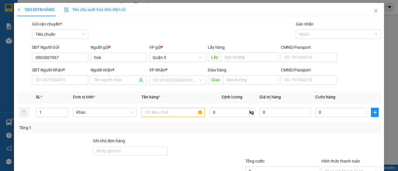
click at [56, 75] on div "SĐT Người Nhận *" at bounding box center [60, 71] width 56 height 9
click at [60, 81] on input "SĐT Người Nhận *" at bounding box center [60, 80] width 56 height 9
click at [70, 95] on div "0971734794 - vinh" at bounding box center [59, 92] width 49 height 6
type input "0971734794"
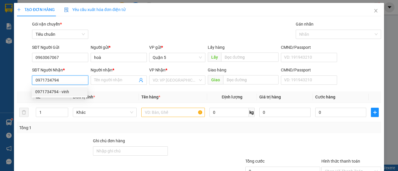
type input "vinh"
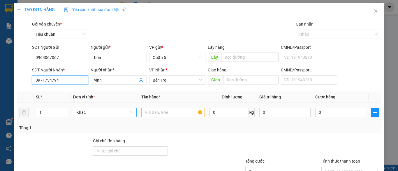
click at [120, 113] on span "Khác" at bounding box center [104, 112] width 56 height 9
type input "0971734794"
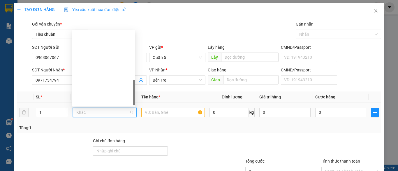
type input "g"
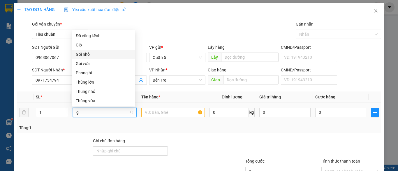
click at [100, 51] on div "Gói nhỏ" at bounding box center [104, 54] width 56 height 6
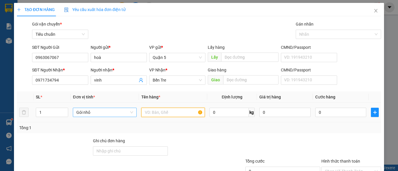
click at [176, 113] on input "text" at bounding box center [172, 112] width 63 height 9
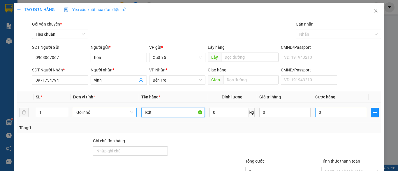
type input "lkdt"
click at [325, 112] on input "0" at bounding box center [340, 112] width 51 height 9
type input "3"
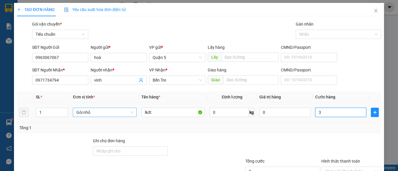
type input "30"
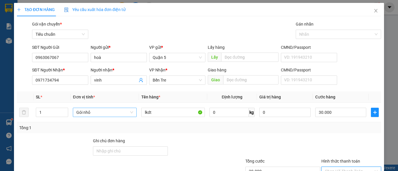
click at [347, 167] on input "Hình thức thanh toán" at bounding box center [349, 171] width 49 height 9
click at [342, 138] on div at bounding box center [351, 148] width 61 height 20
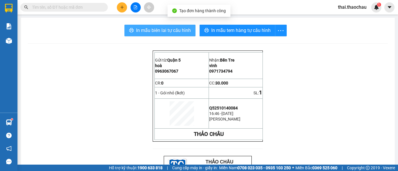
click at [176, 30] on span "In mẫu biên lai tự cấu hình" at bounding box center [163, 30] width 55 height 7
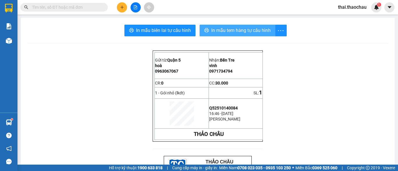
click at [223, 32] on span "In mẫu tem hàng tự cấu hình" at bounding box center [240, 30] width 59 height 7
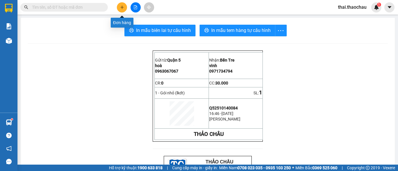
click at [125, 4] on button at bounding box center [122, 7] width 10 height 10
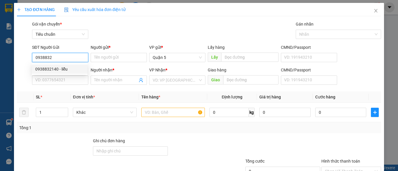
click at [52, 70] on div "0938832140 - liễu" at bounding box center [59, 69] width 49 height 6
type input "0938832140"
type input "liễu"
type input "0938832140"
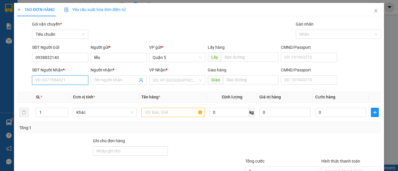
click at [59, 81] on input "SĐT Người Nhận *" at bounding box center [60, 80] width 56 height 9
click at [55, 92] on div "0328172492 - thanh" at bounding box center [59, 92] width 49 height 6
type input "0328172492"
type input "thanh"
click at [108, 117] on div "Khác" at bounding box center [104, 112] width 63 height 9
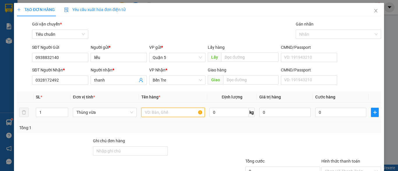
click at [167, 113] on input "text" at bounding box center [172, 112] width 63 height 9
type input "d"
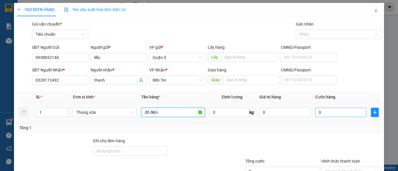
type input "đồ điện"
click at [346, 116] on input "0" at bounding box center [340, 112] width 51 height 9
type input "3"
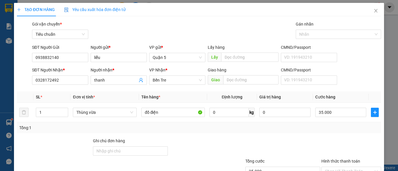
drag, startPoint x: 356, startPoint y: 158, endPoint x: 361, endPoint y: 161, distance: 5.6
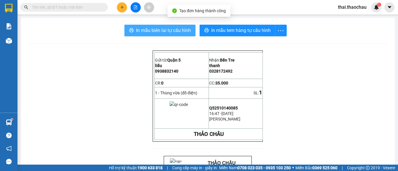
click at [171, 31] on span "In mẫu biên lai tự cấu hình" at bounding box center [163, 30] width 55 height 7
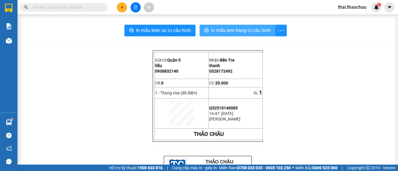
click at [223, 31] on span "In mẫu tem hàng tự cấu hình" at bounding box center [240, 30] width 59 height 7
click at [125, 10] on button at bounding box center [122, 7] width 10 height 10
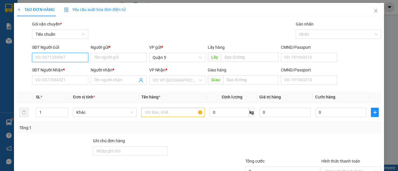
click at [69, 58] on input "SĐT Người Gửi" at bounding box center [60, 57] width 56 height 9
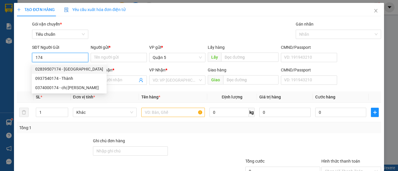
click at [65, 67] on div "02839507174 - [GEOGRAPHIC_DATA]" at bounding box center [69, 69] width 68 height 6
type input "02839507174"
type input "Vĩ hưng"
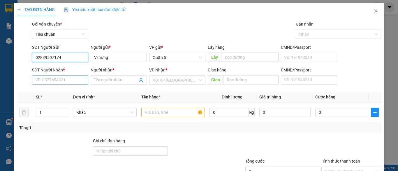
type input "02839507174"
click at [75, 80] on input "SĐT Người Nhận *" at bounding box center [60, 80] width 56 height 9
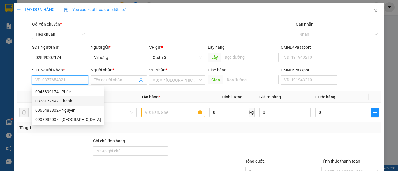
click at [64, 102] on div "0328172492 - thanh" at bounding box center [68, 101] width 66 height 6
type input "0328172492"
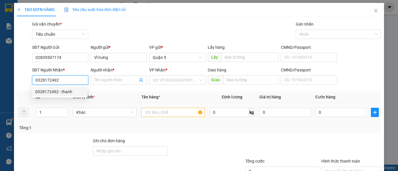
type input "thanh"
click at [99, 109] on span "Khác" at bounding box center [104, 112] width 56 height 9
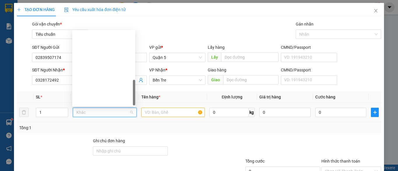
type input "t"
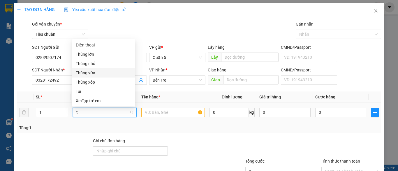
click at [77, 73] on div "Thùng vừa" at bounding box center [104, 73] width 56 height 6
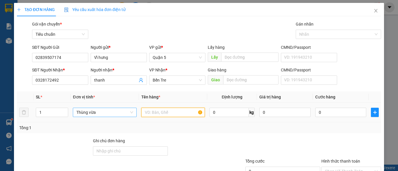
click at [156, 111] on input "text" at bounding box center [172, 112] width 63 height 9
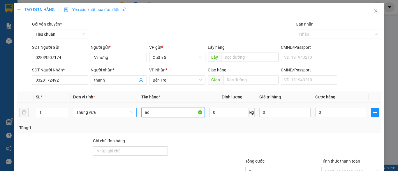
type input "a"
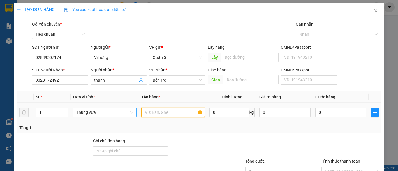
type input "d"
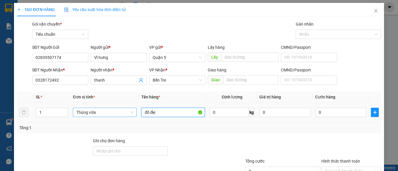
type input "đồ điẹn"
click at [332, 113] on input "0" at bounding box center [340, 112] width 51 height 9
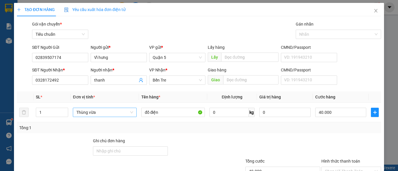
drag, startPoint x: 349, startPoint y: 155, endPoint x: 350, endPoint y: 160, distance: 4.5
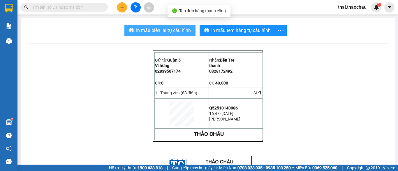
click at [154, 29] on span "In mẫu biên lai tự cấu hình" at bounding box center [163, 30] width 55 height 7
click at [159, 27] on span "In mẫu biên lai tự cấu hình" at bounding box center [163, 30] width 55 height 7
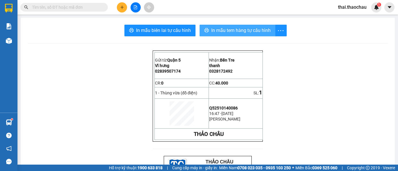
click at [236, 29] on span "In mẫu tem hàng tự cấu hình" at bounding box center [240, 30] width 59 height 7
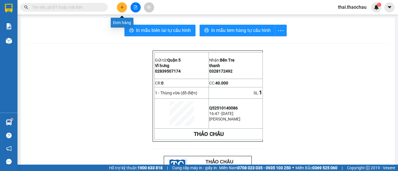
click at [122, 5] on button at bounding box center [122, 7] width 10 height 10
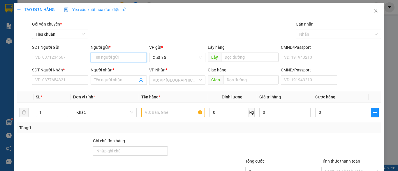
click at [98, 55] on input "Người gửi *" at bounding box center [119, 57] width 56 height 9
type input "d"
click at [98, 55] on input "đạqi" at bounding box center [119, 57] width 56 height 9
click at [126, 62] on input "đạquangi" at bounding box center [119, 57] width 56 height 9
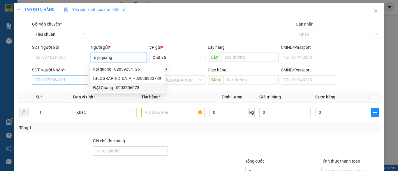
type input "đại quang"
click at [63, 82] on input "SĐT Người Nhận *" at bounding box center [60, 80] width 56 height 9
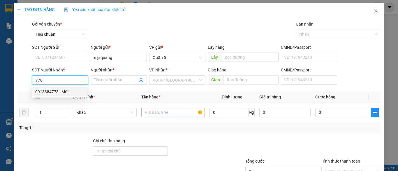
drag, startPoint x: 74, startPoint y: 87, endPoint x: 78, endPoint y: 87, distance: 3.5
click at [78, 87] on div "0918384778 0918384778 - Mới" at bounding box center [60, 92] width 56 height 12
click at [68, 93] on div "0918384778 - Mới" at bounding box center [59, 92] width 49 height 6
drag, startPoint x: 68, startPoint y: 93, endPoint x: 112, endPoint y: 90, distance: 43.5
click at [71, 98] on body "Kết quả tìm kiếm ( 0 ) Bộ lọc No Data thai.thaochau 1 Báo cáo Báo cáo dòng tiền…" at bounding box center [199, 85] width 398 height 171
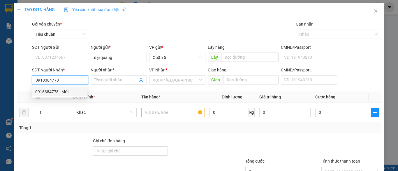
type input "0918384778"
click at [103, 90] on div "Transit Pickup Surcharge Ids Transit Deliver Surcharge Ids Transit Deliver Surc…" at bounding box center [199, 112] width 364 height 183
type input "Mới"
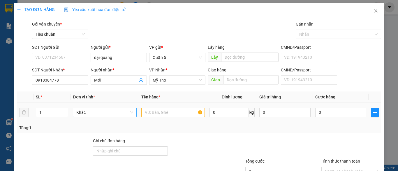
click at [96, 110] on span "Khác" at bounding box center [104, 112] width 56 height 9
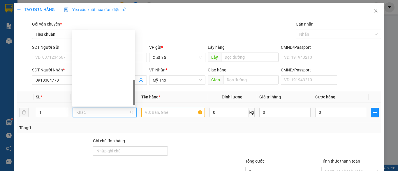
click at [96, 110] on span "Khác" at bounding box center [104, 112] width 56 height 9
type input "g"
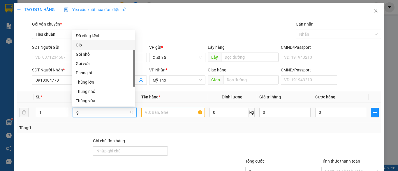
click at [93, 42] on div "Giỏ" at bounding box center [104, 45] width 56 height 6
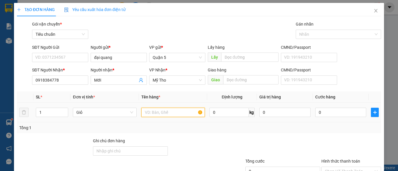
click at [153, 111] on input "text" at bounding box center [172, 112] width 63 height 9
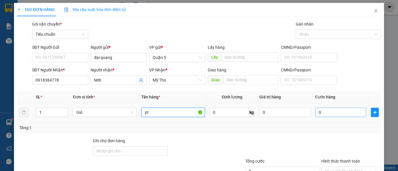
type input "pt"
click at [331, 110] on input "0" at bounding box center [340, 112] width 51 height 9
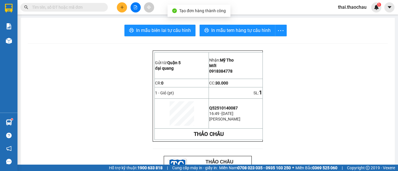
click at [234, 32] on span "In mẫu tem hàng tự cấu hình" at bounding box center [240, 30] width 59 height 7
click at [123, 11] on button at bounding box center [122, 7] width 10 height 10
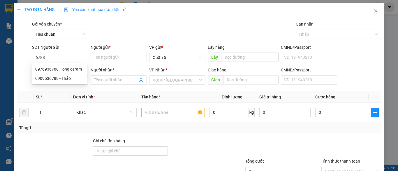
click at [51, 64] on div "0976936788 0976936788 - long osram 0909536788 - Thảo" at bounding box center [60, 73] width 56 height 21
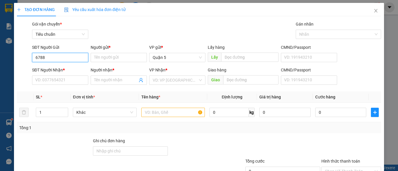
click at [56, 57] on input "6788" at bounding box center [60, 57] width 56 height 9
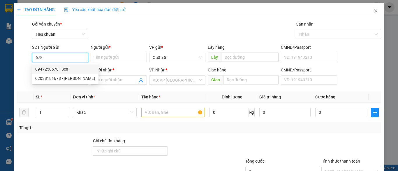
click at [55, 71] on div "0947250678 - Sen" at bounding box center [65, 69] width 60 height 6
type input "0947250678"
type input "Sen"
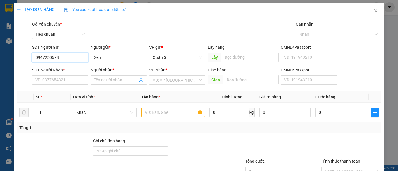
type input "0947250678"
click at [56, 74] on div "SĐT Người Nhận *" at bounding box center [60, 71] width 56 height 9
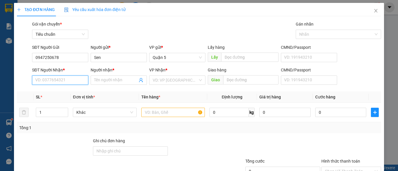
click at [55, 80] on input "SĐT Người Nhận *" at bounding box center [60, 80] width 56 height 9
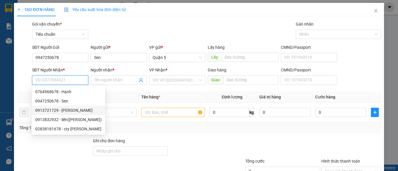
click at [58, 113] on div "0913721729 - [PERSON_NAME]" at bounding box center [68, 110] width 66 height 6
type input "0913721729"
type input "ng dũng"
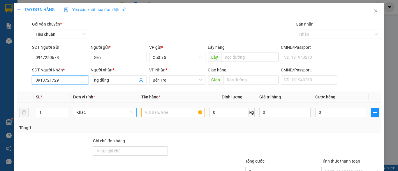
click at [117, 113] on span "Khác" at bounding box center [104, 112] width 56 height 9
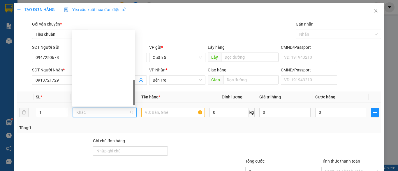
click at [117, 113] on span "Khác" at bounding box center [104, 112] width 56 height 9
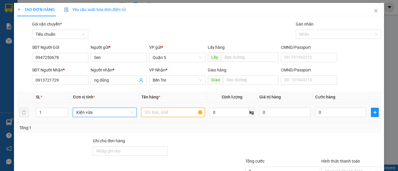
click at [154, 115] on input "text" at bounding box center [172, 112] width 63 height 9
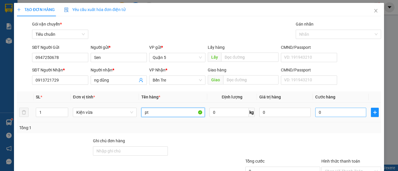
type input "pt"
click at [330, 112] on input "0" at bounding box center [340, 112] width 51 height 9
type input "3"
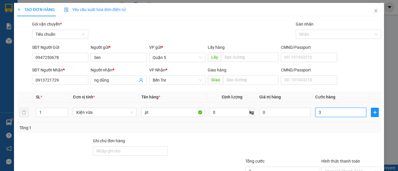
type input "30"
type input "30.000"
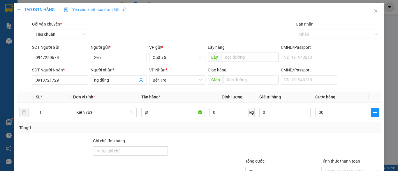
type input "30.000"
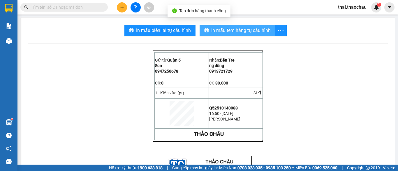
click at [227, 35] on button "In mẫu tem hàng tự cấu hình" at bounding box center [237, 31] width 76 height 12
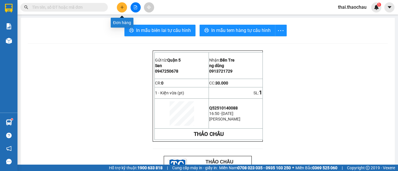
click at [120, 11] on button at bounding box center [122, 7] width 10 height 10
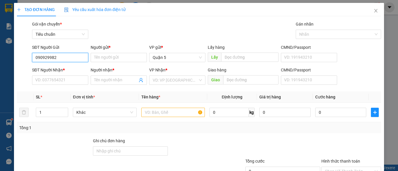
type input "0909299826"
click at [65, 69] on div "0909299826 - [GEOGRAPHIC_DATA]" at bounding box center [68, 69] width 66 height 6
type input "Nga"
type input "0909299826"
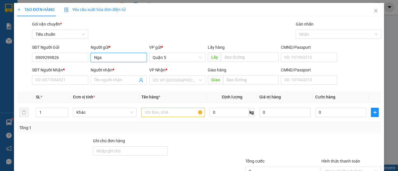
click at [106, 61] on input "Nga" at bounding box center [119, 57] width 56 height 9
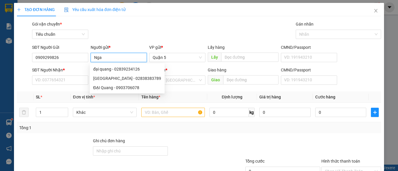
type input "d"
type input "điển"
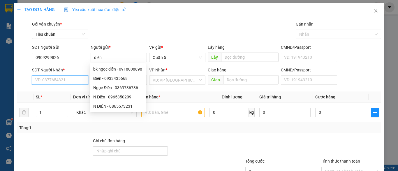
click at [50, 80] on input "SĐT Người Nhận *" at bounding box center [60, 80] width 56 height 9
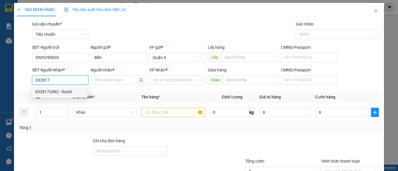
click at [39, 91] on div "0328172492 - thanh" at bounding box center [59, 92] width 49 height 6
type input "0328172492"
type input "thanh"
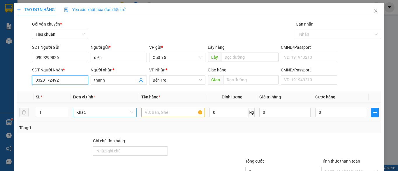
click at [107, 112] on span "Khác" at bounding box center [104, 112] width 56 height 9
type input "0328172492"
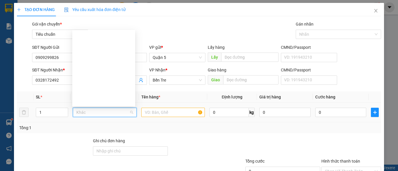
type input "t"
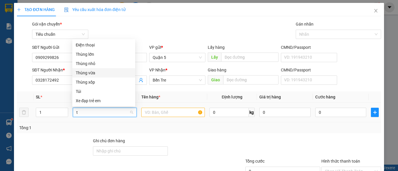
click at [103, 73] on div "Thùng vừa" at bounding box center [104, 73] width 56 height 6
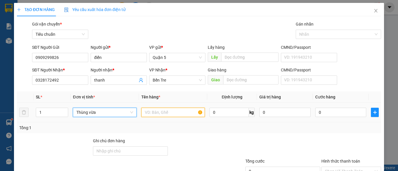
click at [157, 114] on input "text" at bounding box center [172, 112] width 63 height 9
type input "d"
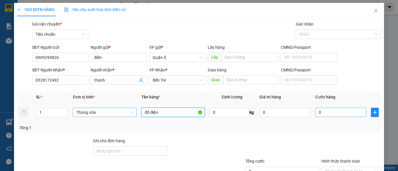
type input "đồ điện"
click at [340, 117] on input "0" at bounding box center [340, 112] width 51 height 9
click at [340, 116] on input "0" at bounding box center [340, 112] width 51 height 9
click at [315, 109] on input "0" at bounding box center [340, 112] width 51 height 9
click at [326, 108] on input "0" at bounding box center [340, 112] width 51 height 9
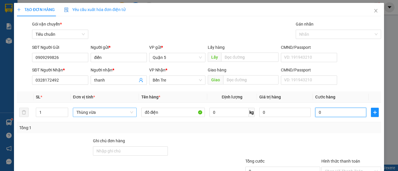
type input "03"
type input "3"
type input "030"
type input "30"
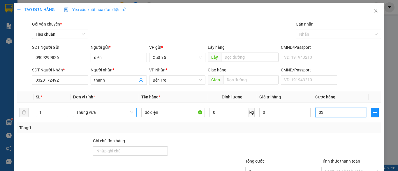
type input "30"
type input "30.000"
click at [351, 162] on div "TẠO ĐƠN HÀNG Yêu cầu xuất hóa đơn điện tử Transit Pickup Surcharge Ids Transit …" at bounding box center [199, 106] width 370 height 206
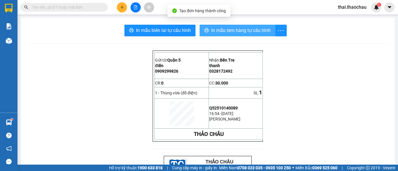
click at [229, 29] on span "In mẫu tem hàng tự cấu hình" at bounding box center [240, 30] width 59 height 7
drag, startPoint x: 231, startPoint y: 31, endPoint x: 270, endPoint y: 50, distance: 42.6
click at [250, 34] on span "In mẫu tem hàng tự cấu hình" at bounding box center [240, 30] width 59 height 7
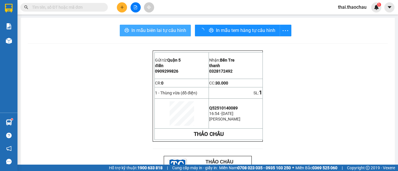
click at [164, 31] on span "In mẫu biên lai tự cấu hình" at bounding box center [158, 30] width 55 height 7
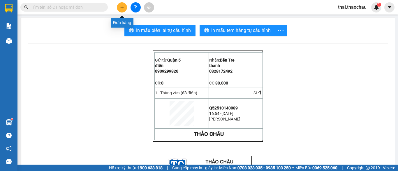
click at [123, 9] on icon "plus" at bounding box center [122, 7] width 4 height 4
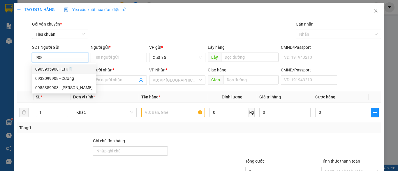
click at [54, 70] on div "0903935908 - LTK🦷" at bounding box center [63, 69] width 57 height 6
type input "0903935908"
type input "LTK🦷"
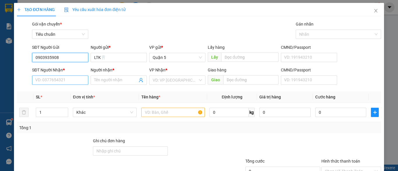
type input "0903935908"
click at [65, 78] on input "SĐT Người Nhận *" at bounding box center [60, 80] width 56 height 9
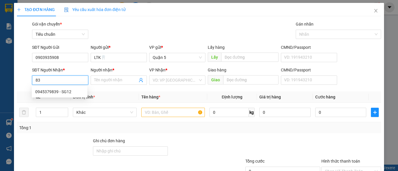
type input "8"
type input "0945379839"
click at [70, 89] on div "0945379839 - SG12" at bounding box center [59, 92] width 49 height 6
type input "SG12"
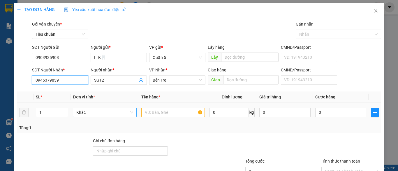
click at [85, 111] on span "Khác" at bounding box center [104, 112] width 56 height 9
type input "0945379839"
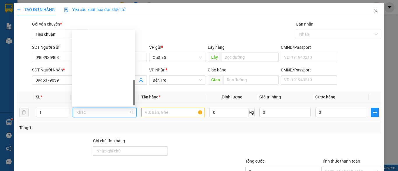
type input "h"
click at [107, 79] on div "Hộp" at bounding box center [104, 82] width 56 height 6
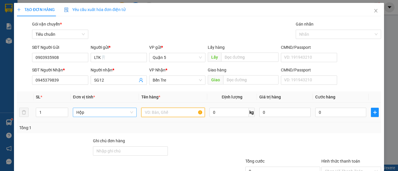
click at [151, 112] on input "text" at bounding box center [172, 112] width 63 height 9
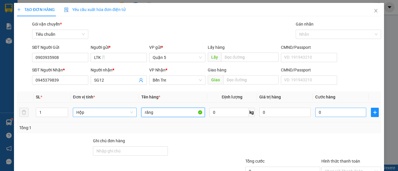
type input "răng"
click at [328, 109] on input "0" at bounding box center [340, 112] width 51 height 9
type input "2"
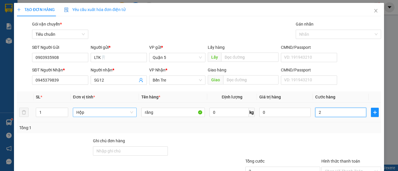
type input "20"
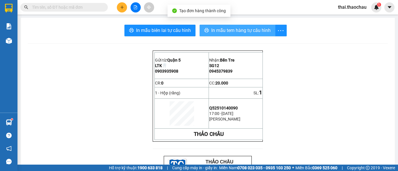
click at [243, 32] on span "In mẫu tem hàng tự cấu hình" at bounding box center [240, 30] width 59 height 7
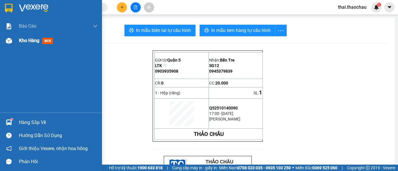
click at [11, 38] on img at bounding box center [9, 41] width 6 height 6
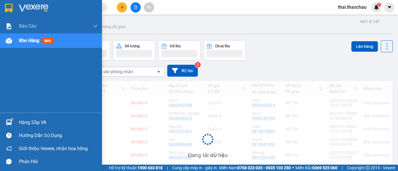
click at [51, 43] on span "mới" at bounding box center [47, 41] width 11 height 6
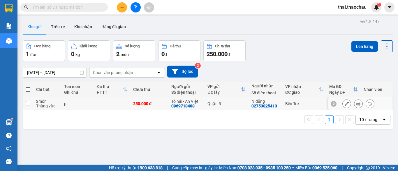
click at [354, 105] on button at bounding box center [358, 104] width 8 height 10
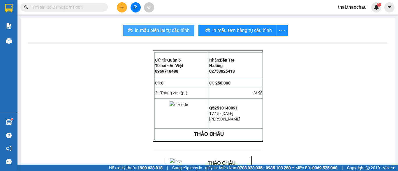
click at [141, 31] on span "In mẫu biên lai tự cấu hình" at bounding box center [162, 30] width 55 height 7
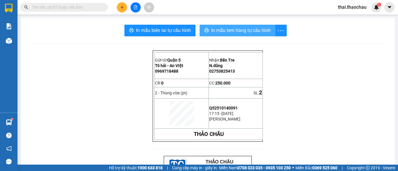
click at [232, 28] on span "In mẫu tem hàng tự cấu hình" at bounding box center [240, 30] width 59 height 7
click at [123, 6] on icon "plus" at bounding box center [122, 7] width 4 height 4
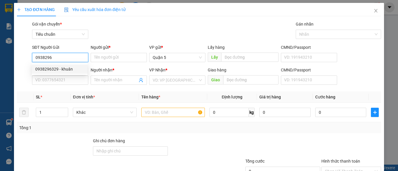
click at [60, 72] on div "0938296329 - khuân" at bounding box center [59, 69] width 49 height 6
type input "0938296329"
type input "khuân"
type input "0938296329"
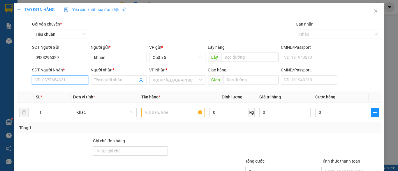
click at [66, 79] on input "SĐT Người Nhận *" at bounding box center [60, 80] width 56 height 9
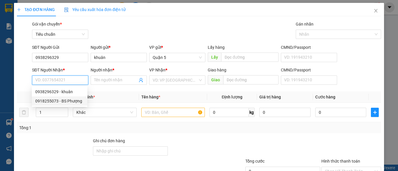
click at [54, 100] on div "0918255073 - BS Phượng" at bounding box center [59, 101] width 49 height 6
type input "0918255073"
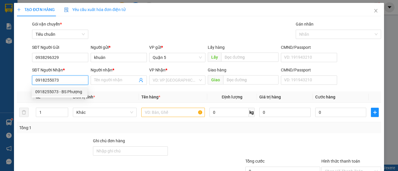
type input "BS Phượng"
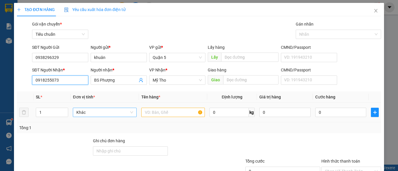
click at [98, 114] on span "Khác" at bounding box center [104, 112] width 56 height 9
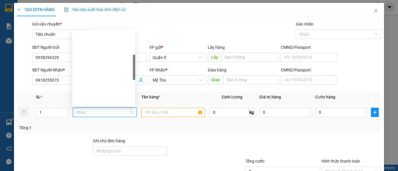
click at [97, 126] on div "Giỏ" at bounding box center [104, 129] width 56 height 6
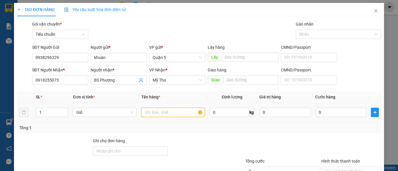
click at [155, 112] on input "text" at bounding box center [172, 112] width 63 height 9
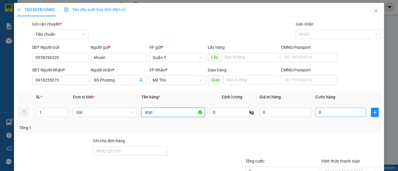
type input "dcyt"
click at [348, 115] on input "0" at bounding box center [340, 112] width 51 height 9
type input "3"
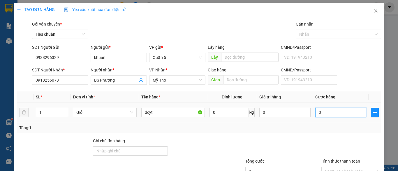
type input "30"
click at [335, 167] on input "Hình thức thanh toán" at bounding box center [349, 171] width 49 height 9
type input "30.000"
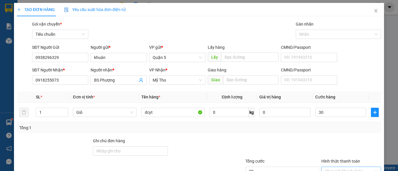
type input "30.000"
type input "0"
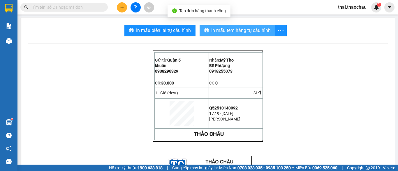
click at [229, 29] on span "In mẫu tem hàng tự cấu hình" at bounding box center [240, 30] width 59 height 7
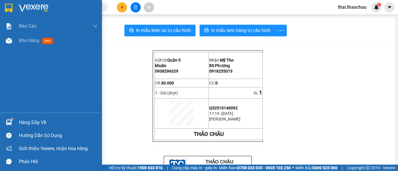
click at [26, 126] on div "Hàng sắp về" at bounding box center [58, 122] width 79 height 9
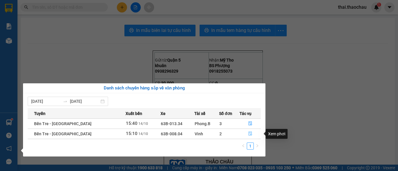
click at [245, 136] on button "button" at bounding box center [250, 134] width 21 height 9
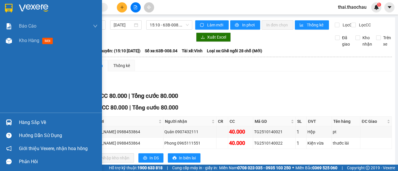
drag, startPoint x: 24, startPoint y: 44, endPoint x: 66, endPoint y: 86, distance: 58.9
click at [24, 44] on div "Kho hàng mới" at bounding box center [37, 40] width 36 height 7
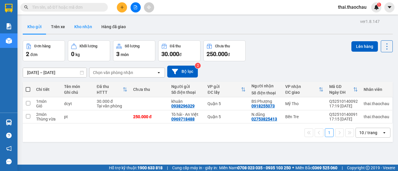
click at [89, 24] on button "Kho nhận" at bounding box center [83, 27] width 27 height 14
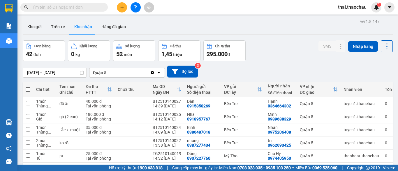
click at [120, 9] on icon "plus" at bounding box center [122, 7] width 4 height 4
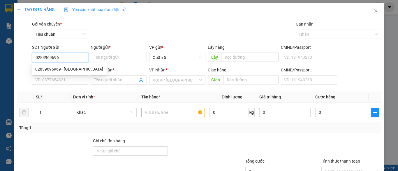
type input "02839696969"
click at [66, 73] on div "02839696969 - [GEOGRAPHIC_DATA]" at bounding box center [69, 69] width 75 height 9
type input "[PERSON_NAME]"
type input "02839696969"
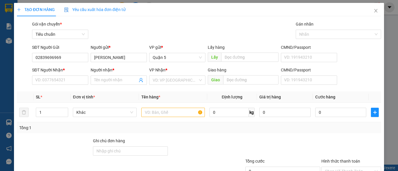
click at [57, 88] on div "Transit Pickup Surcharge Ids Transit Deliver Surcharge Ids Transit Deliver Surc…" at bounding box center [199, 112] width 364 height 183
click at [60, 81] on input "SĐT Người Nhận *" at bounding box center [60, 80] width 56 height 9
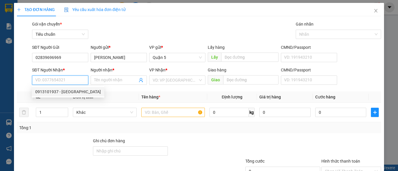
click at [65, 95] on div "0913101937 - [GEOGRAPHIC_DATA]" at bounding box center [68, 92] width 66 height 6
type input "0913101937"
type input "[PERSON_NAME]"
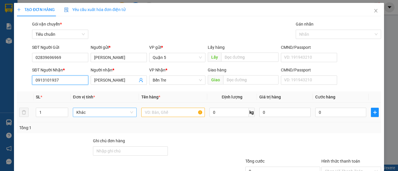
drag, startPoint x: 94, startPoint y: 114, endPoint x: 88, endPoint y: 114, distance: 6.1
click at [94, 114] on span "Khác" at bounding box center [104, 112] width 56 height 9
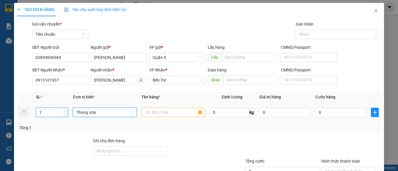
click at [64, 110] on icon "up" at bounding box center [65, 111] width 2 height 2
type input "2"
click at [63, 108] on span "Increase Value" at bounding box center [64, 110] width 6 height 5
click at [163, 112] on input "text" at bounding box center [172, 112] width 63 height 9
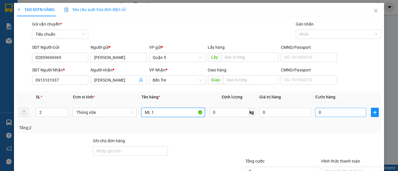
type input "ML 1"
click at [319, 112] on input "0" at bounding box center [340, 112] width 51 height 9
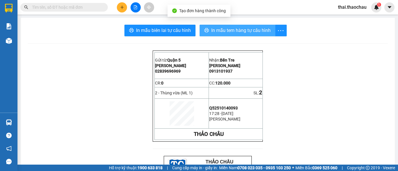
click at [226, 31] on span "In mẫu tem hàng tự cấu hình" at bounding box center [240, 30] width 59 height 7
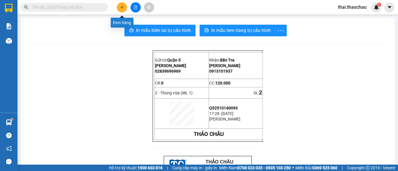
click at [123, 7] on icon "plus" at bounding box center [122, 7] width 4 height 4
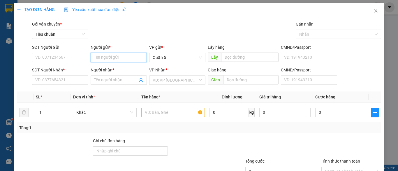
click at [108, 61] on input "Người gửi *" at bounding box center [119, 57] width 56 height 9
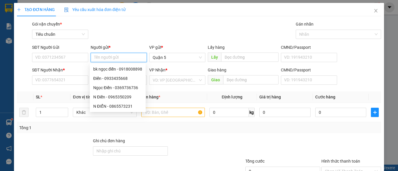
type input "d"
type input "đạt"
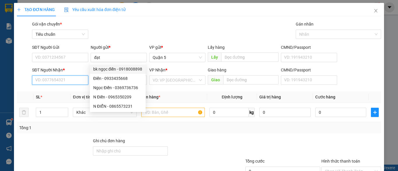
click at [56, 80] on input "SĐT Người Nhận *" at bounding box center [60, 80] width 56 height 9
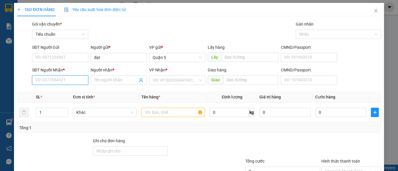
click at [56, 80] on input "SĐT Người Nhận *" at bounding box center [60, 80] width 56 height 9
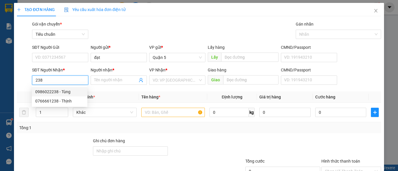
click at [66, 91] on div "0986022238 - Tùng" at bounding box center [59, 92] width 49 height 6
type input "0986022238"
type input "Tùng"
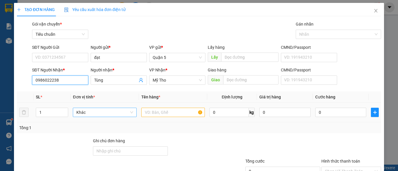
click at [91, 112] on span "Khác" at bounding box center [104, 112] width 56 height 9
type input "0986022238"
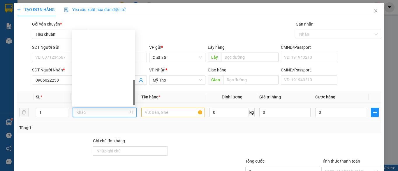
type input "t"
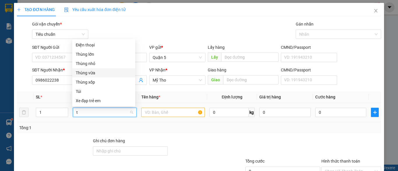
click at [94, 75] on div "Thùng vừa" at bounding box center [104, 73] width 56 height 6
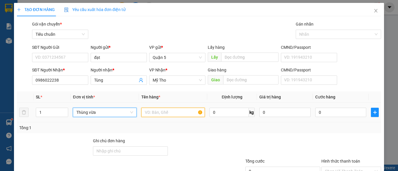
click at [152, 116] on input "text" at bounding box center [172, 112] width 63 height 9
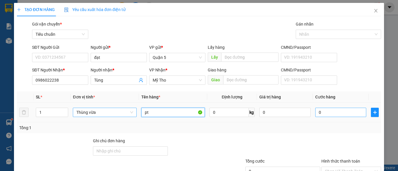
type input "pt"
click at [340, 115] on input "0" at bounding box center [340, 112] width 51 height 9
type input "3"
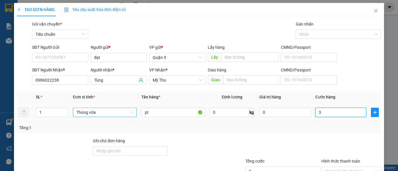
type input "30"
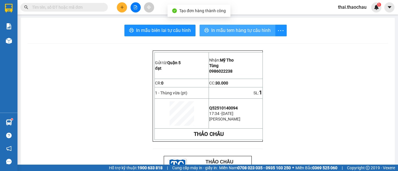
click at [211, 27] on span "In mẫu tem hàng tự cấu hình" at bounding box center [240, 30] width 59 height 7
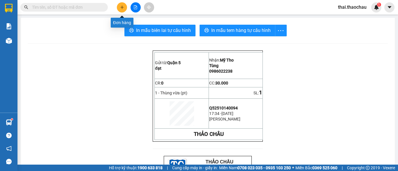
click at [123, 9] on icon "plus" at bounding box center [122, 7] width 4 height 4
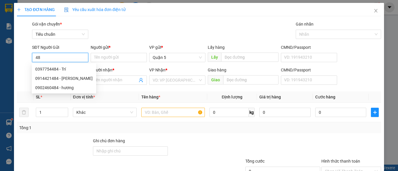
type input "4"
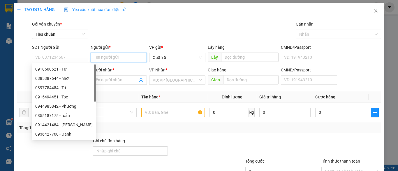
click at [123, 57] on input "Người gửi *" at bounding box center [119, 57] width 56 height 9
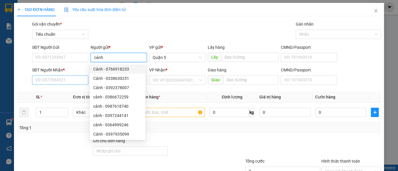
type input "cảnh"
click at [66, 77] on input "SĐT Người Nhận *" at bounding box center [60, 80] width 56 height 9
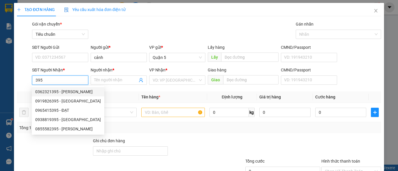
click at [69, 94] on div "0362321395 - [PERSON_NAME]" at bounding box center [68, 92] width 66 height 6
type input "0362321395"
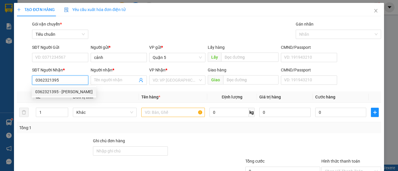
type input "[PERSON_NAME]"
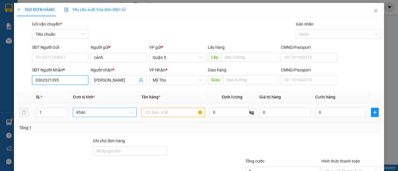
click at [112, 115] on span "Khác" at bounding box center [104, 112] width 56 height 9
type input "0362321395"
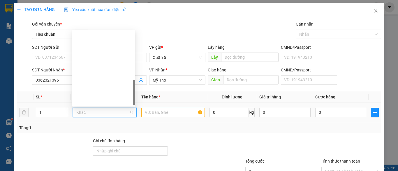
type input "t"
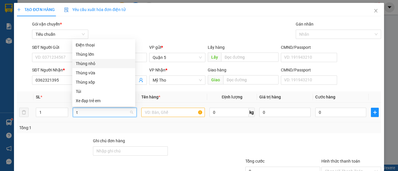
click at [102, 68] on div "Thùng nhỏ" at bounding box center [103, 63] width 63 height 9
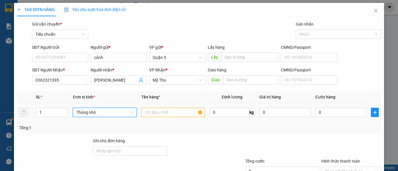
click at [82, 115] on span "Thùng nhỏ" at bounding box center [104, 112] width 56 height 9
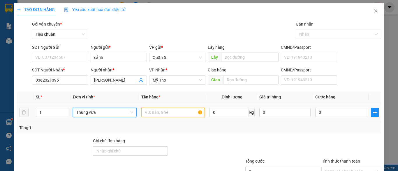
click at [152, 112] on input "text" at bounding box center [172, 112] width 63 height 9
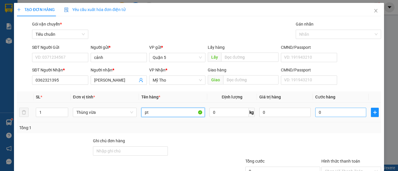
type input "pt"
click at [325, 112] on input "0" at bounding box center [340, 112] width 51 height 9
type input "3"
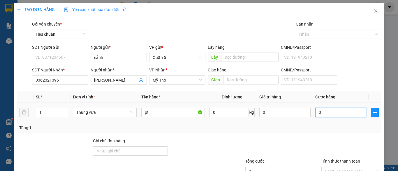
type input "30"
type input "30.000"
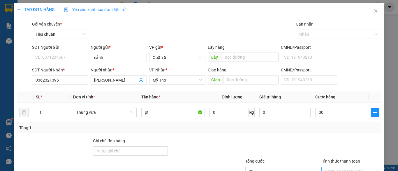
type input "30.000"
click at [351, 167] on input "Hình thức thanh toán" at bounding box center [349, 171] width 49 height 9
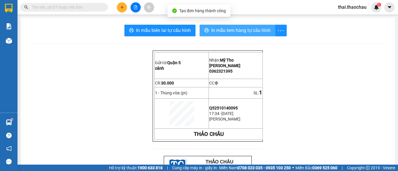
click at [228, 30] on span "In mẫu tem hàng tự cấu hình" at bounding box center [240, 30] width 59 height 7
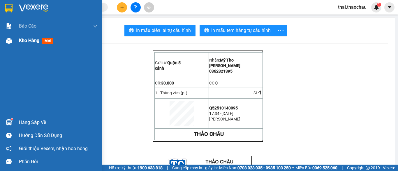
click at [28, 36] on div "Kho hàng mới" at bounding box center [58, 40] width 79 height 15
click at [38, 38] on span "Kho hàng" at bounding box center [29, 41] width 20 height 6
click at [29, 40] on span "Kho hàng" at bounding box center [29, 41] width 20 height 6
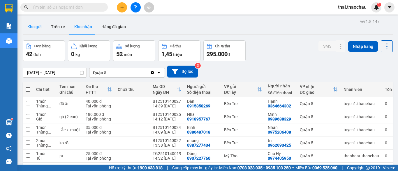
click at [37, 21] on div "Kho gửi Trên xe Kho nhận Hàng đã giao" at bounding box center [208, 27] width 370 height 15
drag, startPoint x: 37, startPoint y: 21, endPoint x: 54, endPoint y: 29, distance: 18.4
click at [37, 21] on button "Kho gửi" at bounding box center [35, 27] width 24 height 14
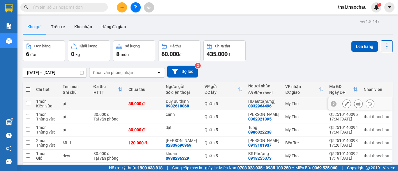
click at [345, 103] on tr "1 món Kiện vừa pt 35.000 đ Duy ưu thịnh 0932618068 Quận 5 HD auto(hưng) 0832964…" at bounding box center [208, 104] width 370 height 13
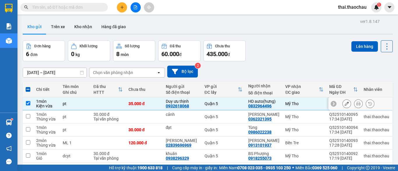
click at [356, 104] on icon at bounding box center [358, 104] width 4 height 4
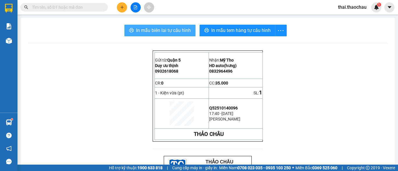
click at [178, 35] on button "In mẫu biên lai tự cấu hình" at bounding box center [159, 31] width 71 height 12
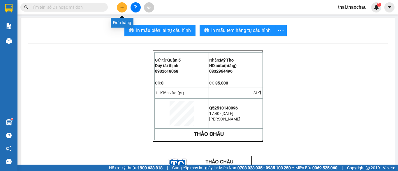
click at [122, 6] on icon "plus" at bounding box center [122, 7] width 4 height 4
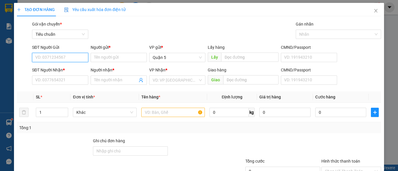
click at [58, 57] on input "SĐT Người Gửi" at bounding box center [60, 57] width 56 height 9
click at [58, 56] on input "SĐT Người Gửi" at bounding box center [60, 57] width 56 height 9
type input "0836677996"
click at [54, 70] on div "0836677996 - Tài" at bounding box center [59, 69] width 49 height 6
type input "Tài"
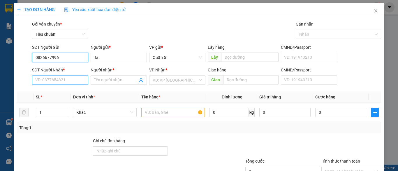
type input "0836677996"
click at [56, 81] on input "SĐT Người Nhận *" at bounding box center [60, 80] width 56 height 9
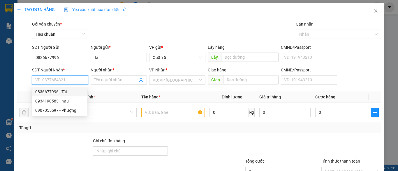
click at [62, 94] on div "0836677996 - Tài" at bounding box center [59, 92] width 49 height 6
type input "0836677996"
type input "Tài"
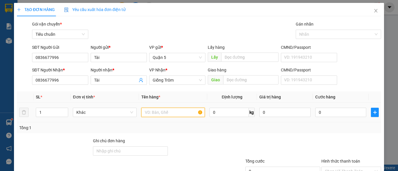
click at [154, 115] on input "text" at bounding box center [172, 112] width 63 height 9
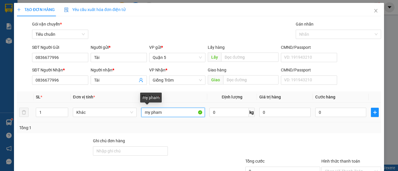
click at [175, 116] on input "my pham" at bounding box center [172, 112] width 63 height 9
type input "my pham"
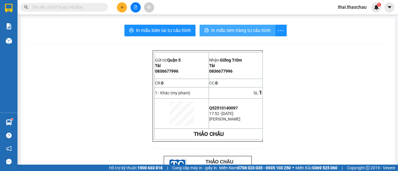
click at [245, 31] on span "In mẫu tem hàng tự cấu hình" at bounding box center [240, 30] width 59 height 7
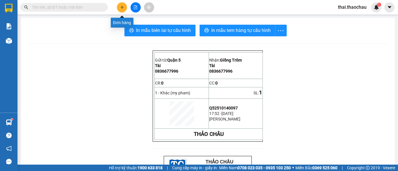
click at [122, 5] on button at bounding box center [122, 7] width 10 height 10
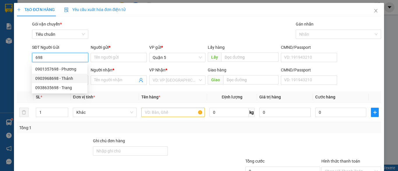
click at [58, 79] on div "0903968698 - Thảnh" at bounding box center [59, 78] width 49 height 6
type input "0903968698"
type input "Thảnh"
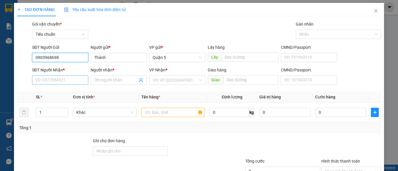
type input "0903968698"
click at [64, 82] on input "SĐT Người Nhận *" at bounding box center [60, 80] width 56 height 9
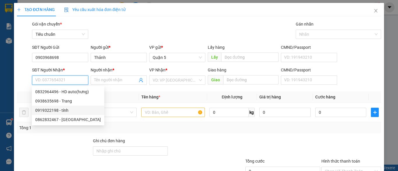
click at [61, 111] on div "0919322198 - tính" at bounding box center [68, 110] width 66 height 6
type input "0919322198"
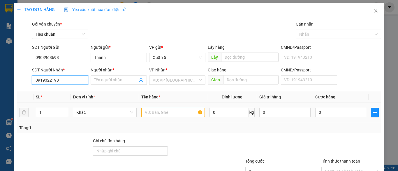
type input "tính"
click at [112, 111] on span "Khác" at bounding box center [104, 112] width 56 height 9
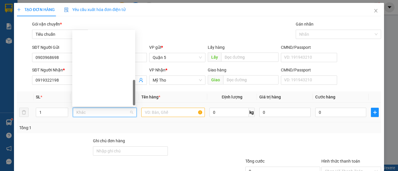
type input "h"
click at [93, 78] on div "Hộp" at bounding box center [103, 82] width 63 height 9
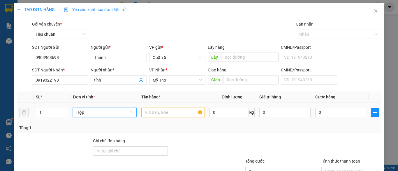
click at [160, 112] on input "text" at bounding box center [172, 112] width 63 height 9
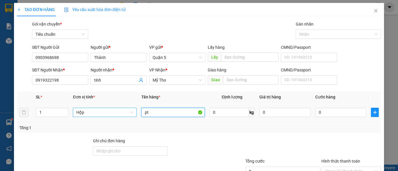
type input "pt"
click at [315, 118] on div "0" at bounding box center [340, 113] width 51 height 12
click at [319, 113] on input "0" at bounding box center [340, 112] width 51 height 9
type input "2"
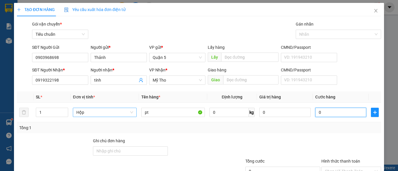
type input "2"
type input "20"
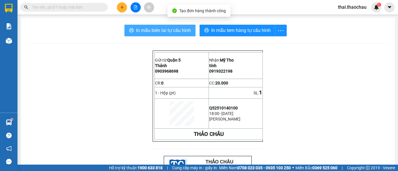
click at [170, 27] on span "In mẫu biên lai tự cấu hình" at bounding box center [163, 30] width 55 height 7
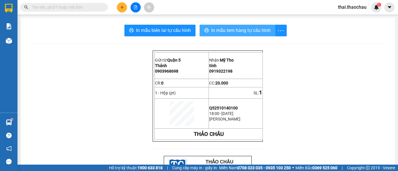
click at [249, 26] on button "In mẫu tem hàng tự cấu hình" at bounding box center [237, 31] width 76 height 12
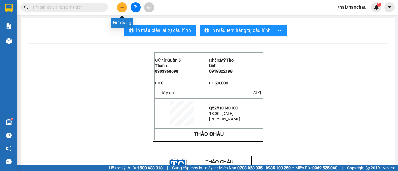
click at [125, 8] on button at bounding box center [122, 7] width 10 height 10
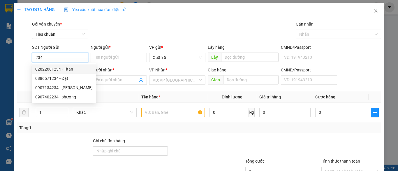
click at [63, 69] on div "02822681234 - Titan" at bounding box center [63, 69] width 57 height 6
type input "02822681234"
type input "Titan"
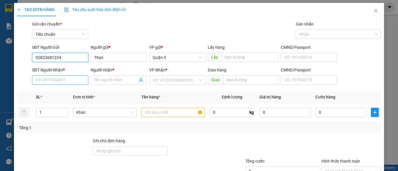
type input "02822681234"
click at [59, 81] on input "SĐT Người Nhận *" at bounding box center [60, 80] width 56 height 9
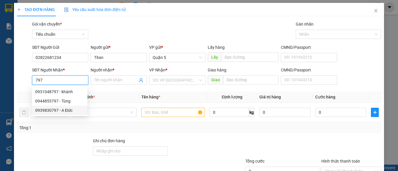
click at [61, 112] on div "0939830797 - A Đức" at bounding box center [59, 110] width 49 height 6
type input "0939830797"
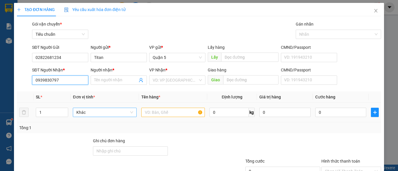
type input "A Đức"
click at [90, 111] on span "Khác" at bounding box center [104, 112] width 56 height 9
type input "0939830797"
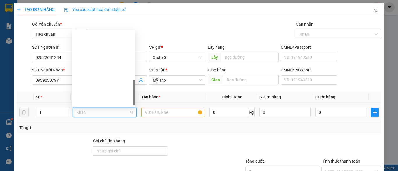
type input "h"
drag, startPoint x: 93, startPoint y: 33, endPoint x: 103, endPoint y: 46, distance: 16.1
click at [93, 79] on div "Hộp" at bounding box center [104, 82] width 56 height 6
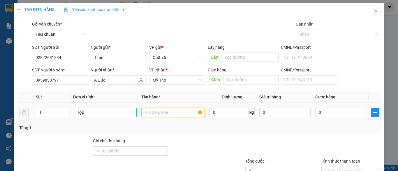
click at [178, 113] on input "text" at bounding box center [172, 112] width 63 height 9
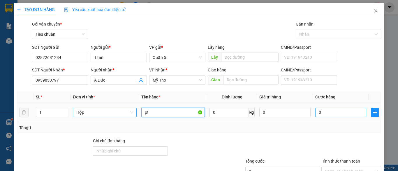
type input "pt"
click at [332, 113] on input "0" at bounding box center [340, 112] width 51 height 9
type input "2"
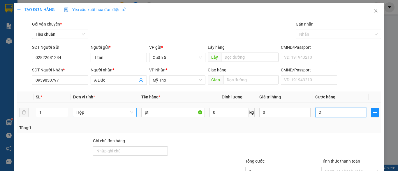
type input "20"
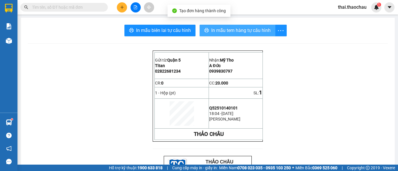
click at [218, 32] on span "In mẫu tem hàng tự cấu hình" at bounding box center [240, 30] width 59 height 7
